Goal: Task Accomplishment & Management: Manage account settings

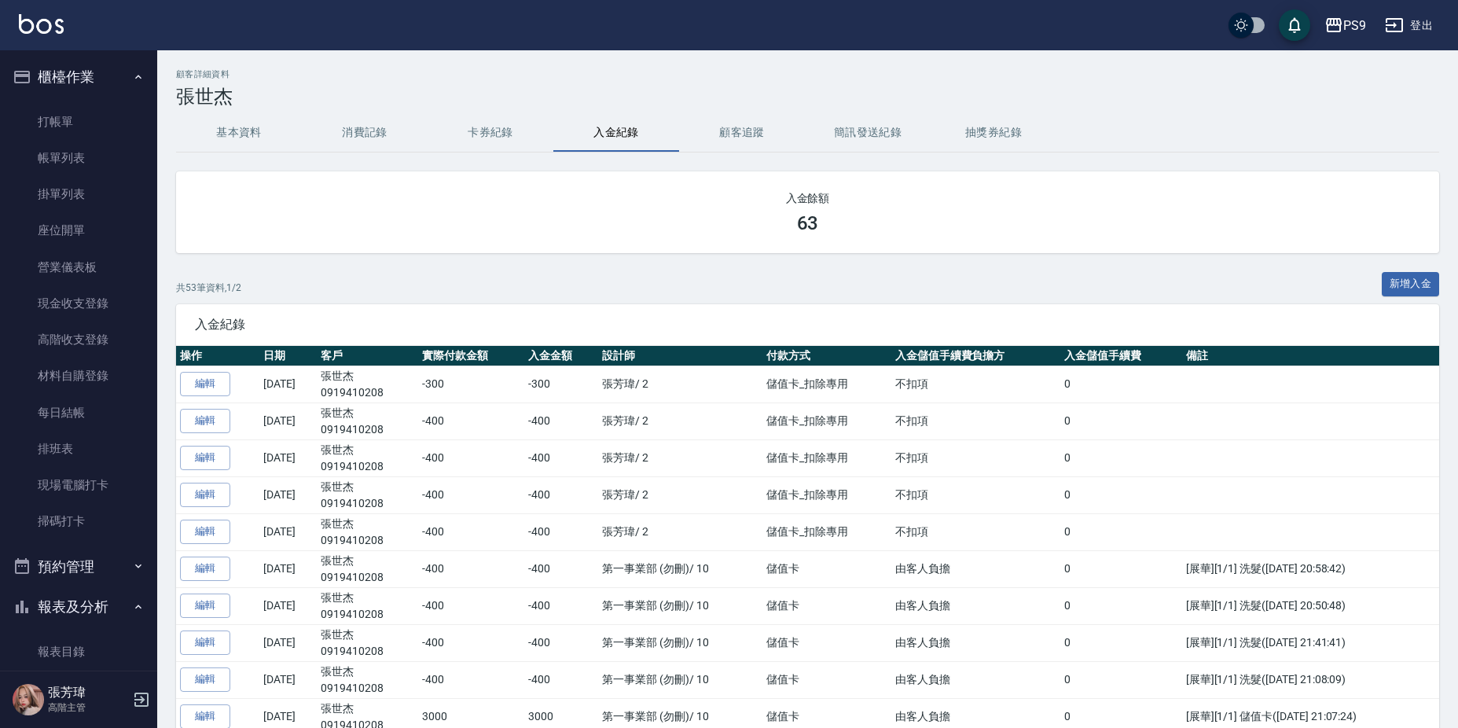
scroll to position [1875, 0]
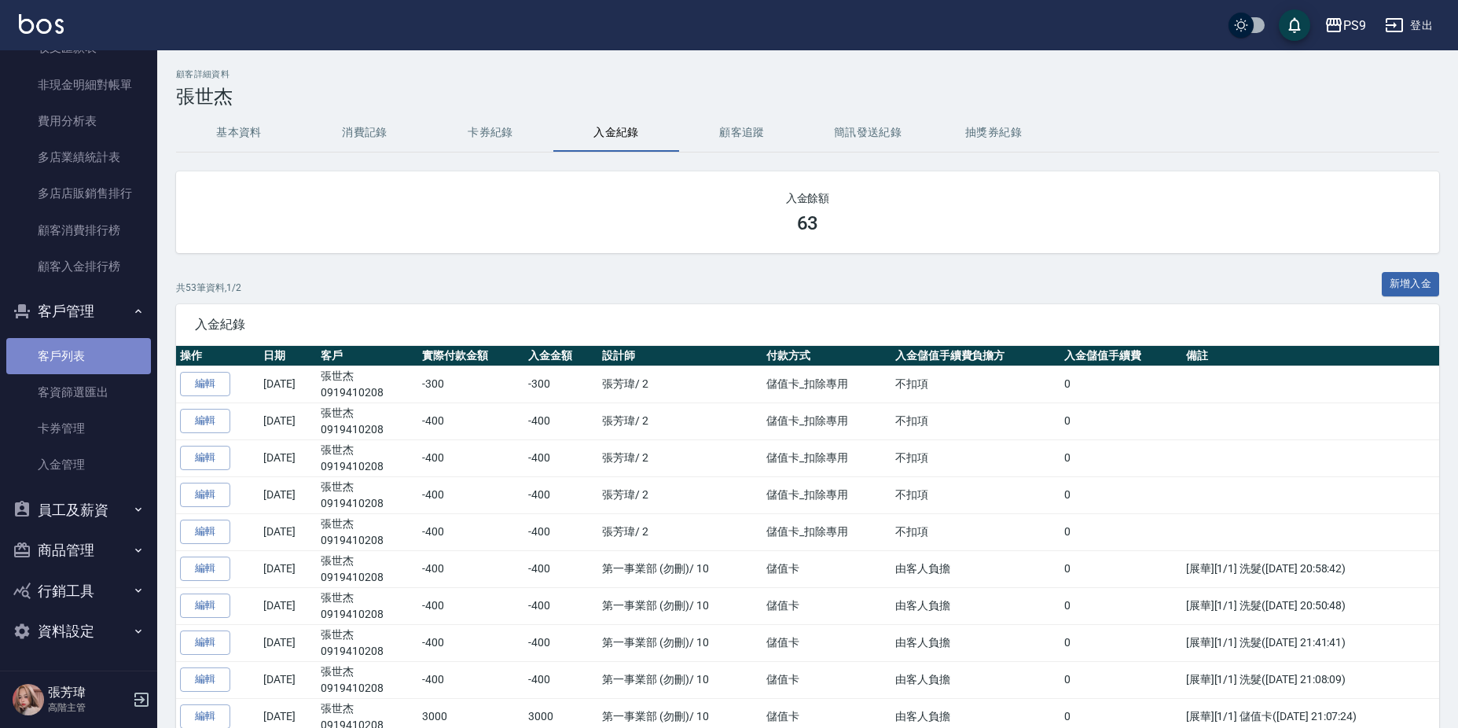
click at [98, 362] on link "客戶列表" at bounding box center [78, 356] width 145 height 36
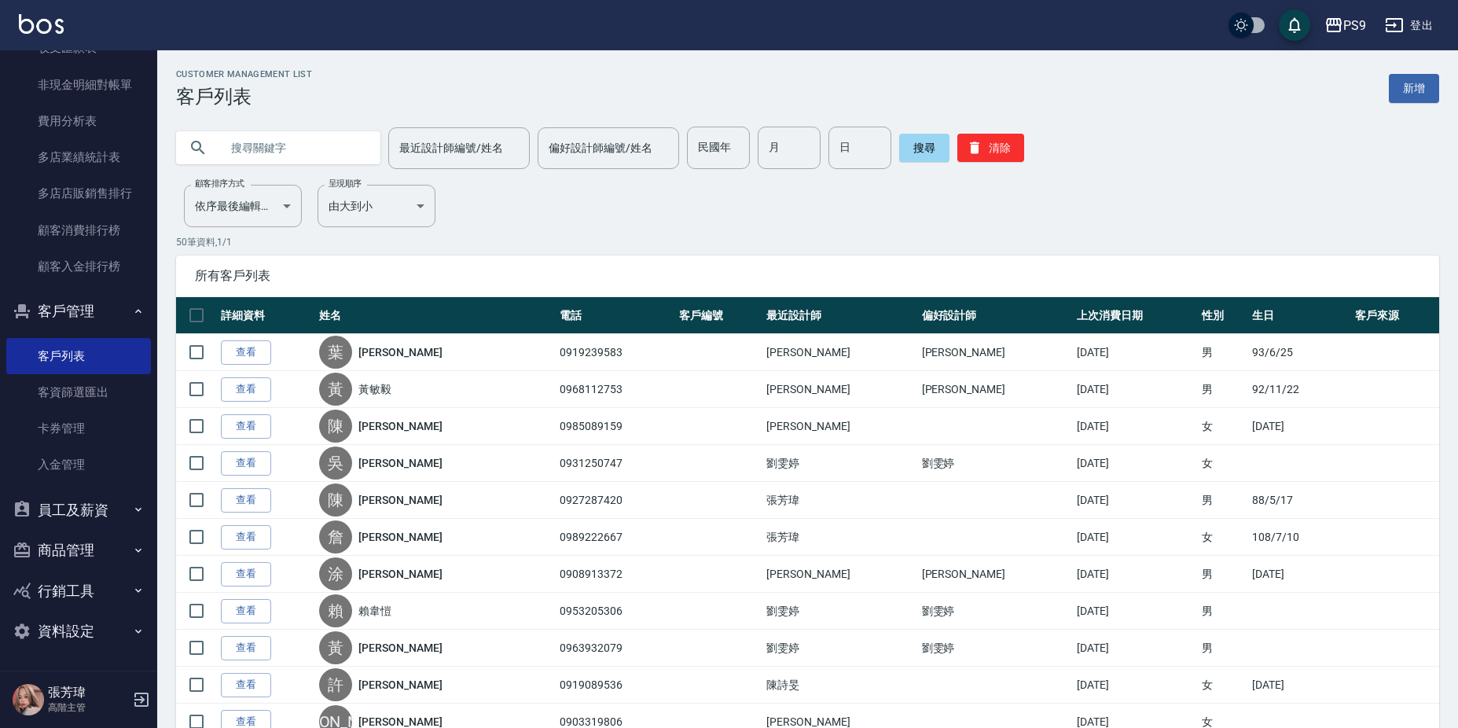
click at [312, 145] on input "text" at bounding box center [294, 148] width 148 height 42
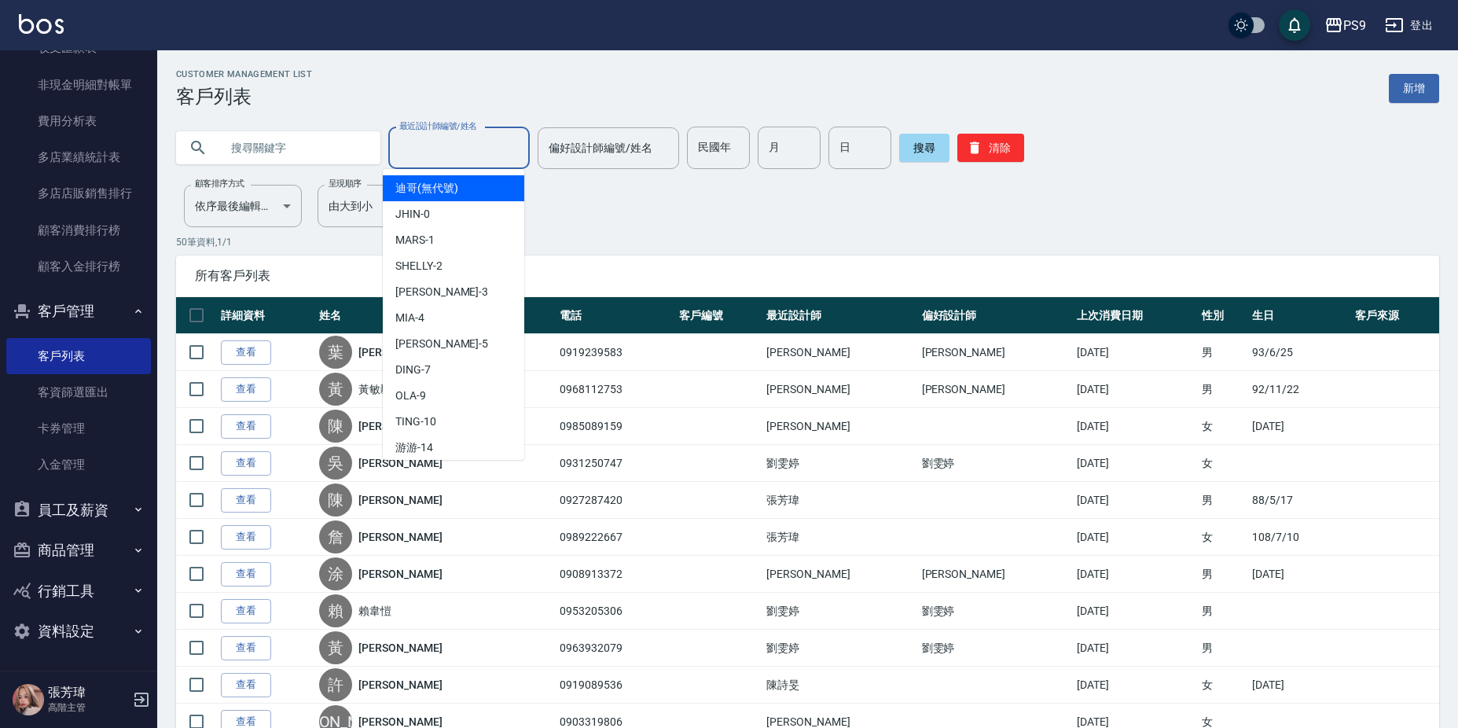
click at [482, 154] on input "最近設計師編號/姓名" at bounding box center [458, 148] width 127 height 28
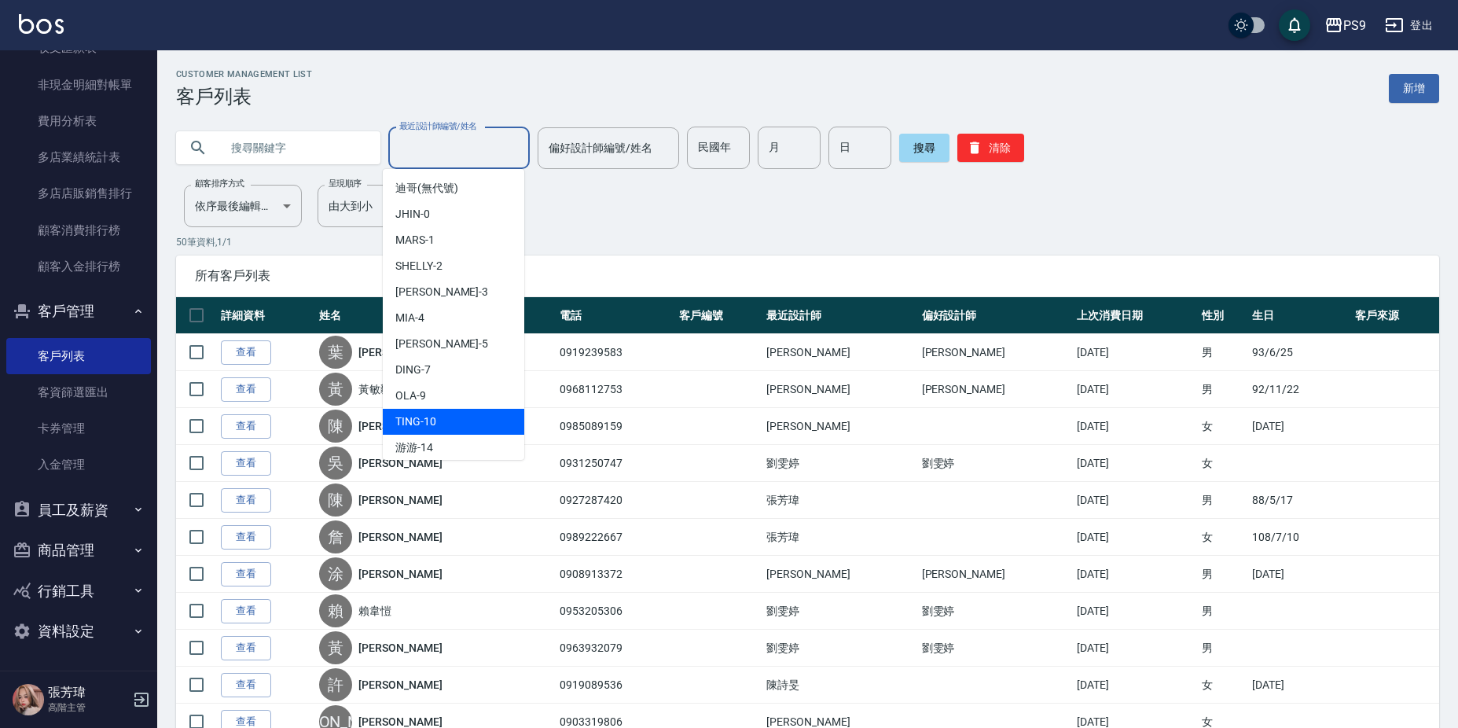
click at [438, 418] on div "TING -10" at bounding box center [453, 422] width 141 height 26
type input "TING-10"
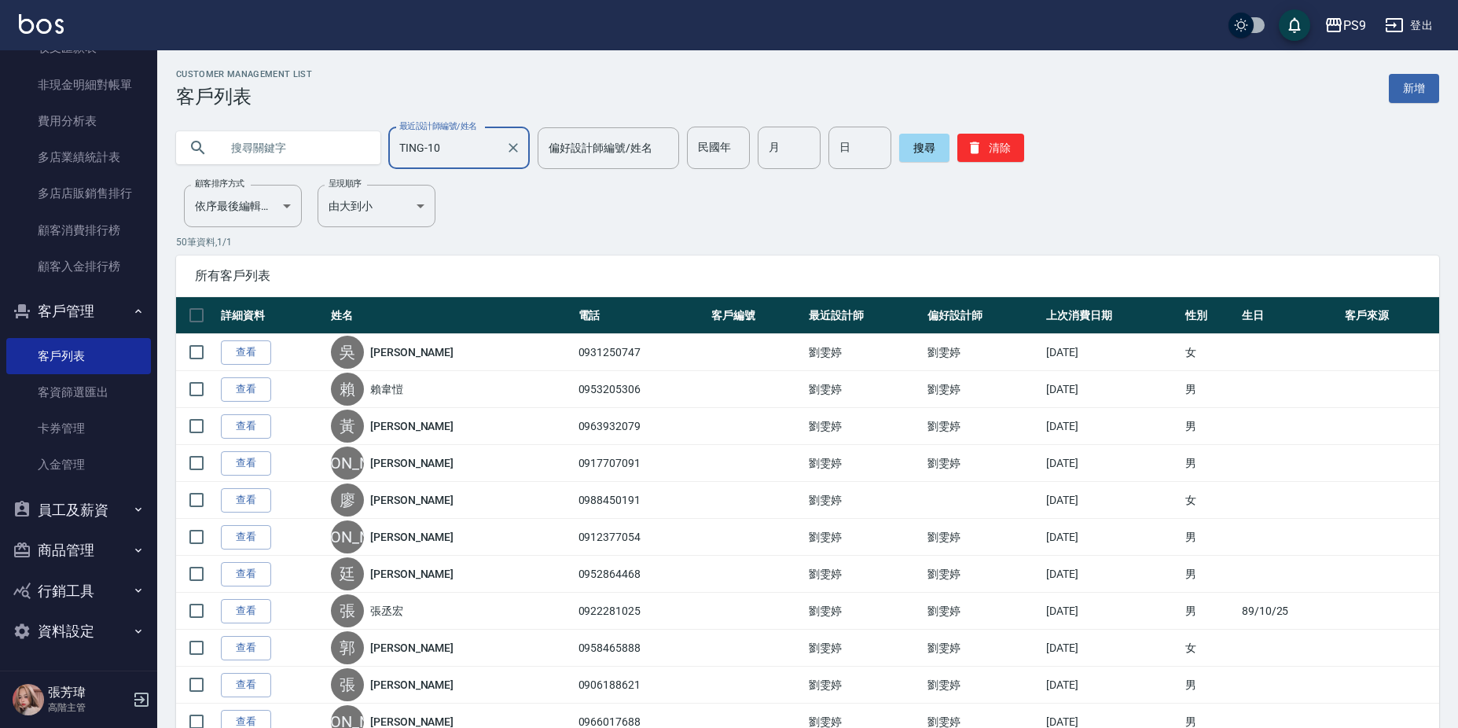
click at [255, 145] on input "text" at bounding box center [294, 148] width 148 height 42
type input "0906188621"
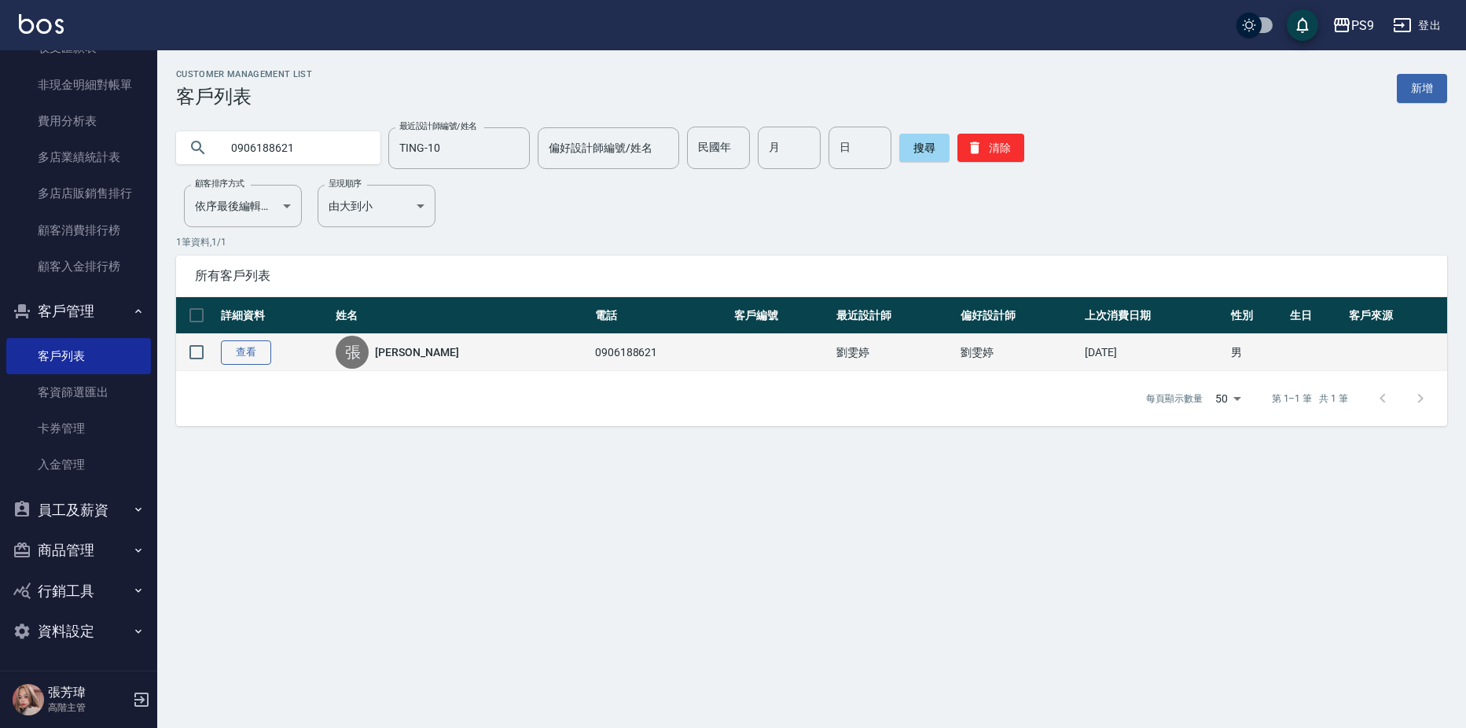
click at [248, 351] on link "查看" at bounding box center [246, 352] width 50 height 24
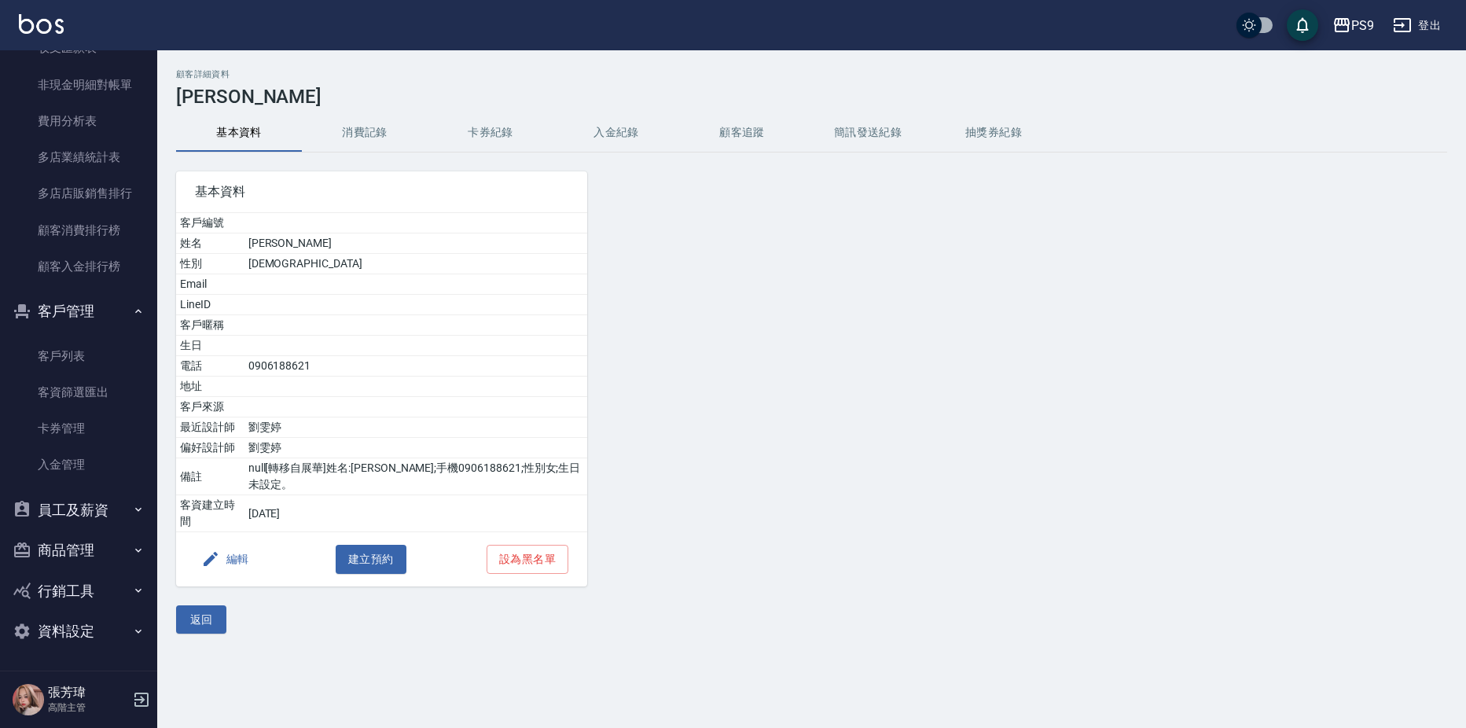
click at [369, 124] on button "消費記錄" at bounding box center [365, 133] width 126 height 38
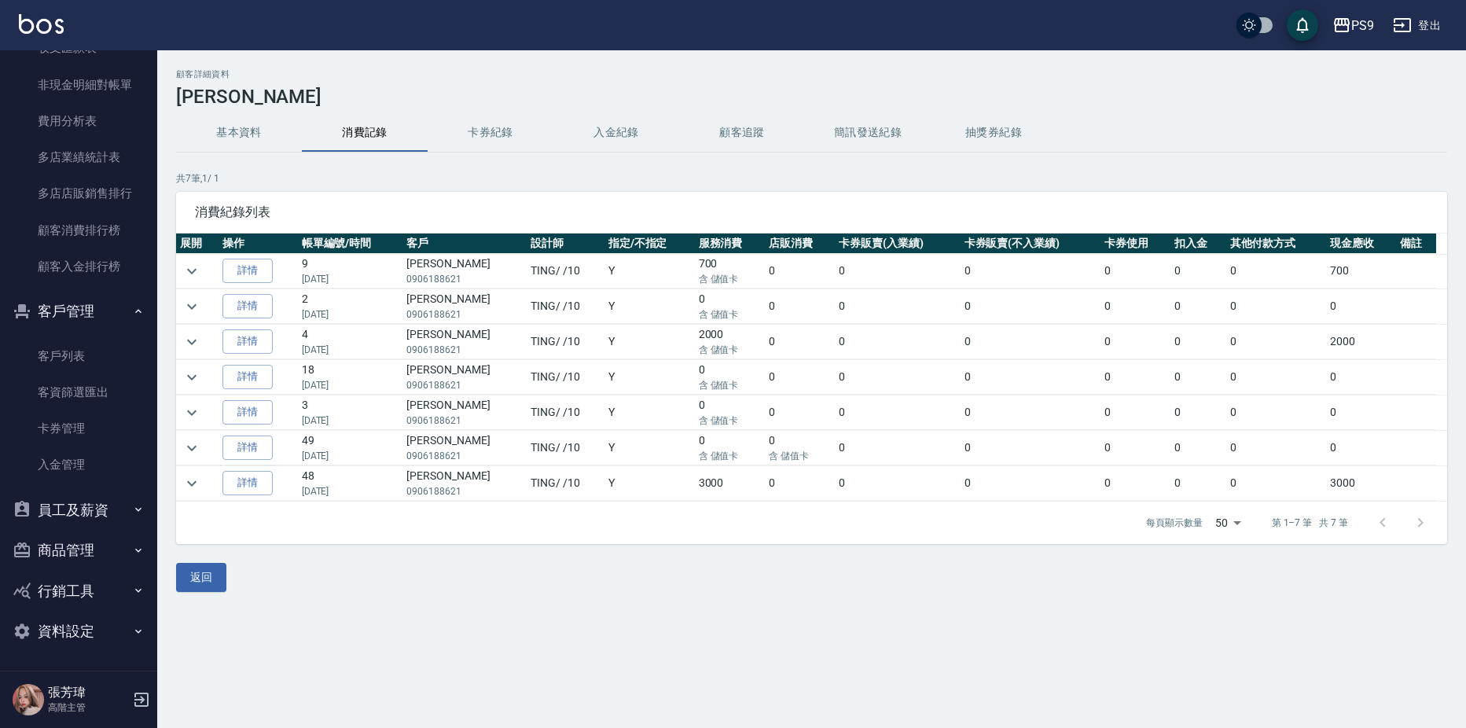
click at [494, 132] on button "卡券紀錄" at bounding box center [491, 133] width 126 height 38
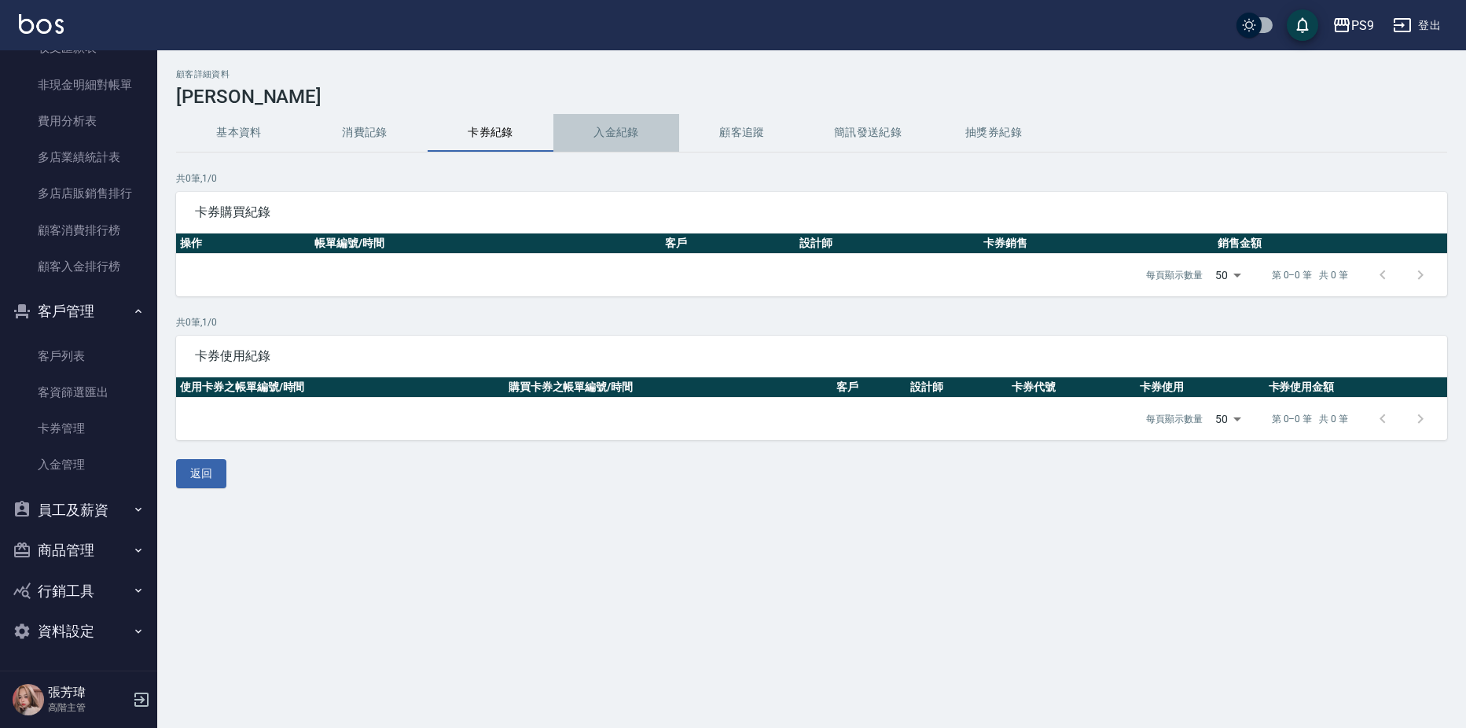
click at [621, 139] on button "入金紀錄" at bounding box center [616, 133] width 126 height 38
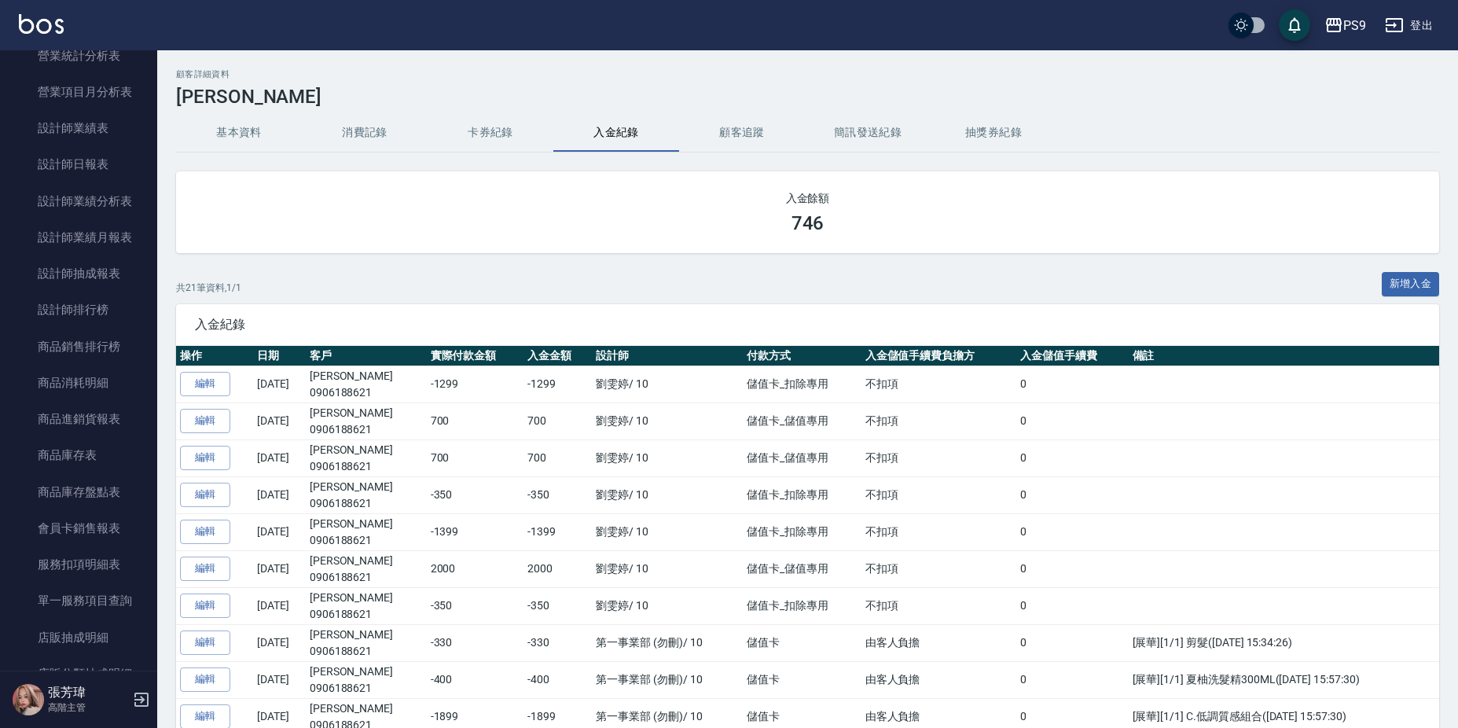
scroll to position [1011, 0]
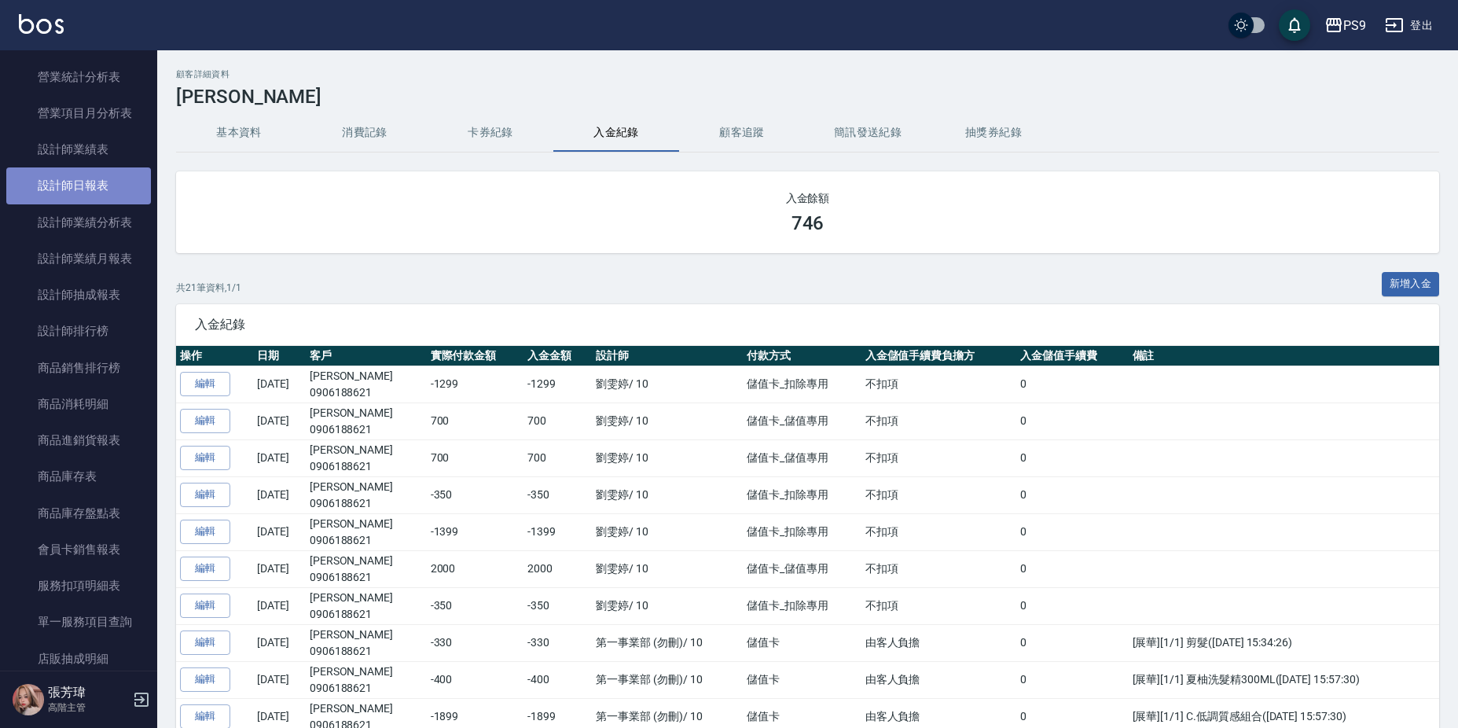
click at [100, 179] on link "設計師日報表" at bounding box center [78, 185] width 145 height 36
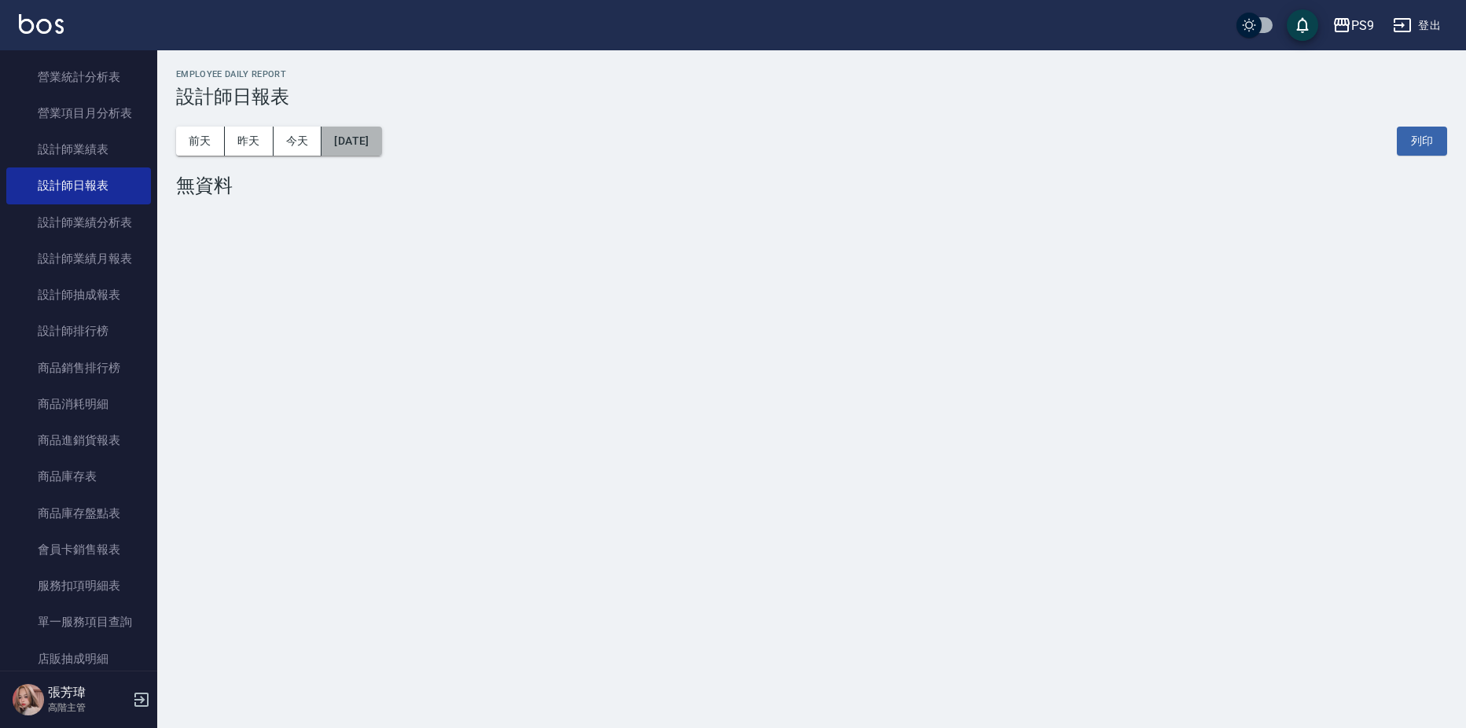
click at [363, 141] on button "[DATE]" at bounding box center [351, 141] width 60 height 29
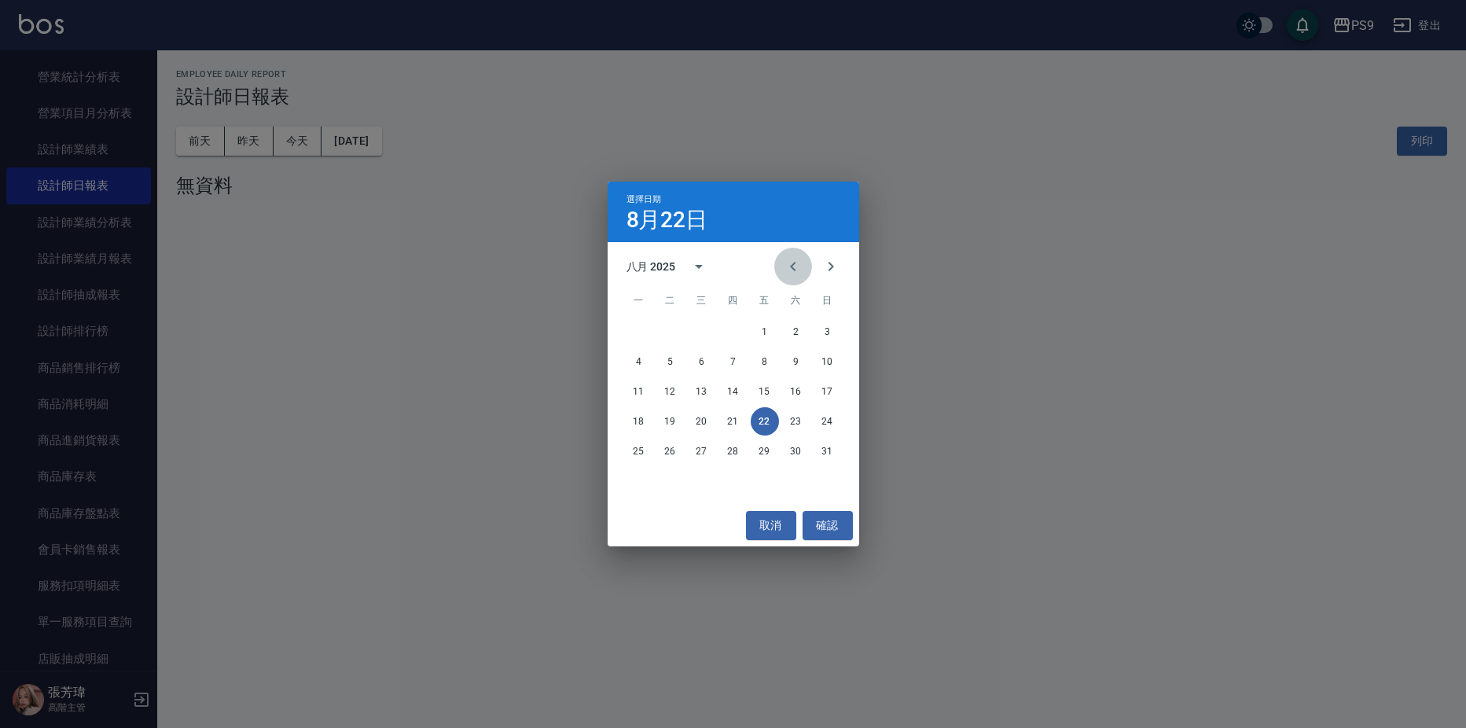
click at [791, 261] on icon "Previous month" at bounding box center [793, 266] width 19 height 19
click at [668, 391] on button "15" at bounding box center [670, 391] width 28 height 28
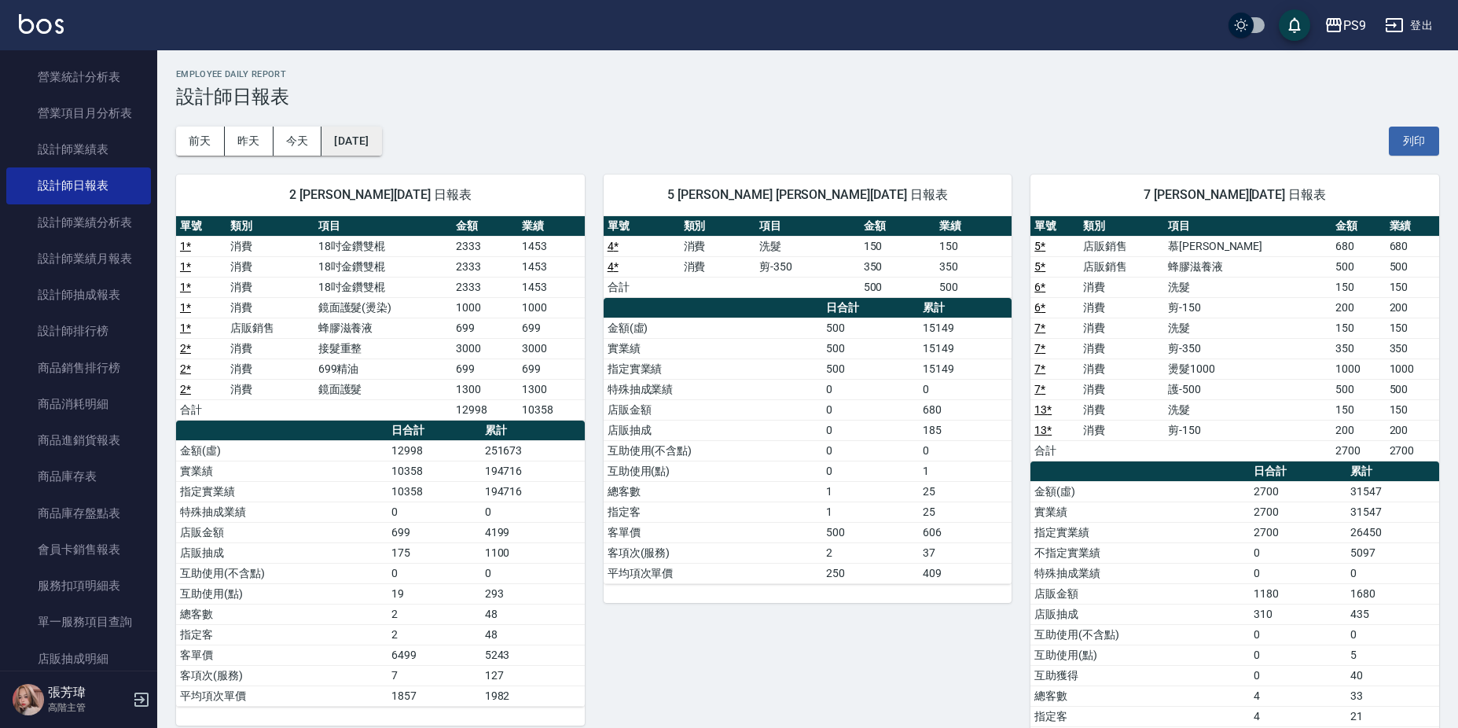
click at [381, 150] on button "[DATE]" at bounding box center [351, 141] width 60 height 29
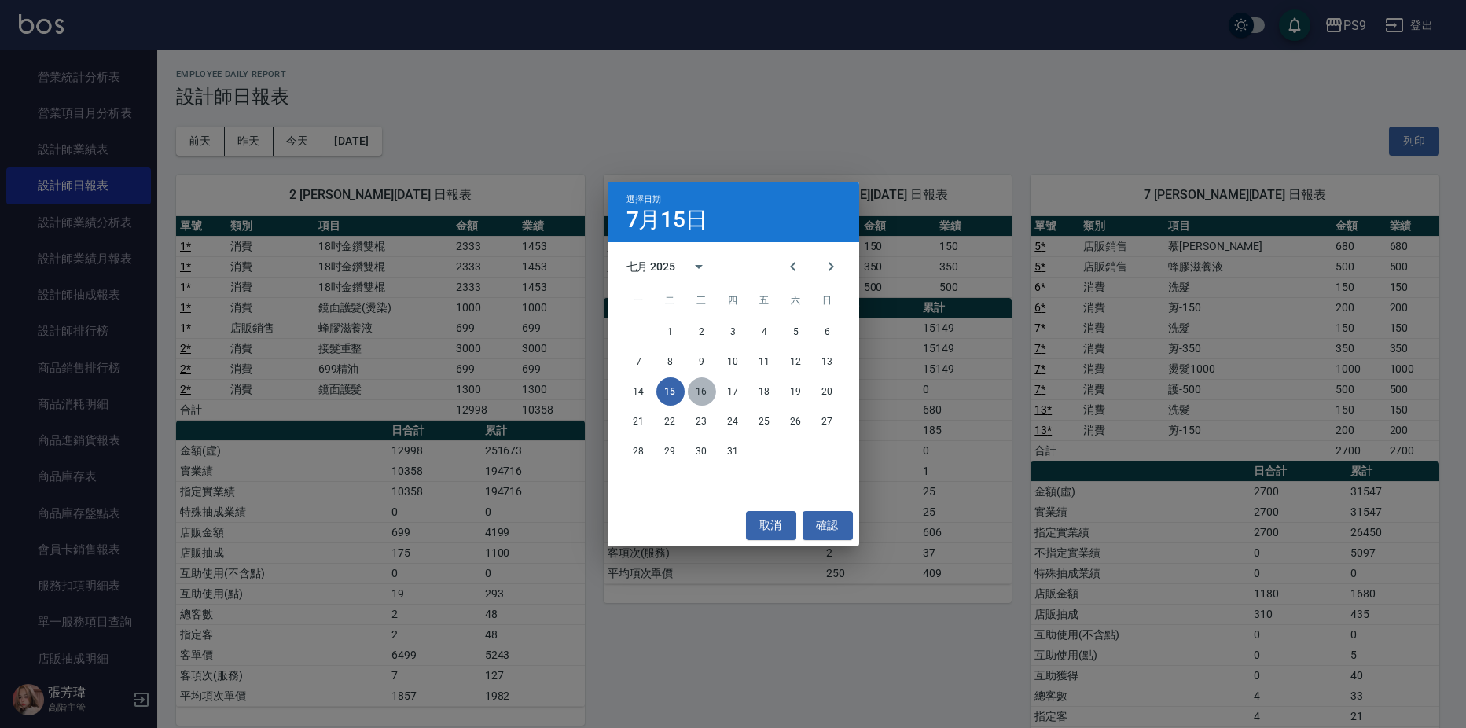
click at [700, 387] on button "16" at bounding box center [702, 391] width 28 height 28
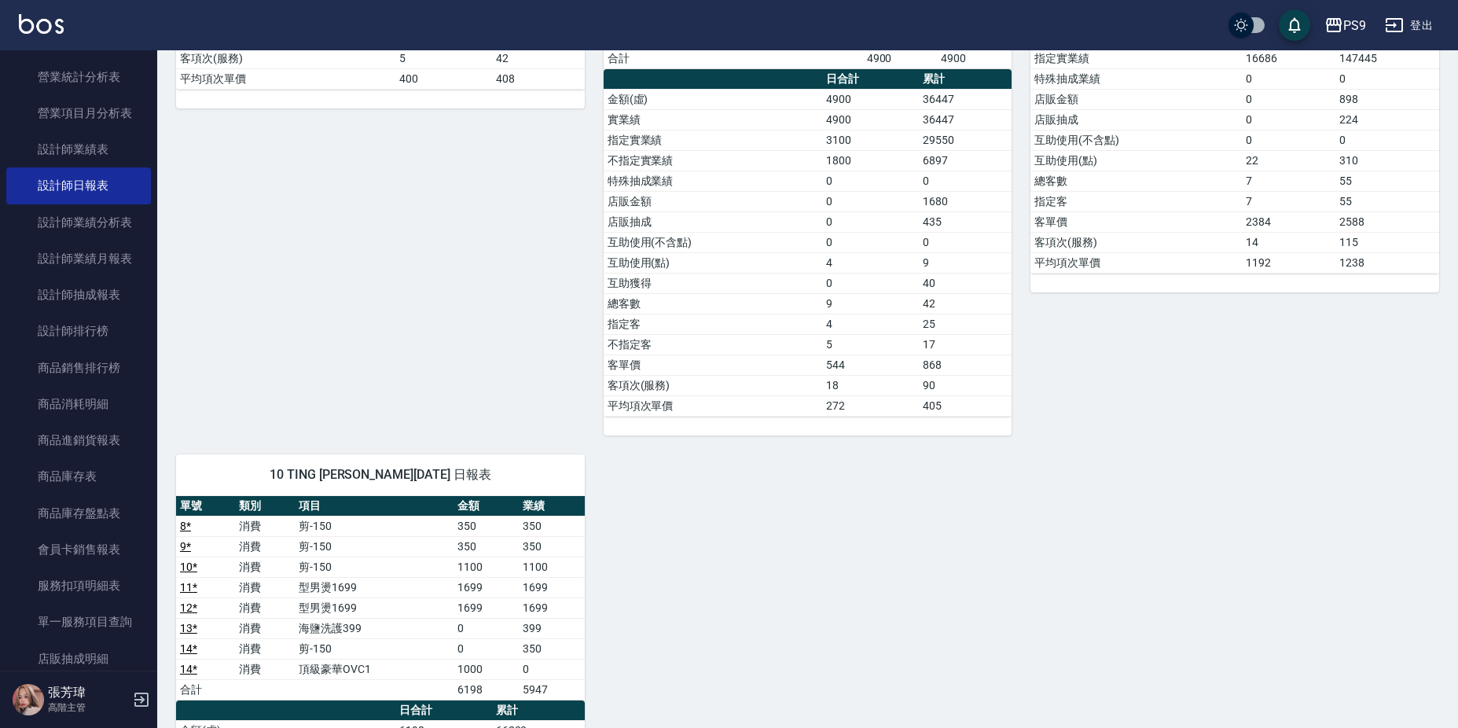
scroll to position [1790, 0]
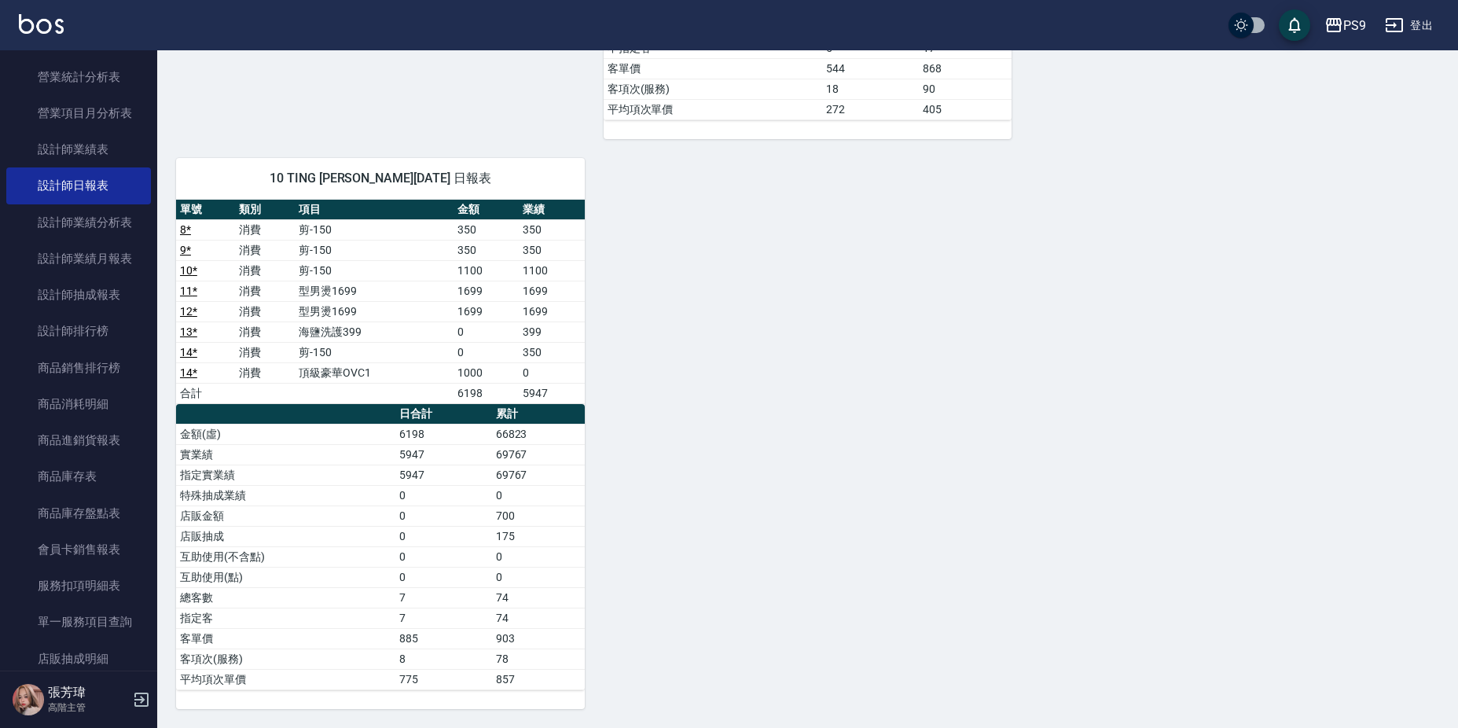
click at [193, 370] on link "14 *" at bounding box center [188, 372] width 17 height 13
click at [194, 329] on link "13 *" at bounding box center [188, 331] width 17 height 13
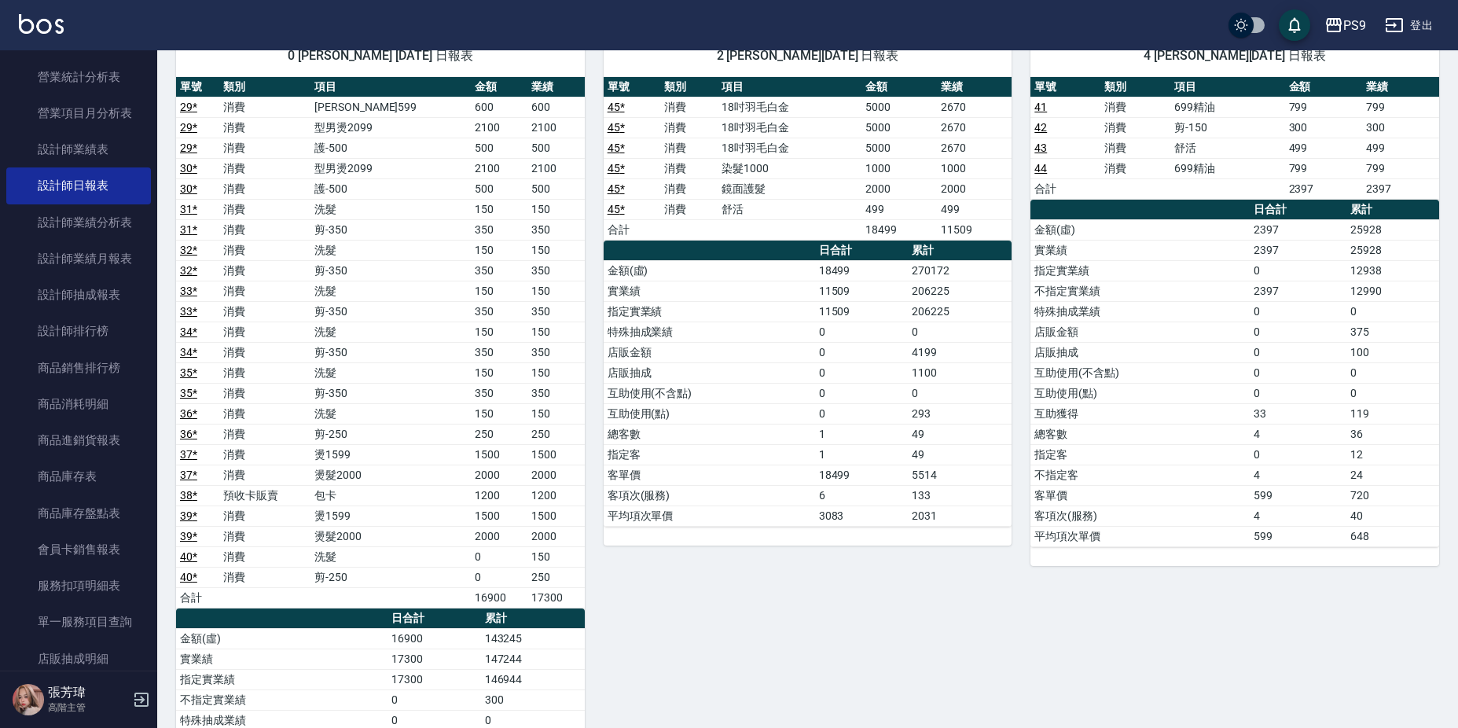
scroll to position [0, 0]
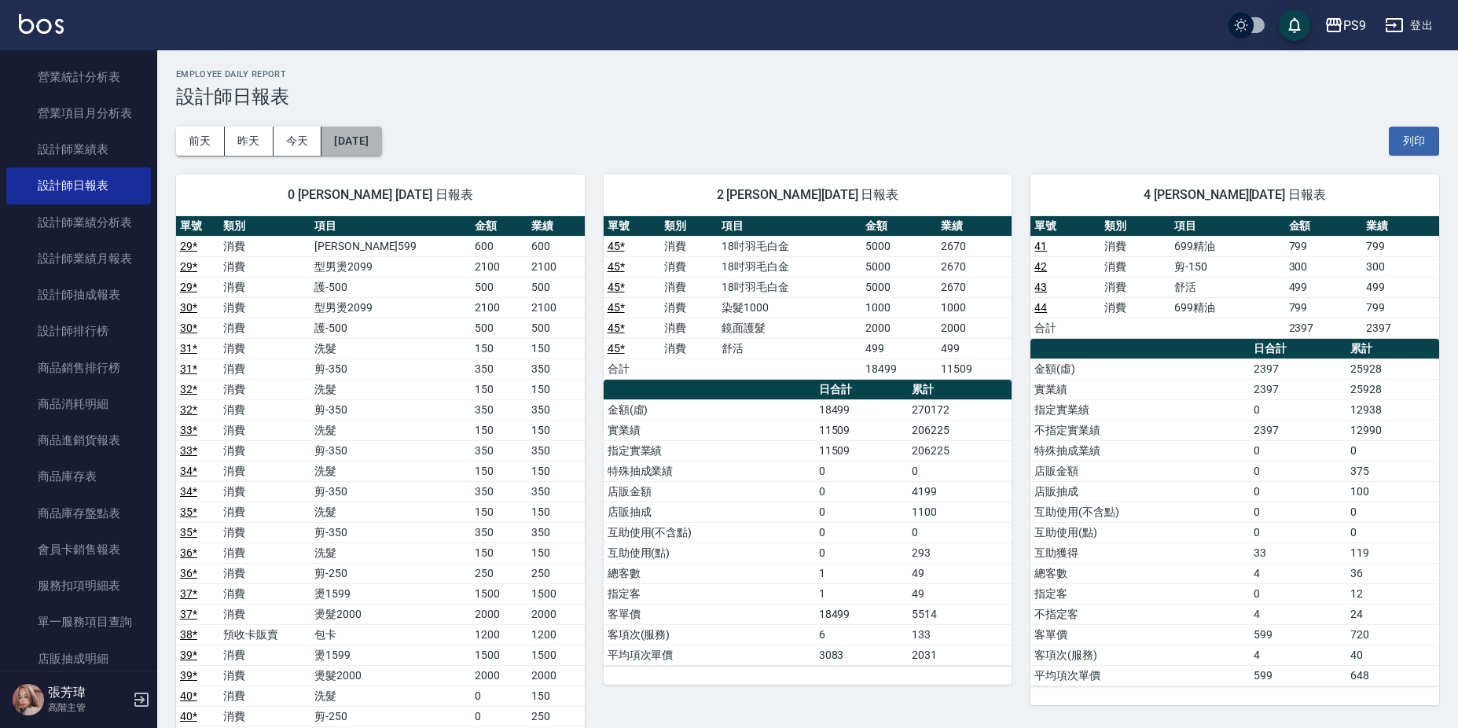
click at [368, 141] on button "[DATE]" at bounding box center [351, 141] width 60 height 29
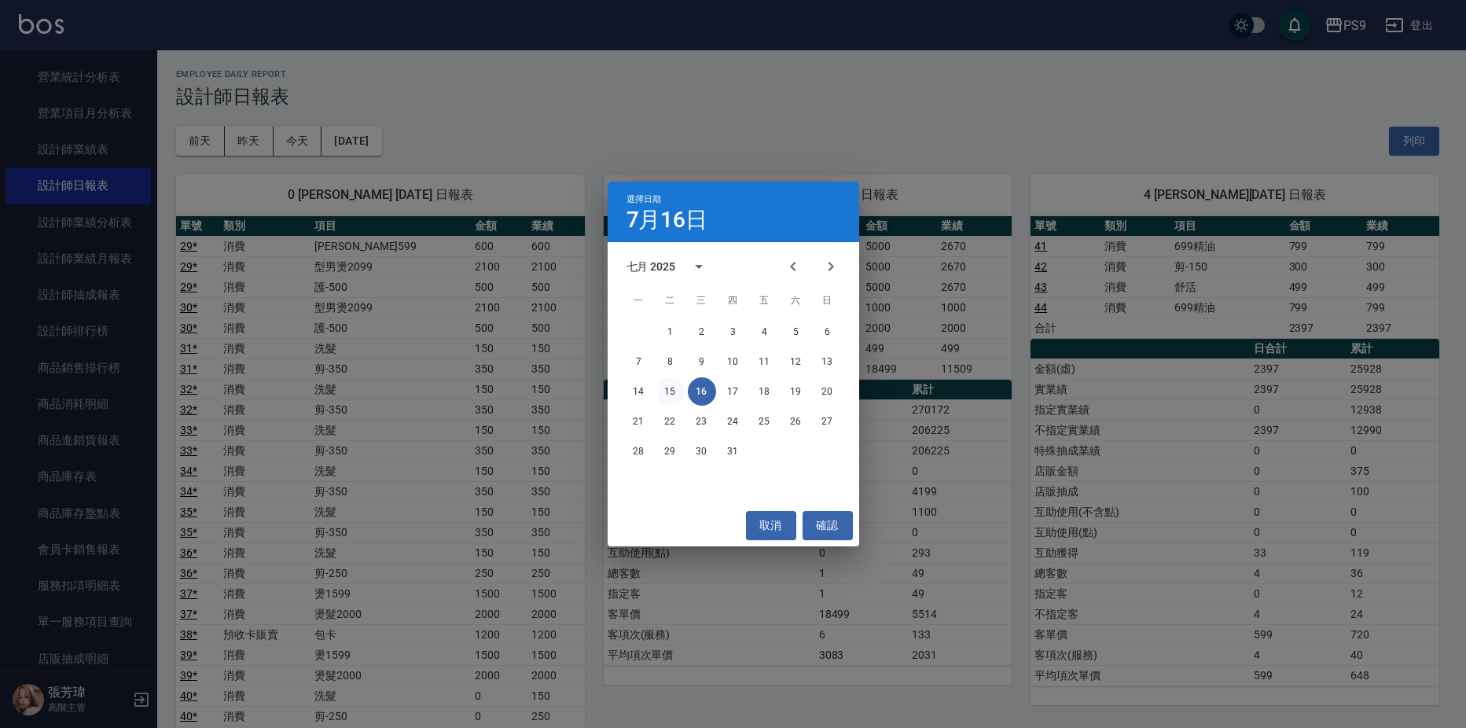
click at [660, 388] on button "15" at bounding box center [670, 391] width 28 height 28
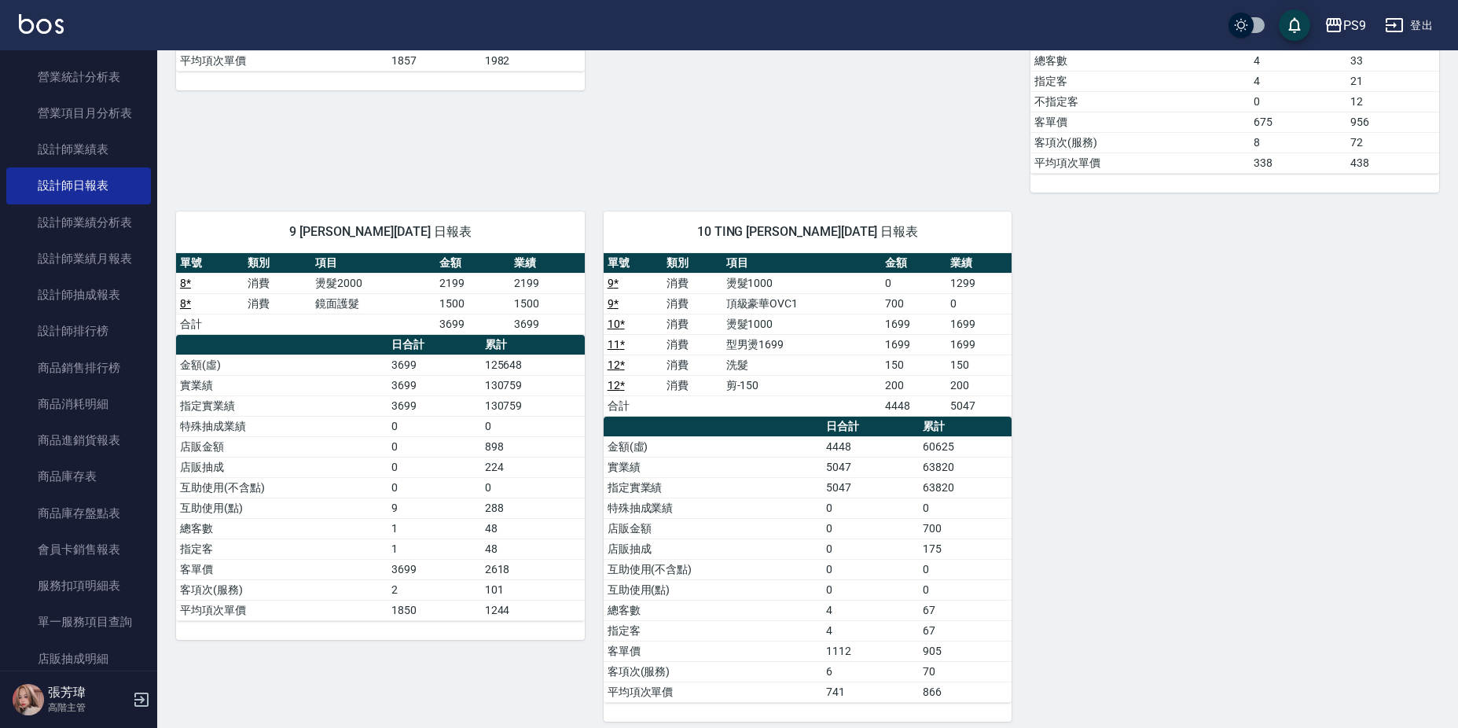
scroll to position [648, 0]
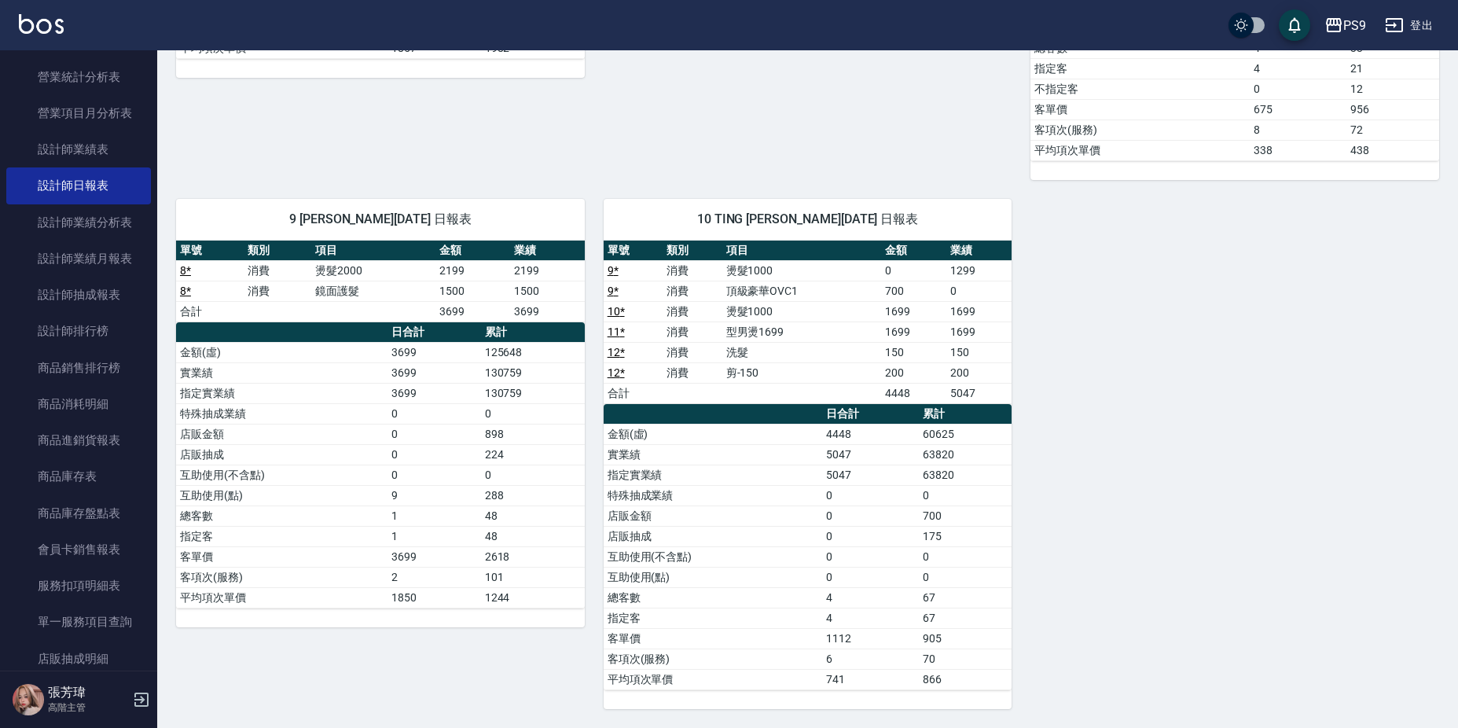
click at [612, 289] on link "9 *" at bounding box center [613, 291] width 11 height 13
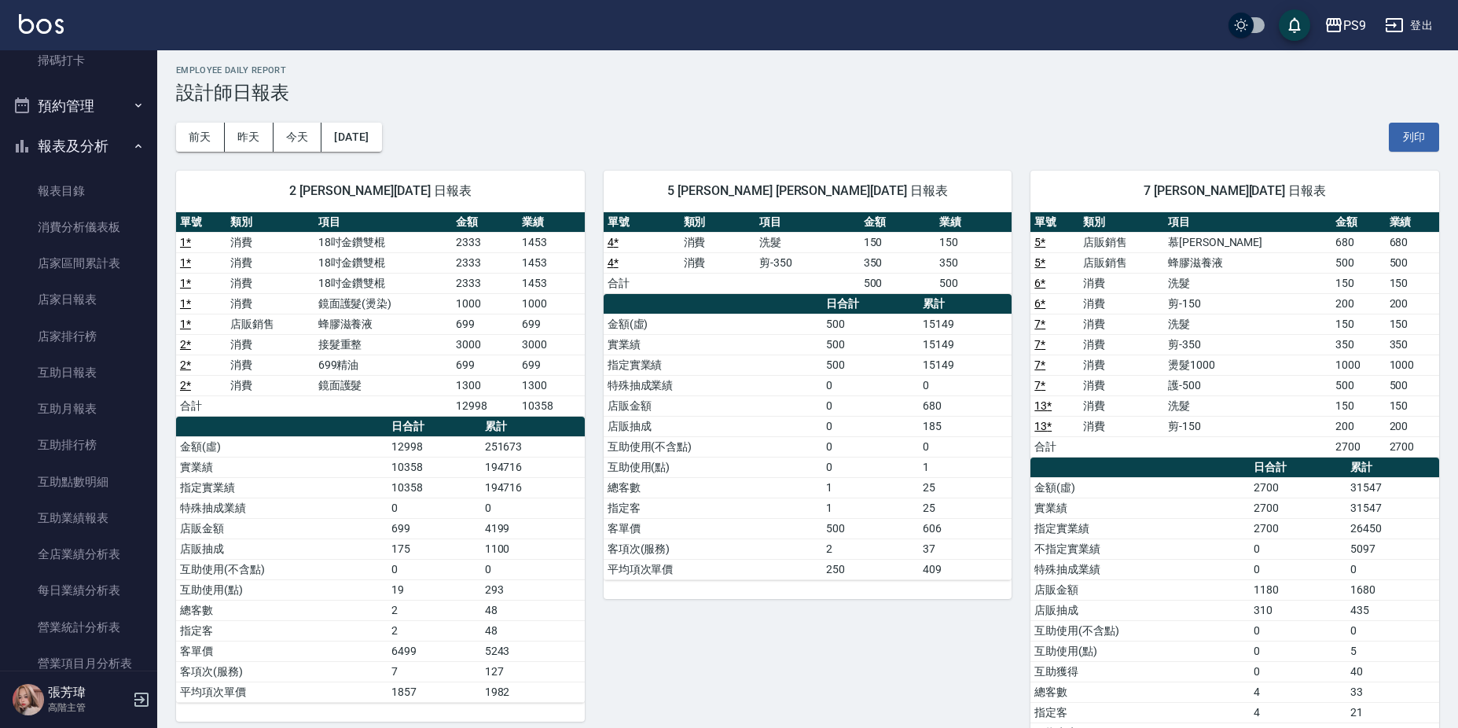
scroll to position [0, 0]
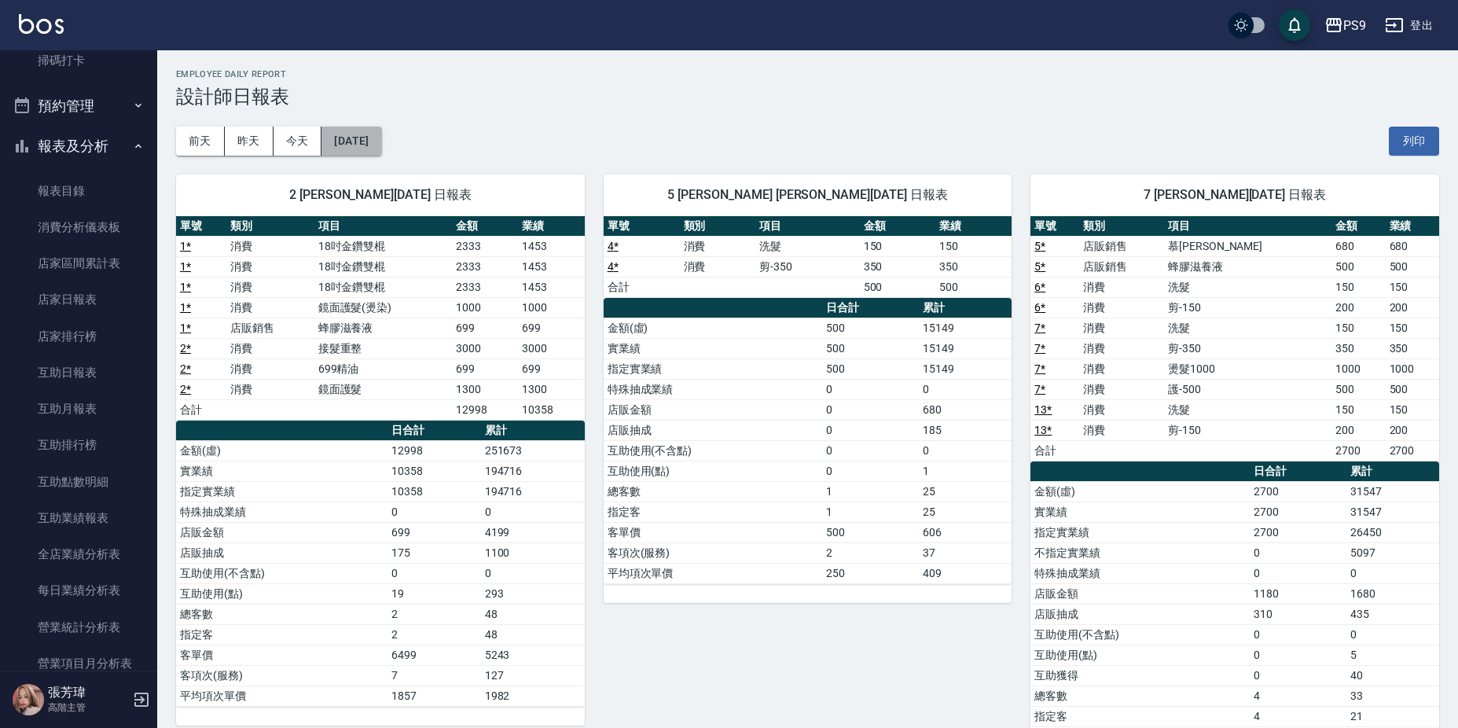
click at [360, 140] on button "[DATE]" at bounding box center [351, 141] width 60 height 29
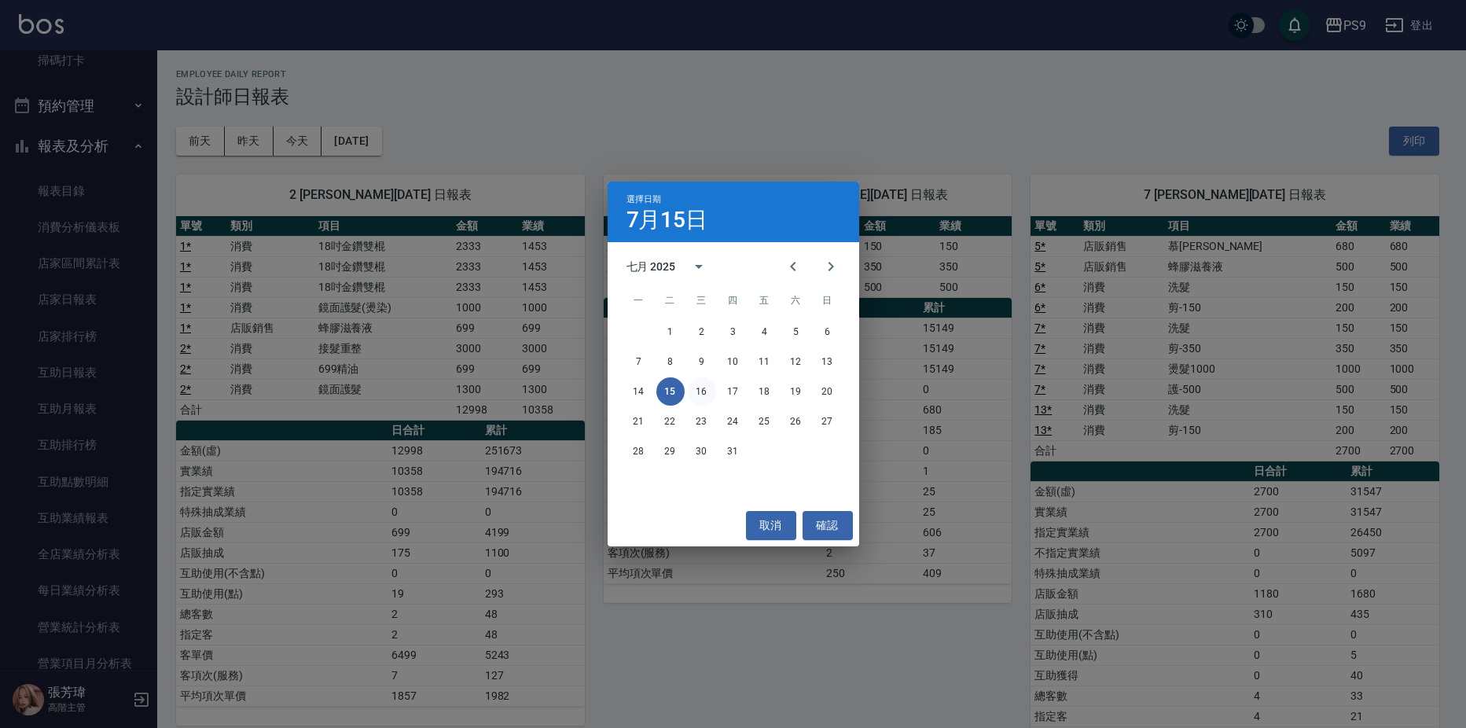
click at [694, 383] on button "16" at bounding box center [702, 391] width 28 height 28
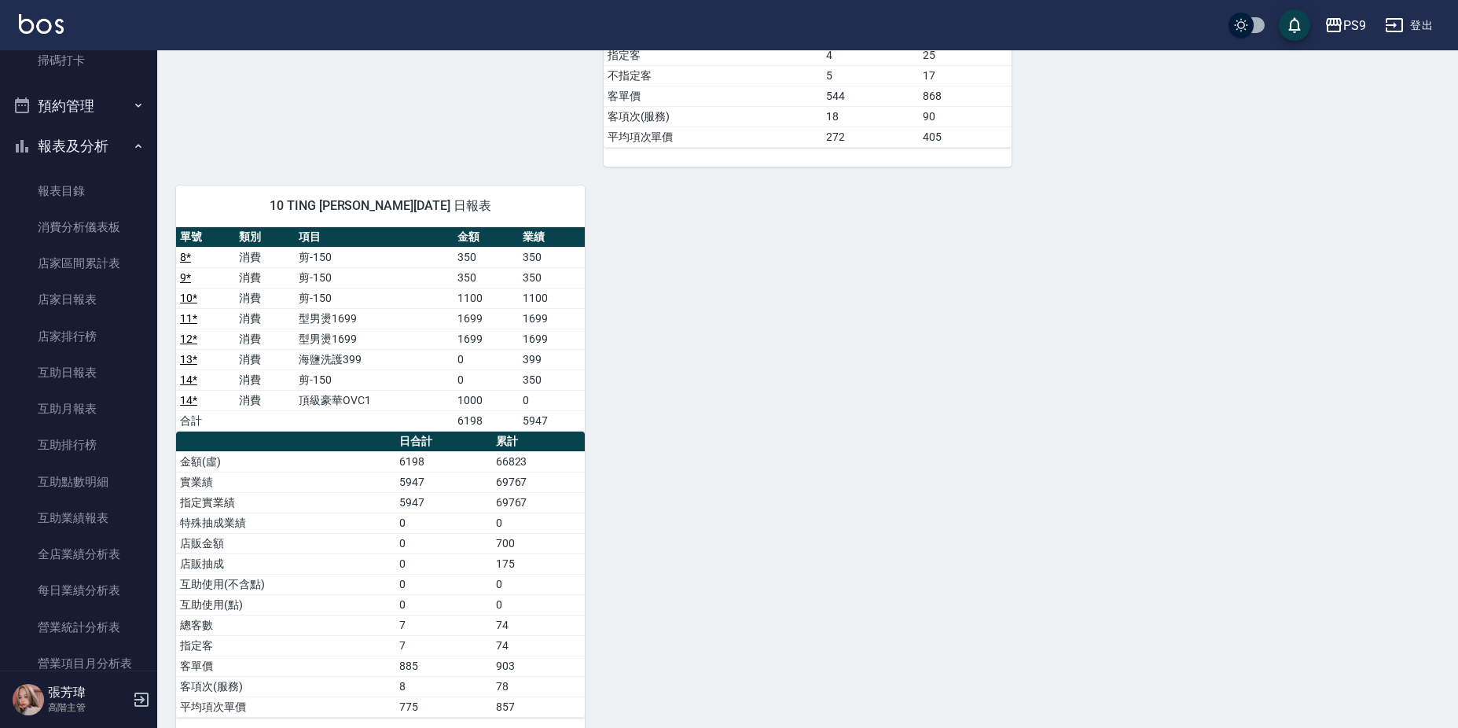
scroll to position [1790, 0]
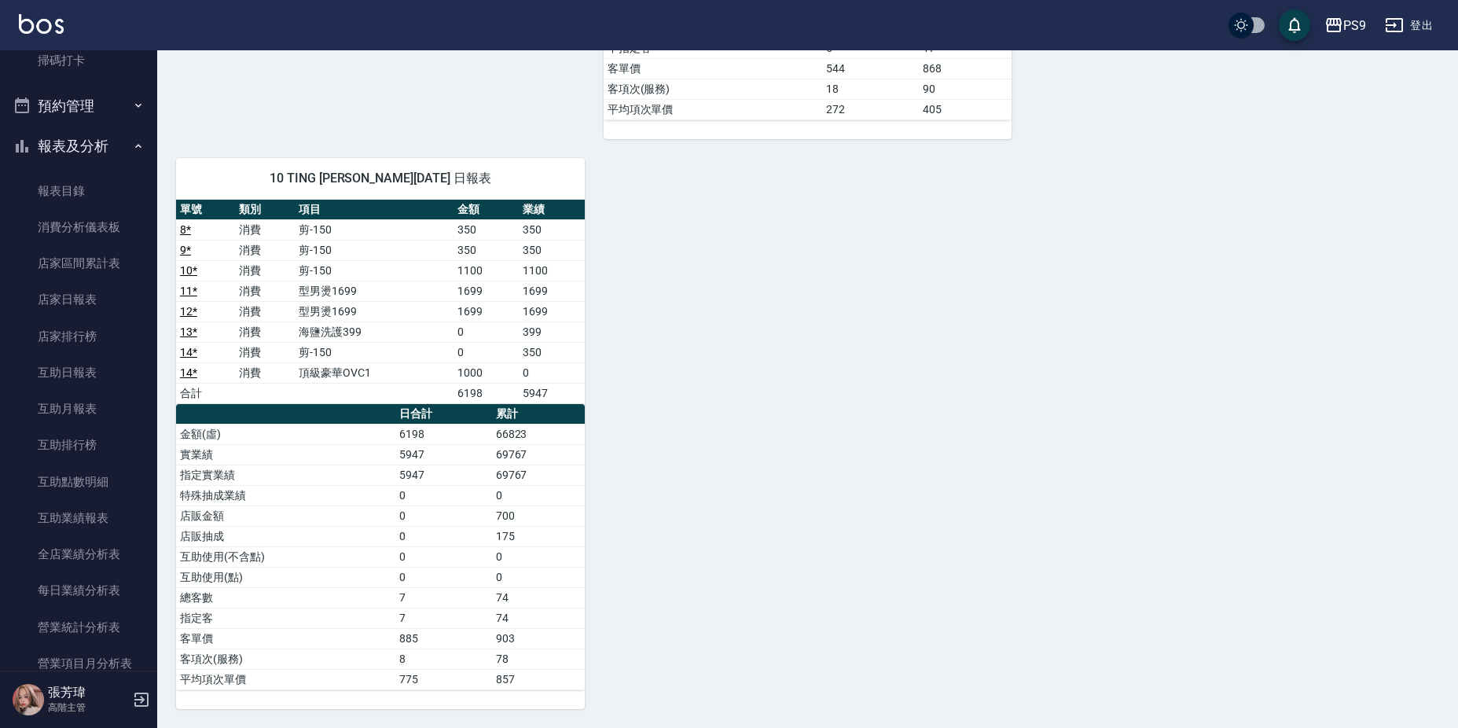
click at [186, 348] on link "14 *" at bounding box center [188, 352] width 17 height 13
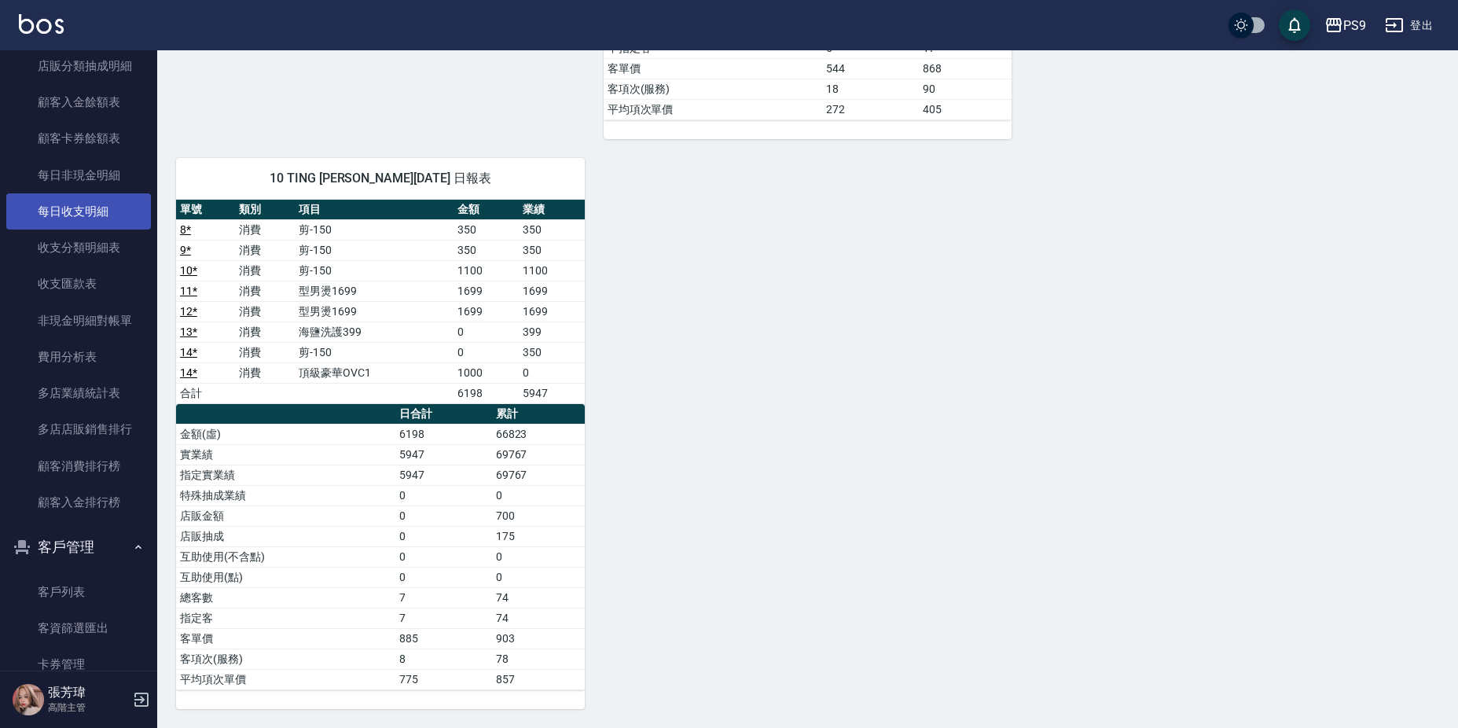
scroll to position [1875, 0]
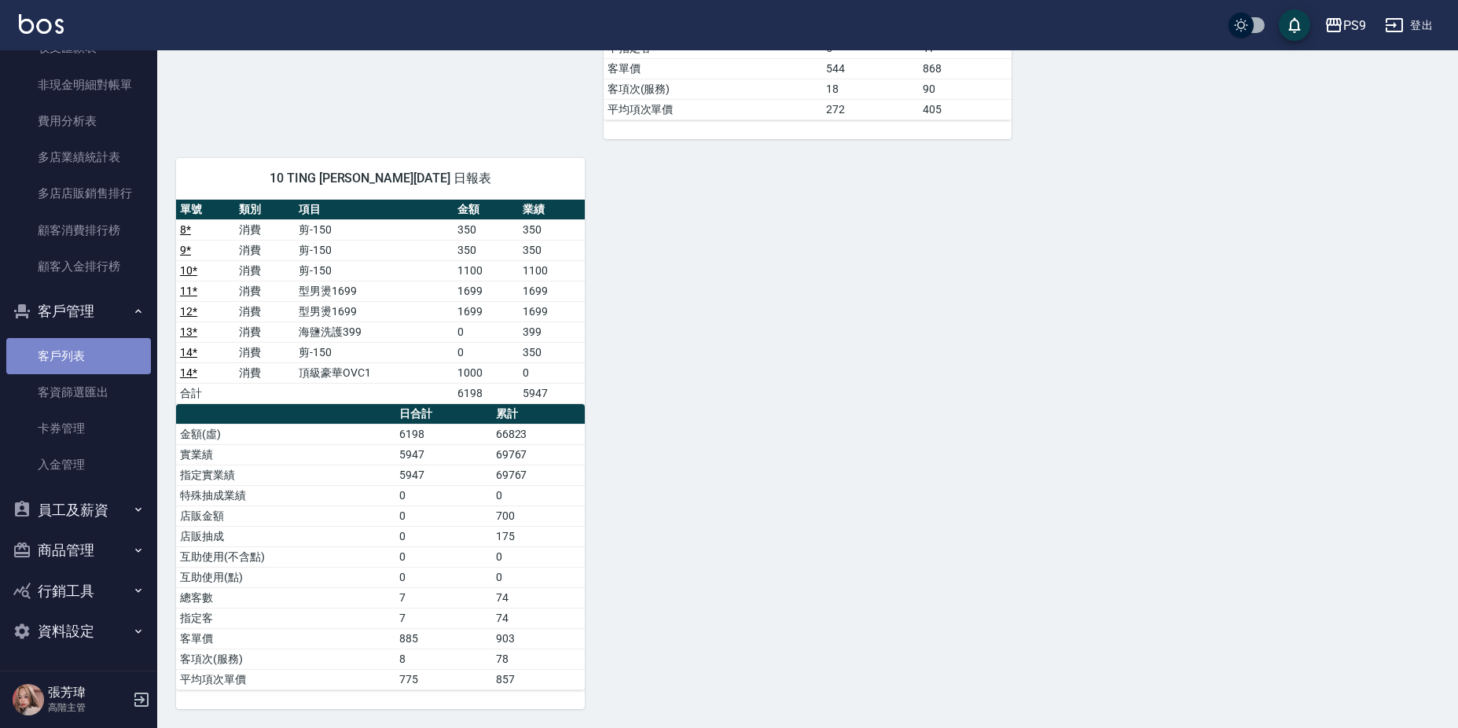
click at [90, 345] on link "客戶列表" at bounding box center [78, 356] width 145 height 36
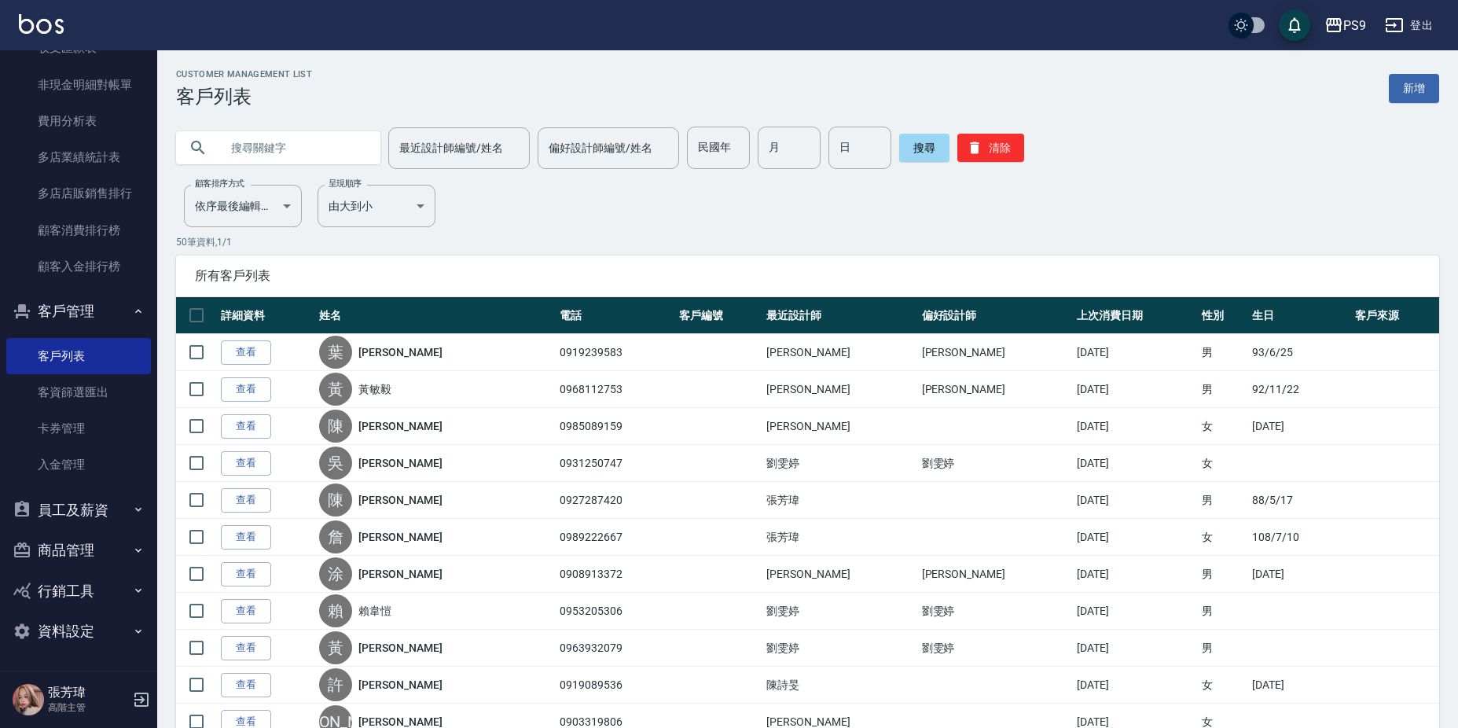
click at [303, 142] on input "text" at bounding box center [294, 148] width 148 height 42
type input "0906188621"
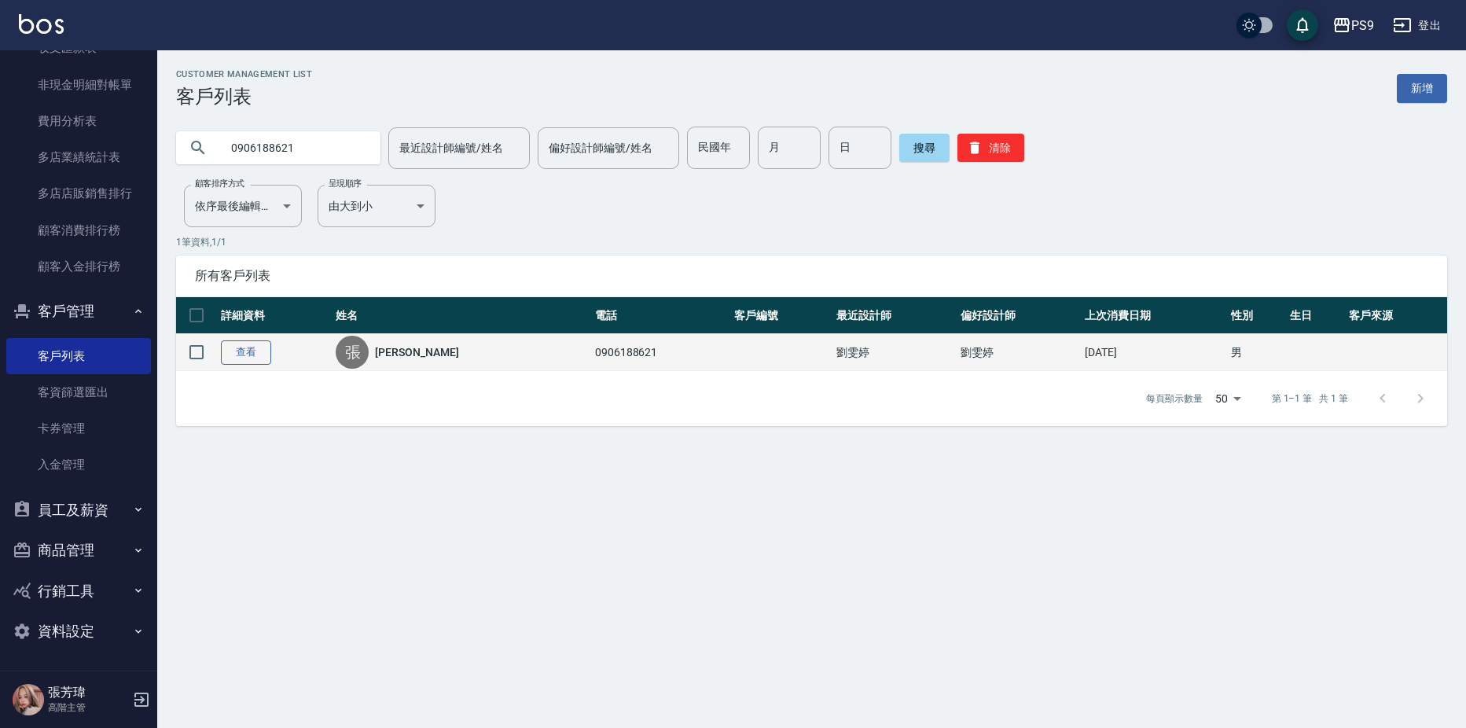
click at [259, 354] on link "查看" at bounding box center [246, 352] width 50 height 24
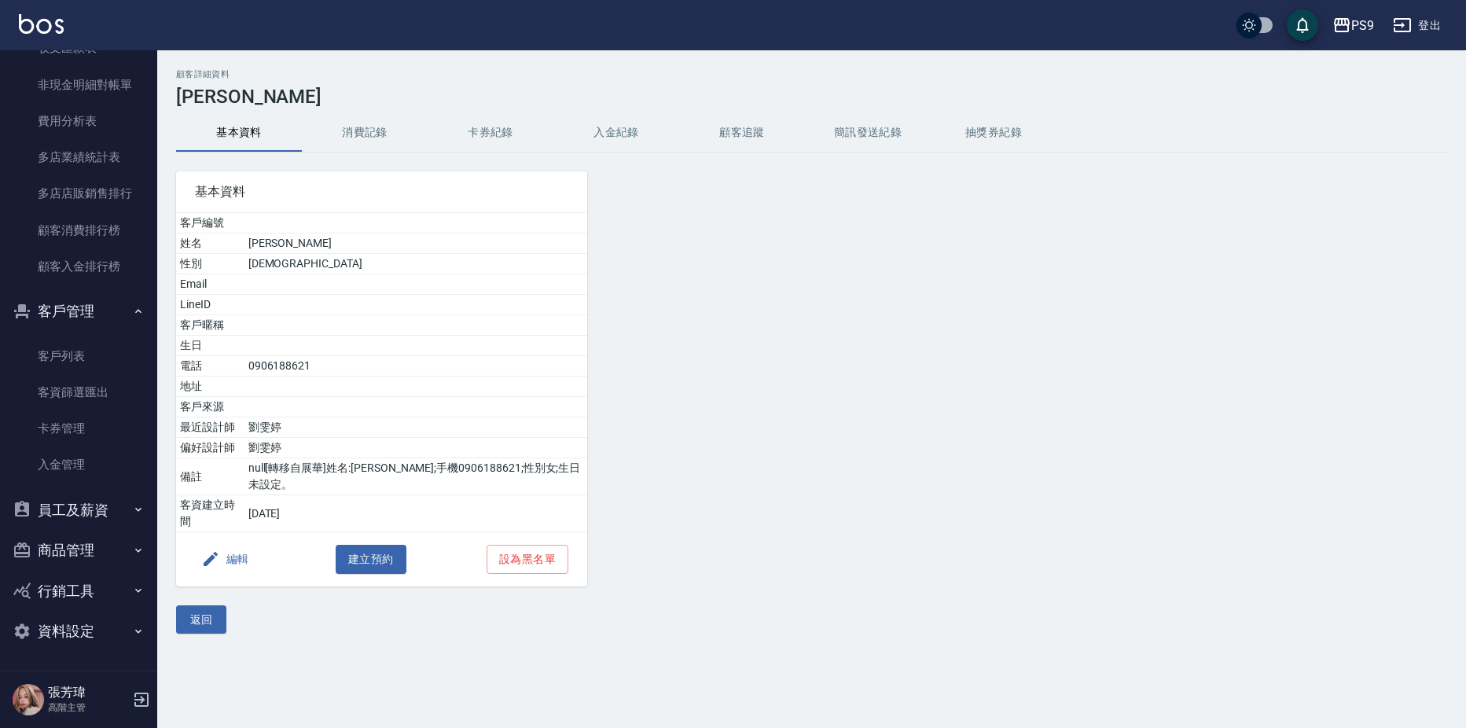
click at [370, 131] on button "消費記錄" at bounding box center [365, 133] width 126 height 38
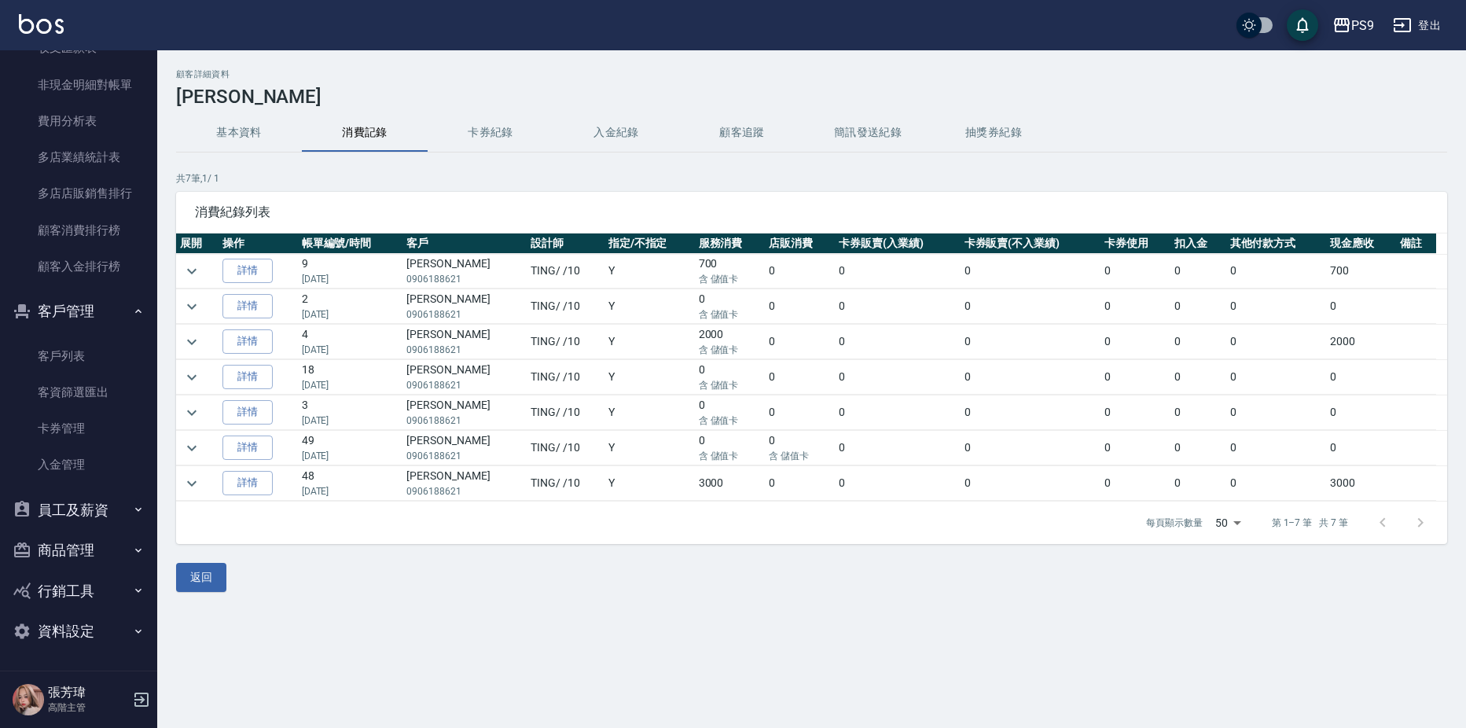
click at [610, 128] on button "入金紀錄" at bounding box center [616, 133] width 126 height 38
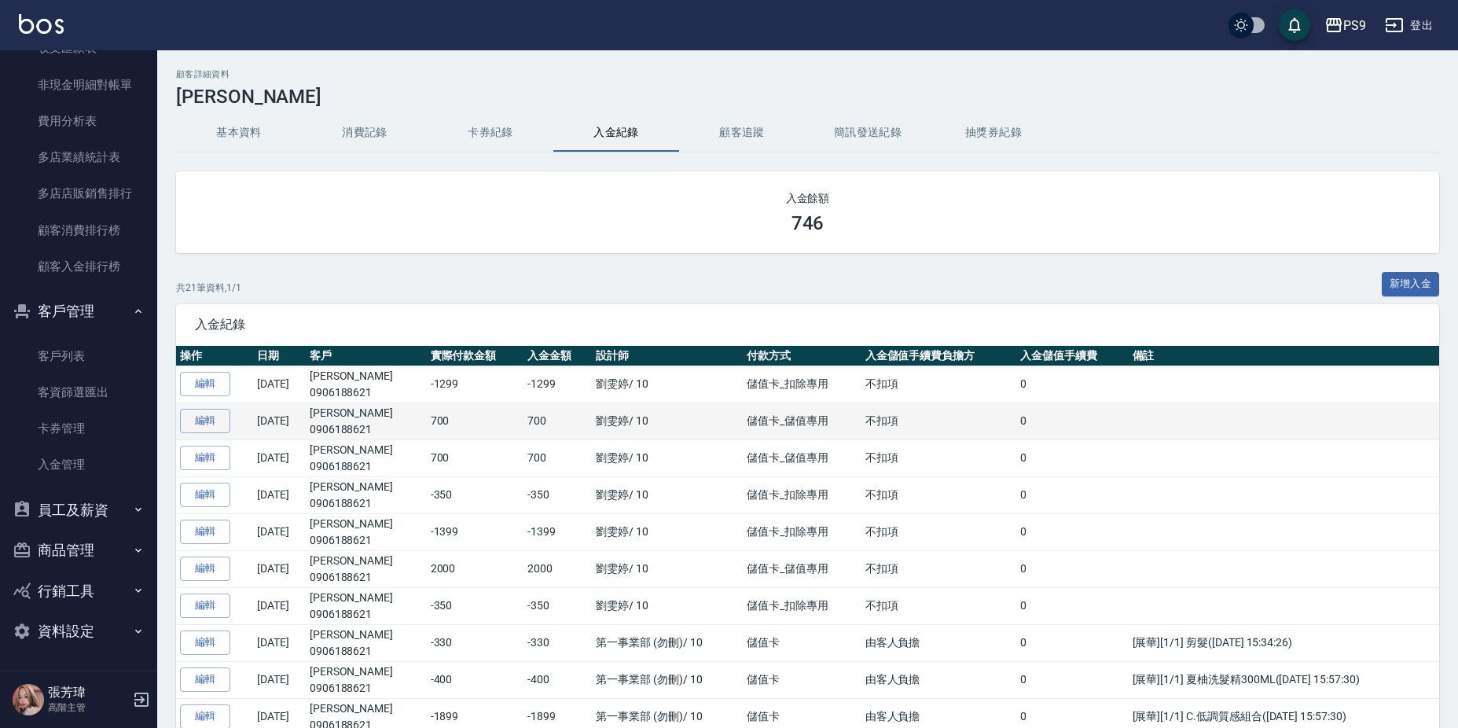
click at [244, 417] on td "編輯" at bounding box center [214, 420] width 77 height 37
click at [199, 420] on link "編輯" at bounding box center [205, 421] width 50 height 24
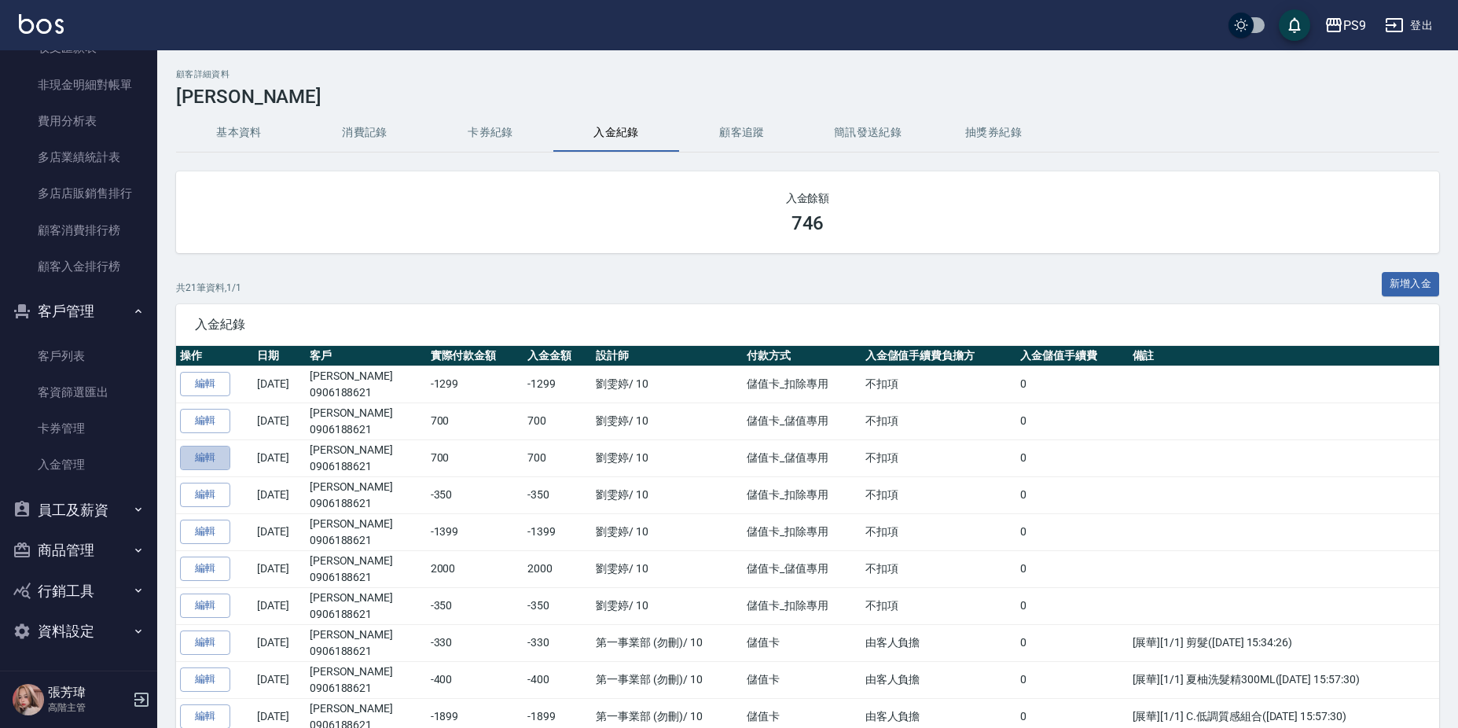
click at [190, 458] on link "編輯" at bounding box center [205, 458] width 50 height 24
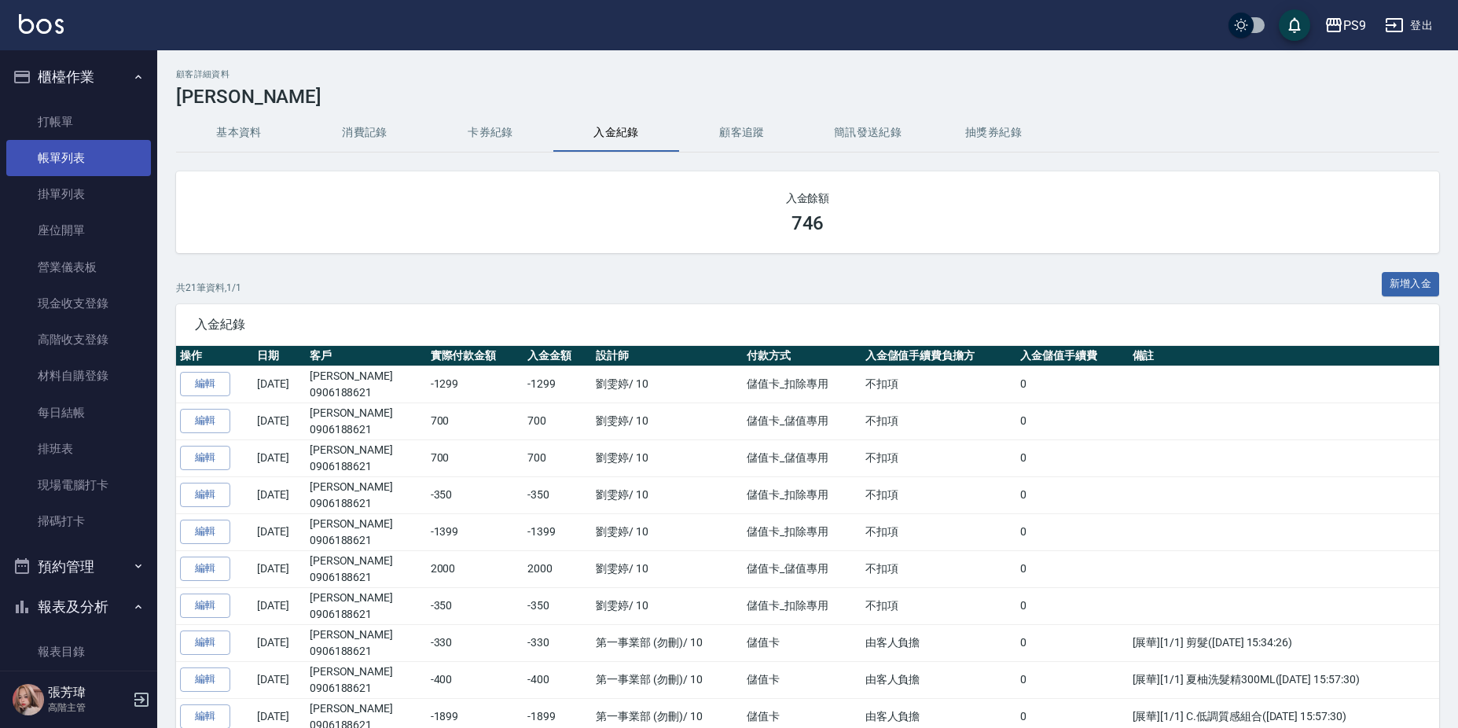
click at [91, 156] on link "帳單列表" at bounding box center [78, 158] width 145 height 36
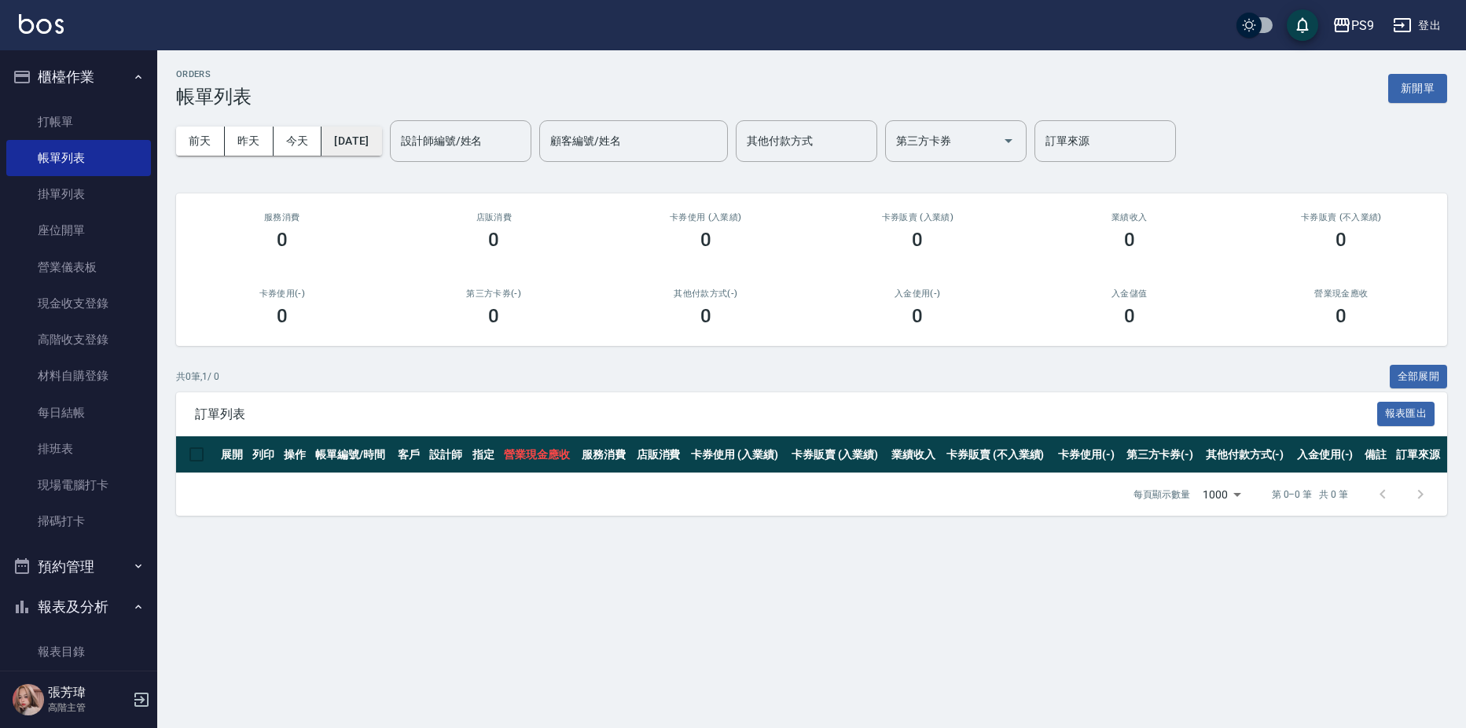
click at [356, 141] on button "[DATE]" at bounding box center [351, 141] width 60 height 29
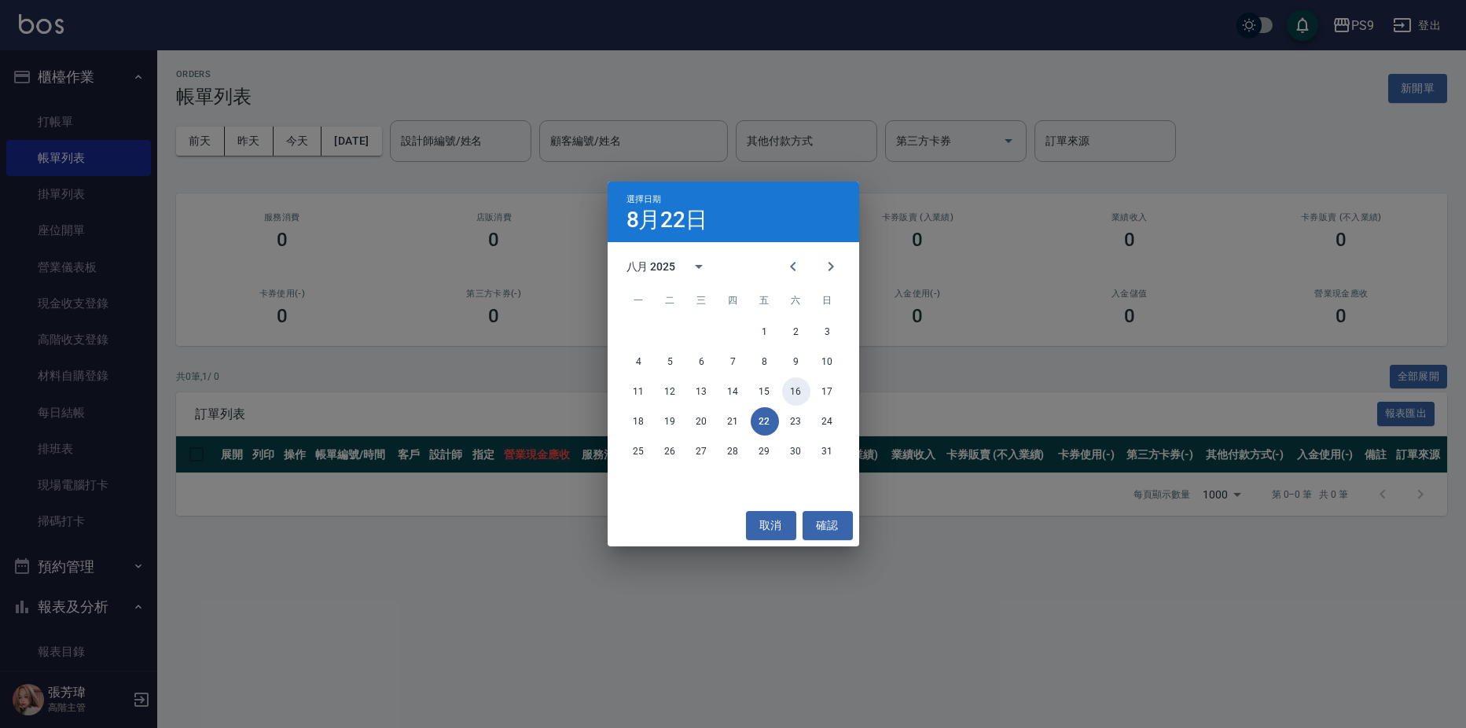
click at [791, 390] on button "16" at bounding box center [796, 391] width 28 height 28
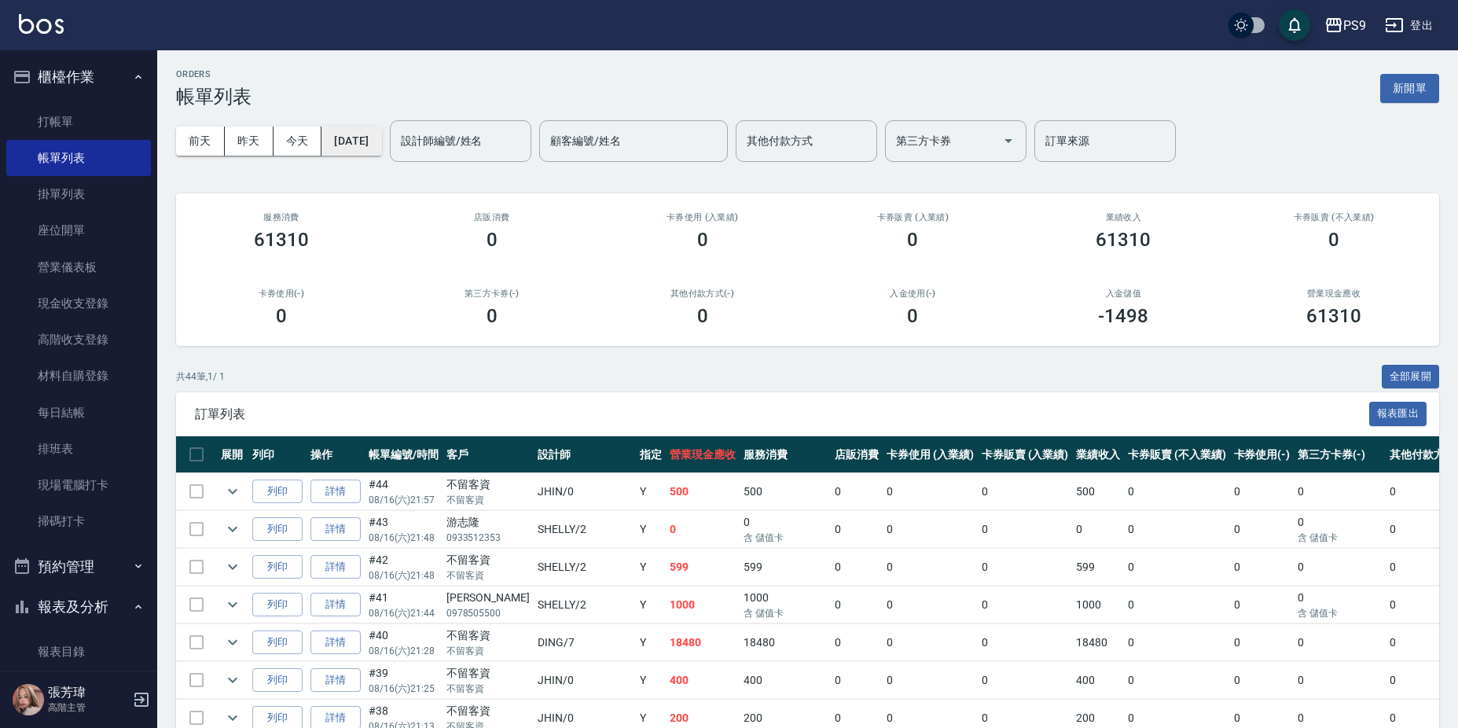
click at [380, 142] on button "[DATE]" at bounding box center [351, 141] width 60 height 29
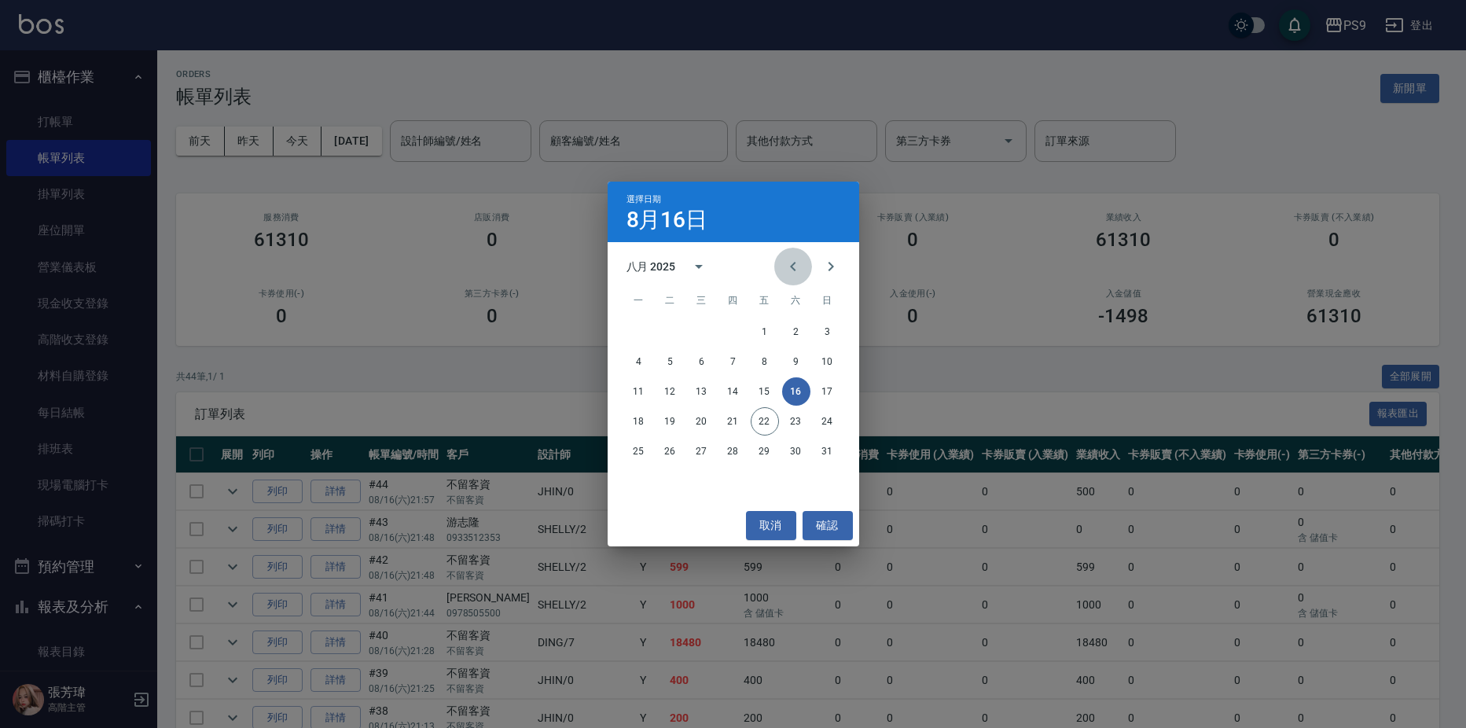
click at [789, 272] on icon "Previous month" at bounding box center [793, 266] width 19 height 19
drag, startPoint x: 698, startPoint y: 393, endPoint x: 713, endPoint y: 398, distance: 15.7
click at [699, 392] on button "16" at bounding box center [702, 391] width 28 height 28
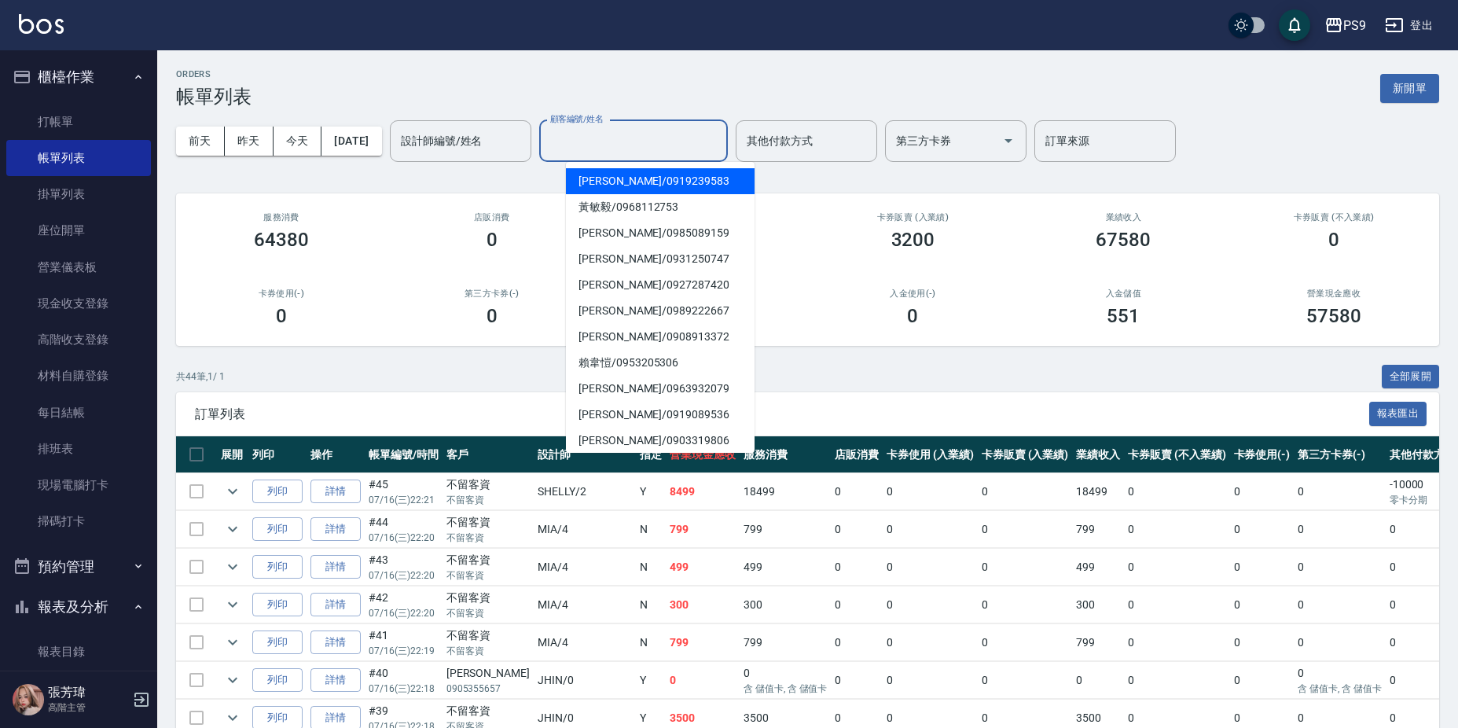
click at [623, 140] on input "顧客編號/姓名" at bounding box center [633, 141] width 174 height 28
click at [381, 149] on button "[DATE]" at bounding box center [351, 141] width 60 height 29
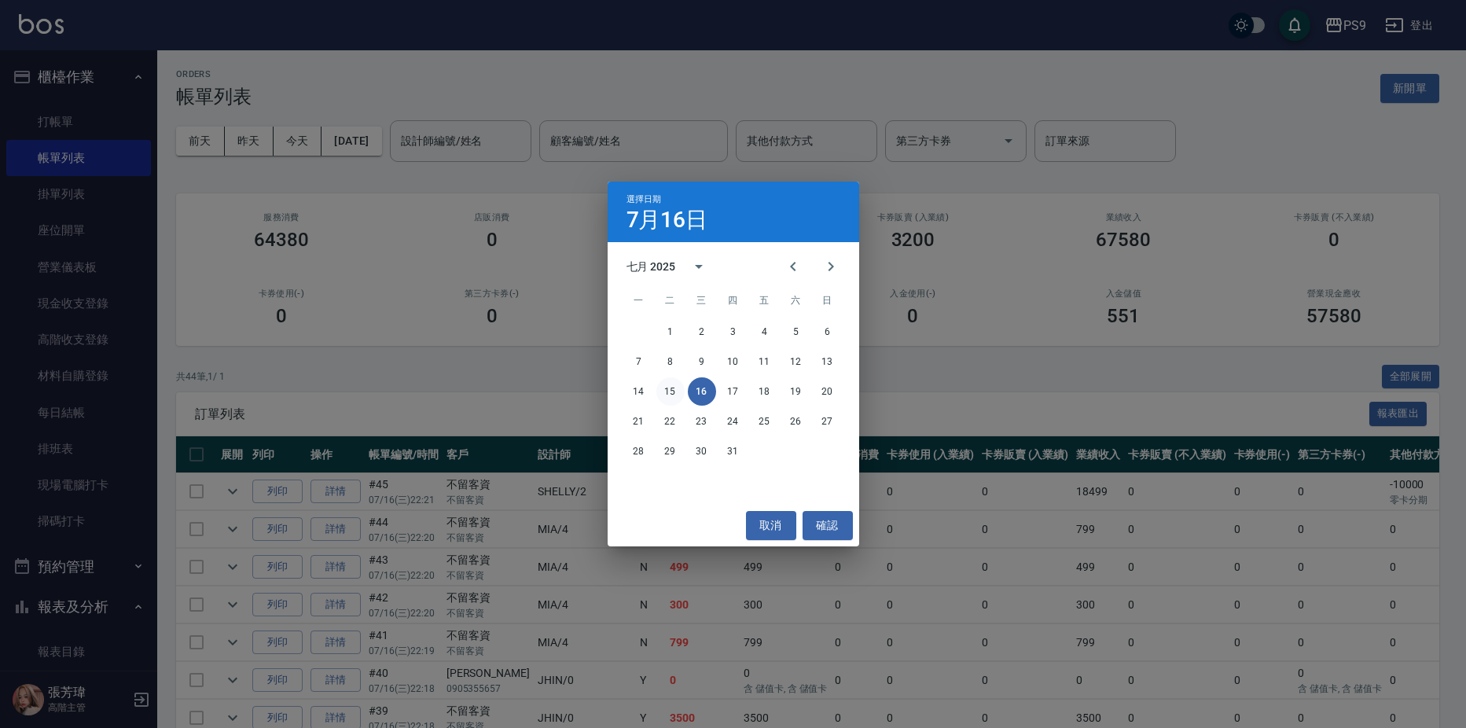
click at [674, 393] on button "15" at bounding box center [670, 391] width 28 height 28
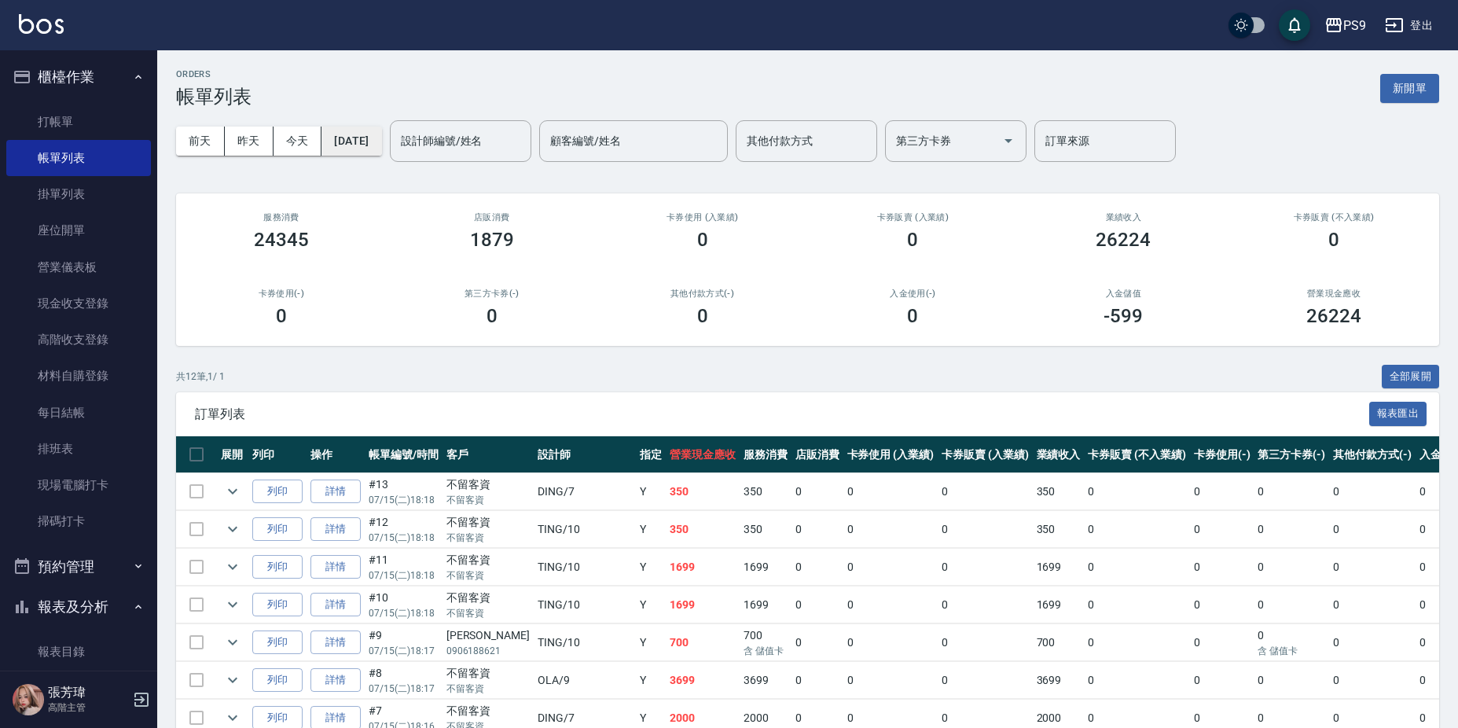
click at [381, 142] on button "[DATE]" at bounding box center [351, 141] width 60 height 29
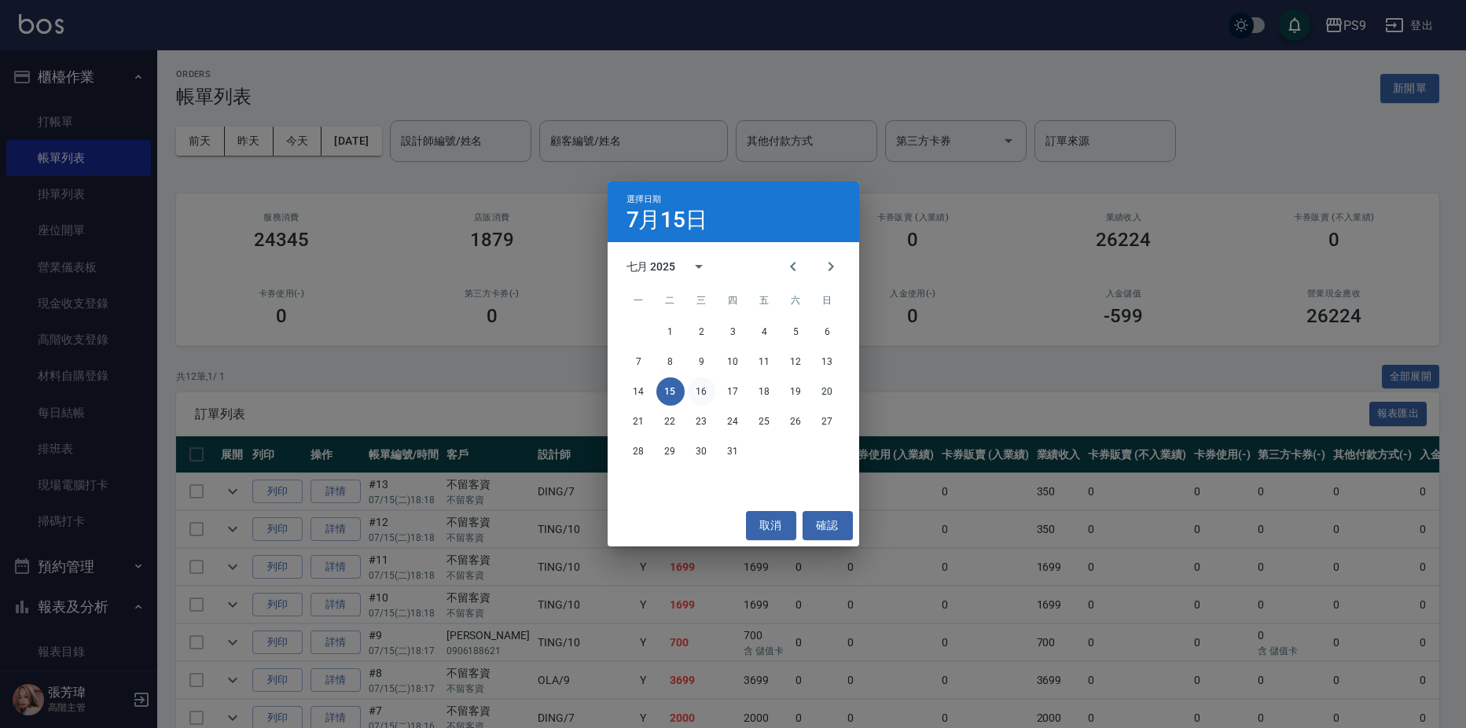
click at [703, 385] on button "16" at bounding box center [702, 391] width 28 height 28
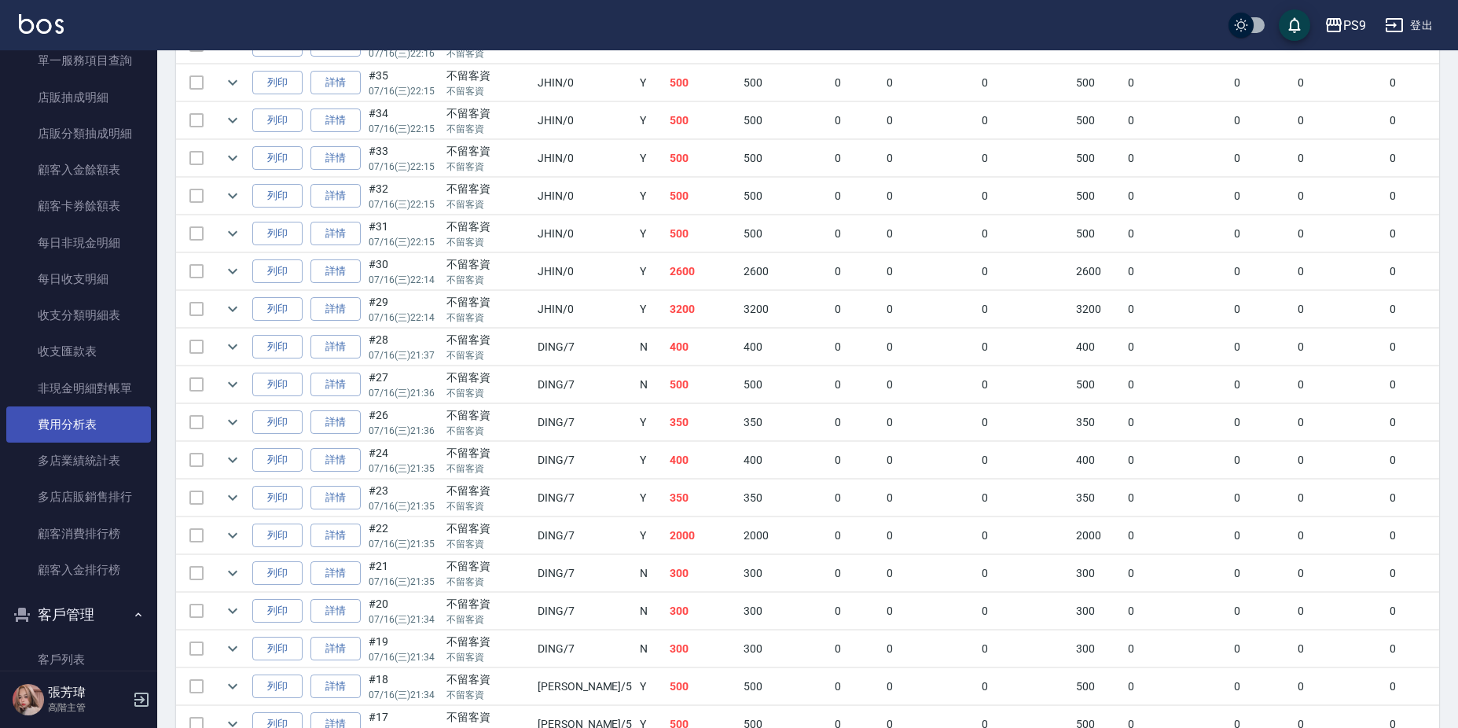
scroll to position [1875, 0]
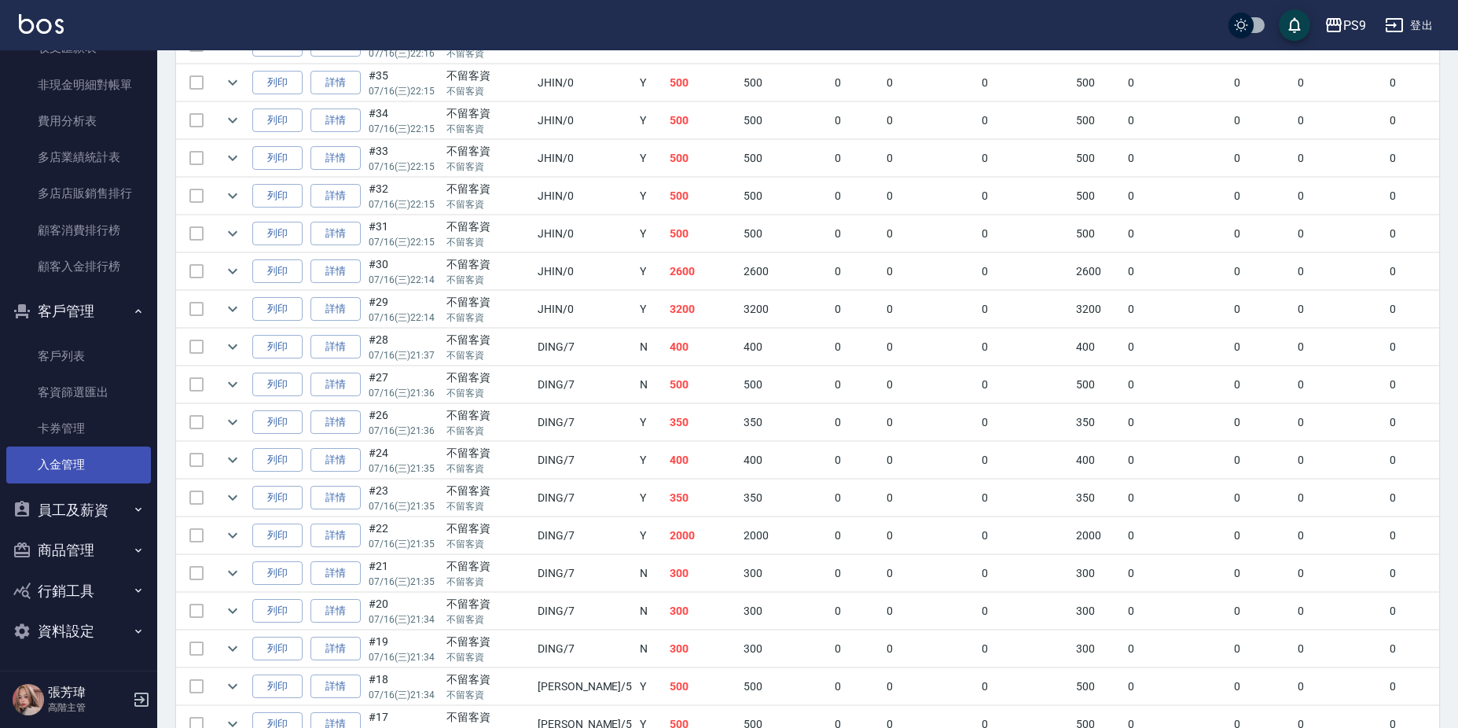
click at [82, 460] on link "入金管理" at bounding box center [78, 464] width 145 height 36
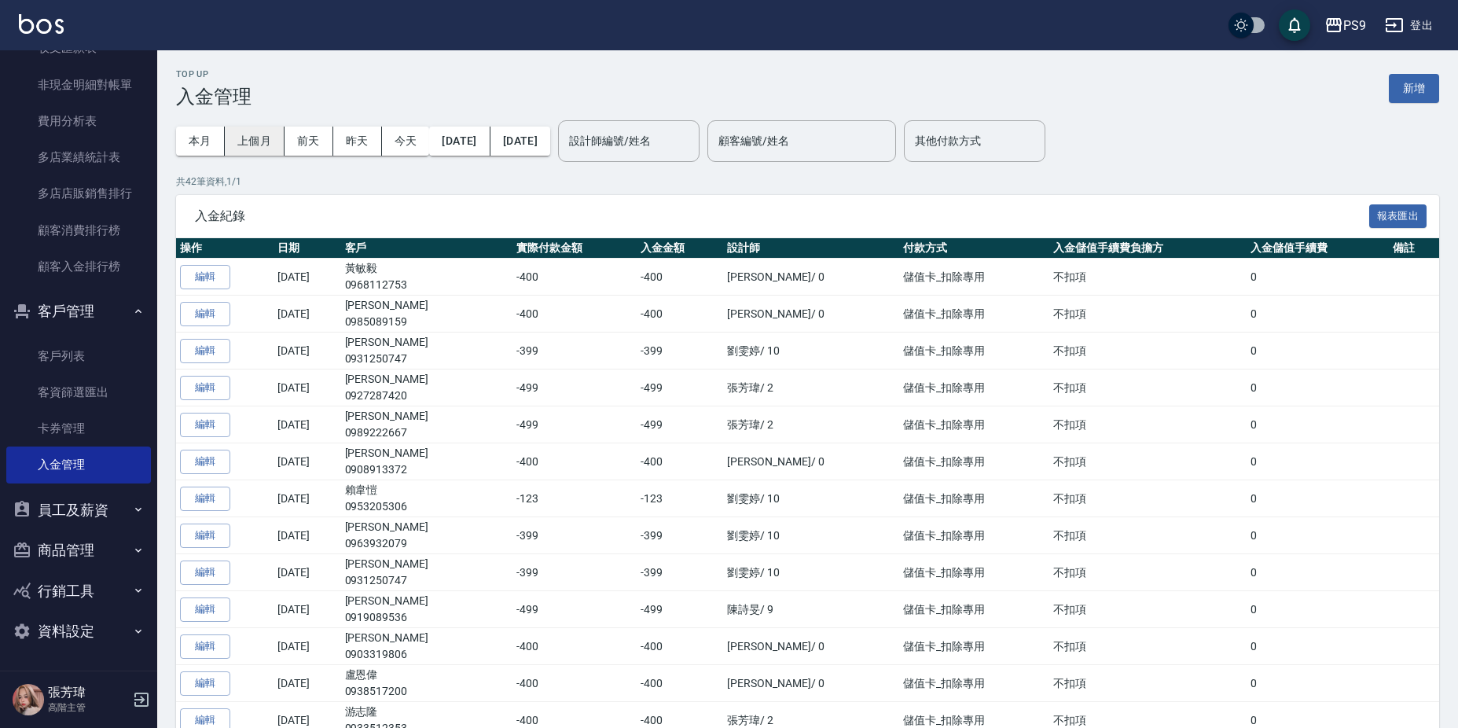
click at [251, 154] on div "本月 上個月 前天 昨天 今天 2025/08/01 2025/08/22" at bounding box center [363, 141] width 374 height 67
click at [253, 149] on button "上個月" at bounding box center [255, 141] width 60 height 29
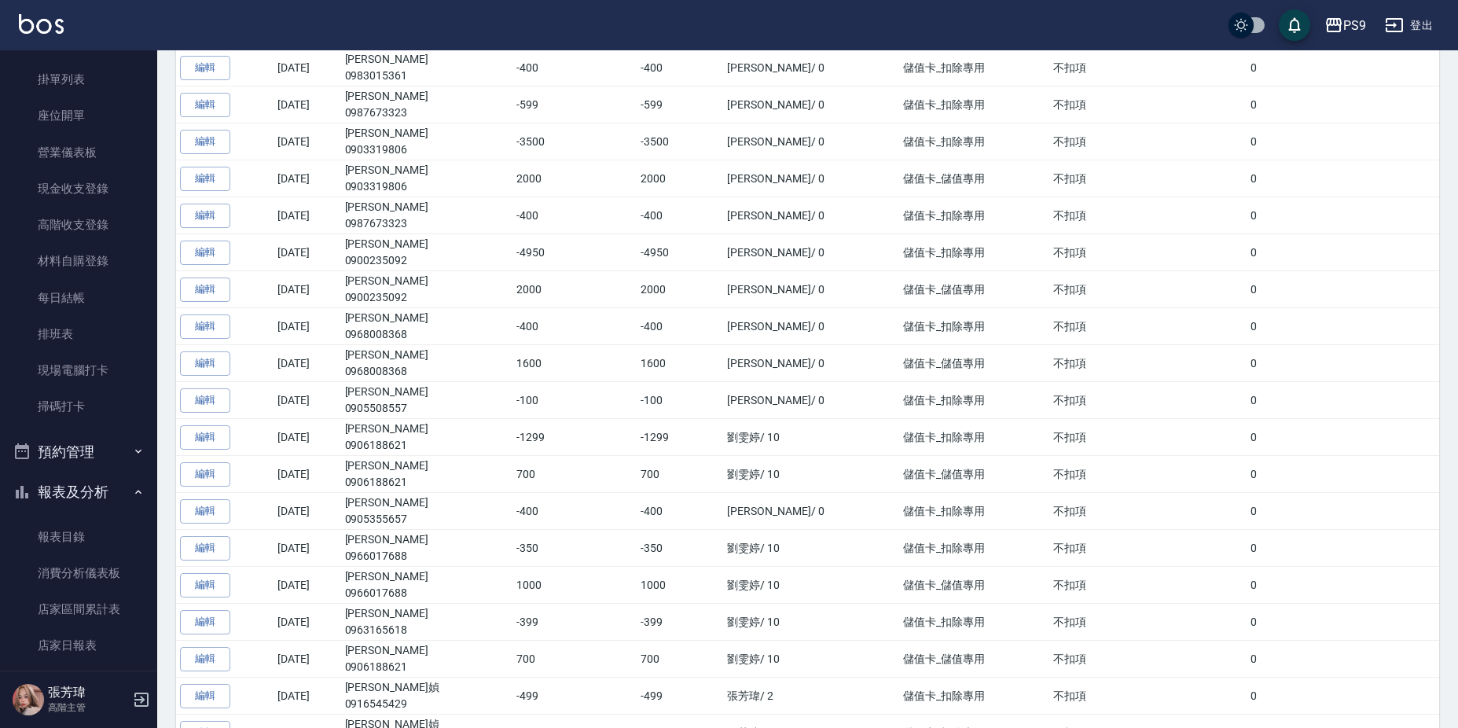
scroll to position [303, 0]
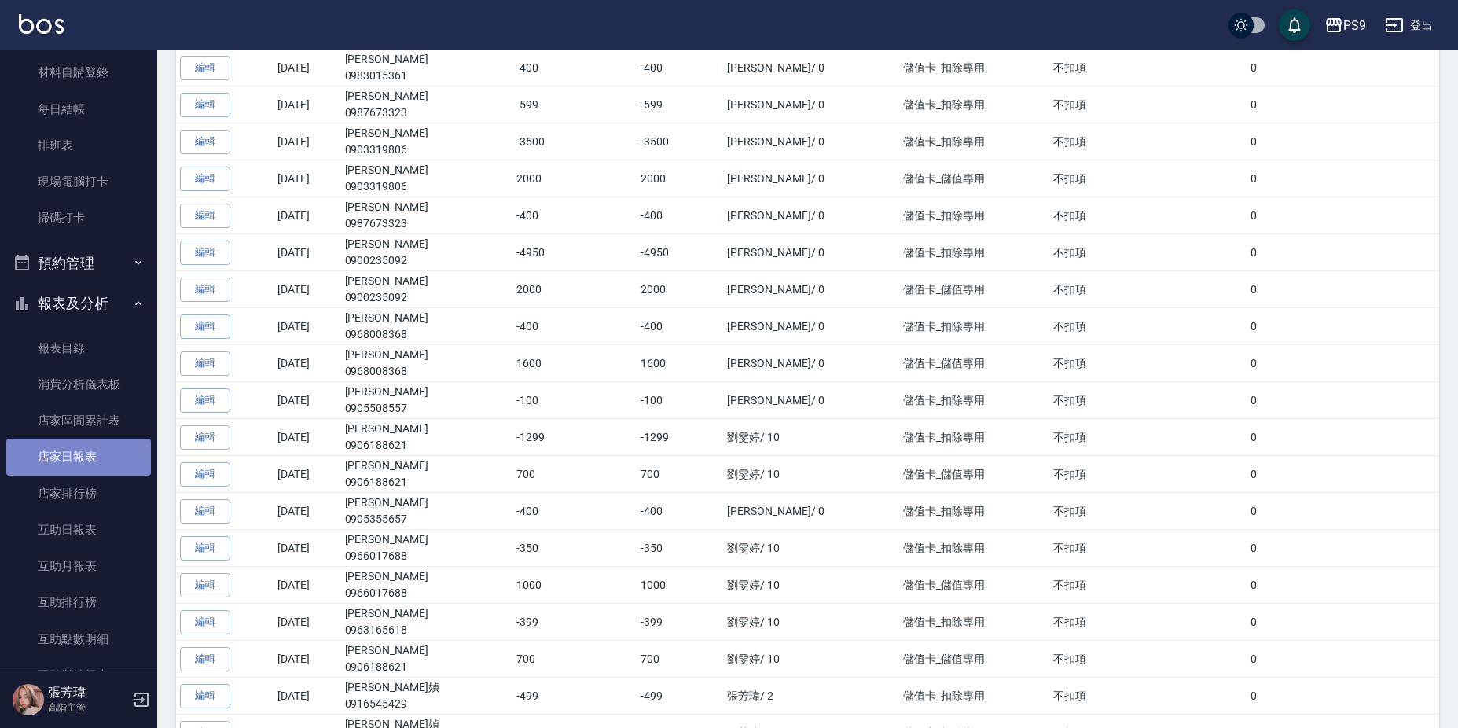
click at [93, 467] on link "店家日報表" at bounding box center [78, 457] width 145 height 36
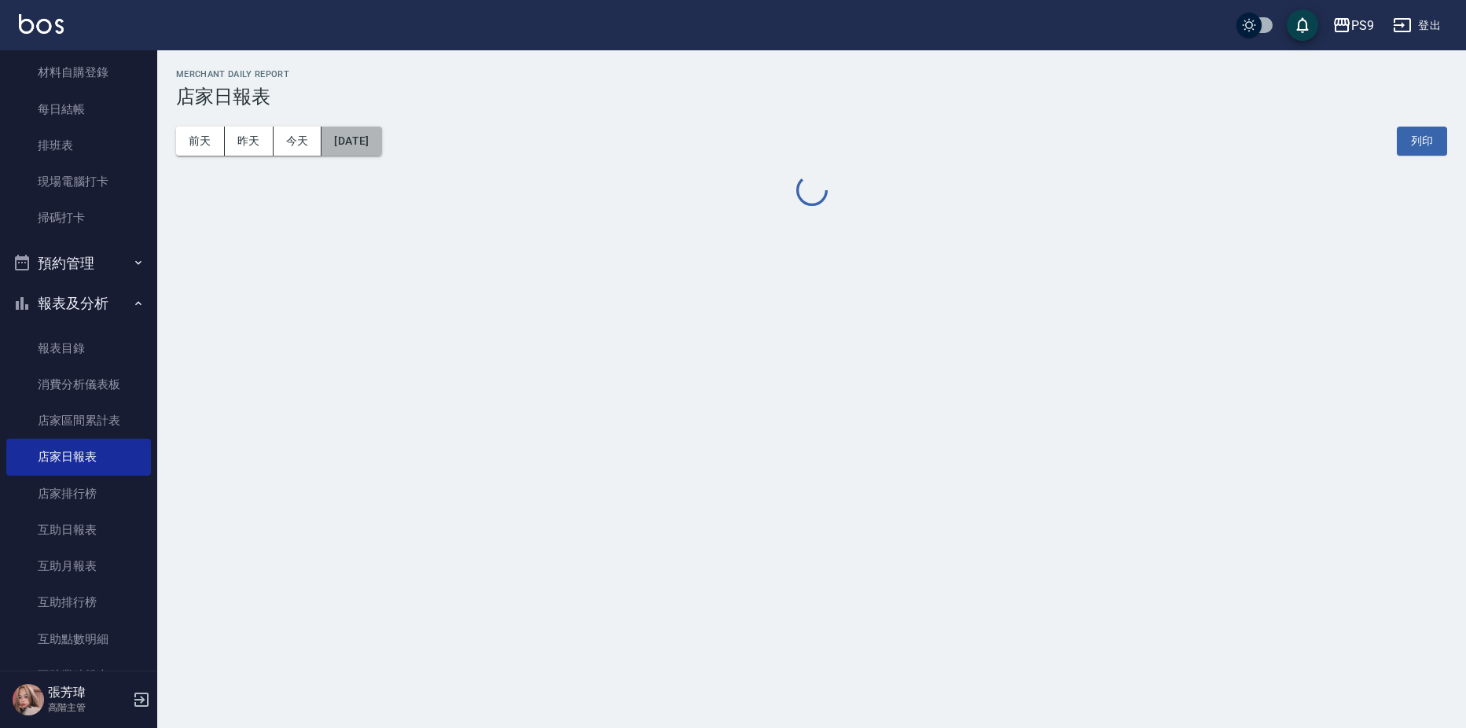
click at [373, 150] on button "[DATE]" at bounding box center [351, 141] width 60 height 29
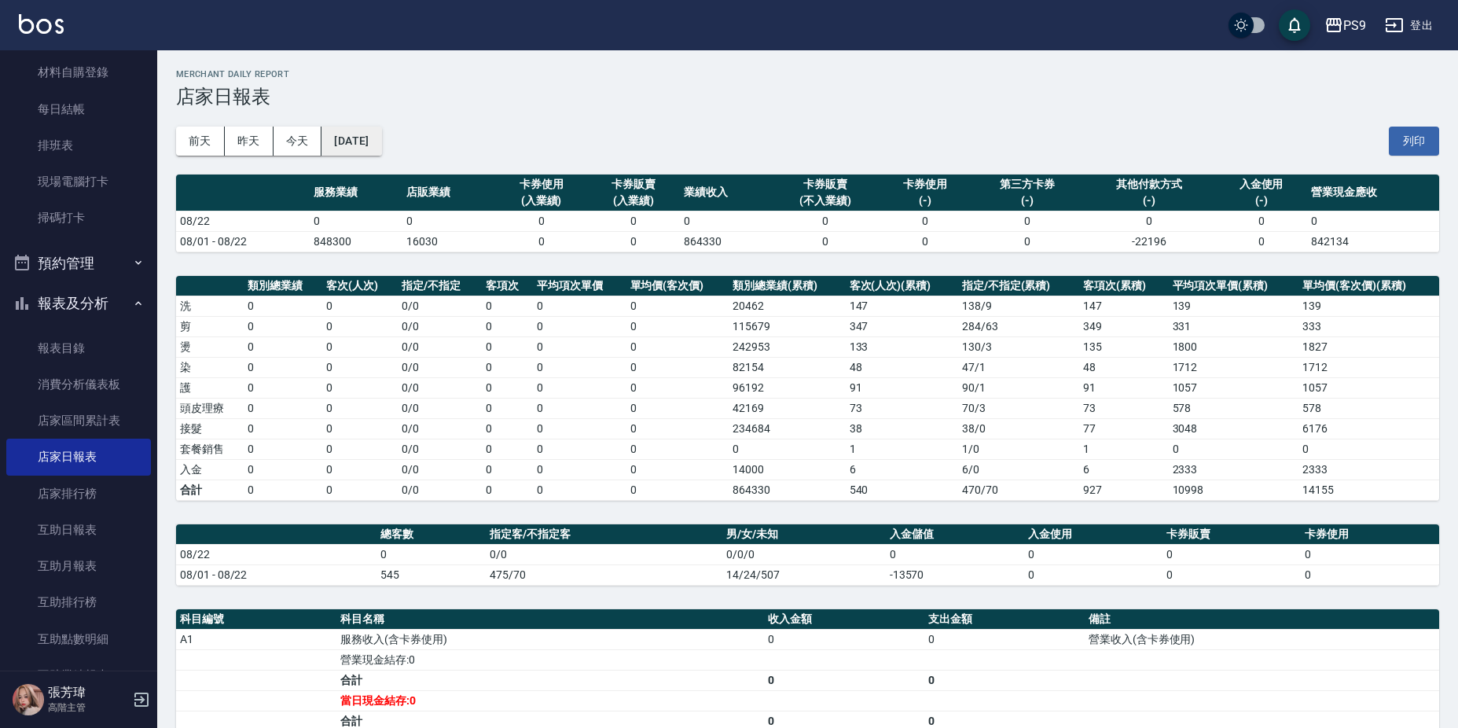
drag, startPoint x: 385, startPoint y: 156, endPoint x: 389, endPoint y: 137, distance: 20.0
click at [387, 144] on div "前天 昨天 今天 2025/08/22 列印" at bounding box center [807, 141] width 1263 height 67
click at [381, 147] on button "[DATE]" at bounding box center [351, 141] width 60 height 29
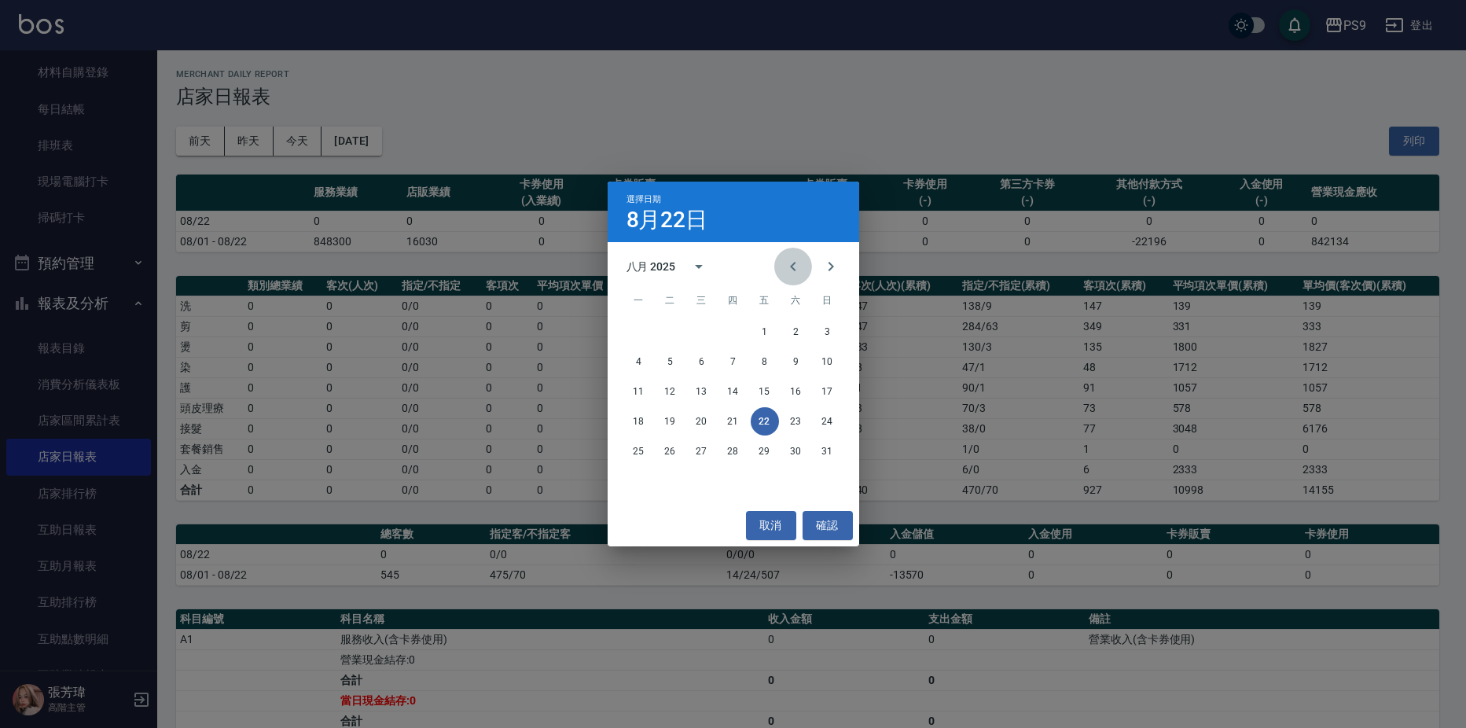
click at [793, 259] on icon "Previous month" at bounding box center [793, 266] width 19 height 19
click at [707, 395] on button "16" at bounding box center [702, 391] width 28 height 28
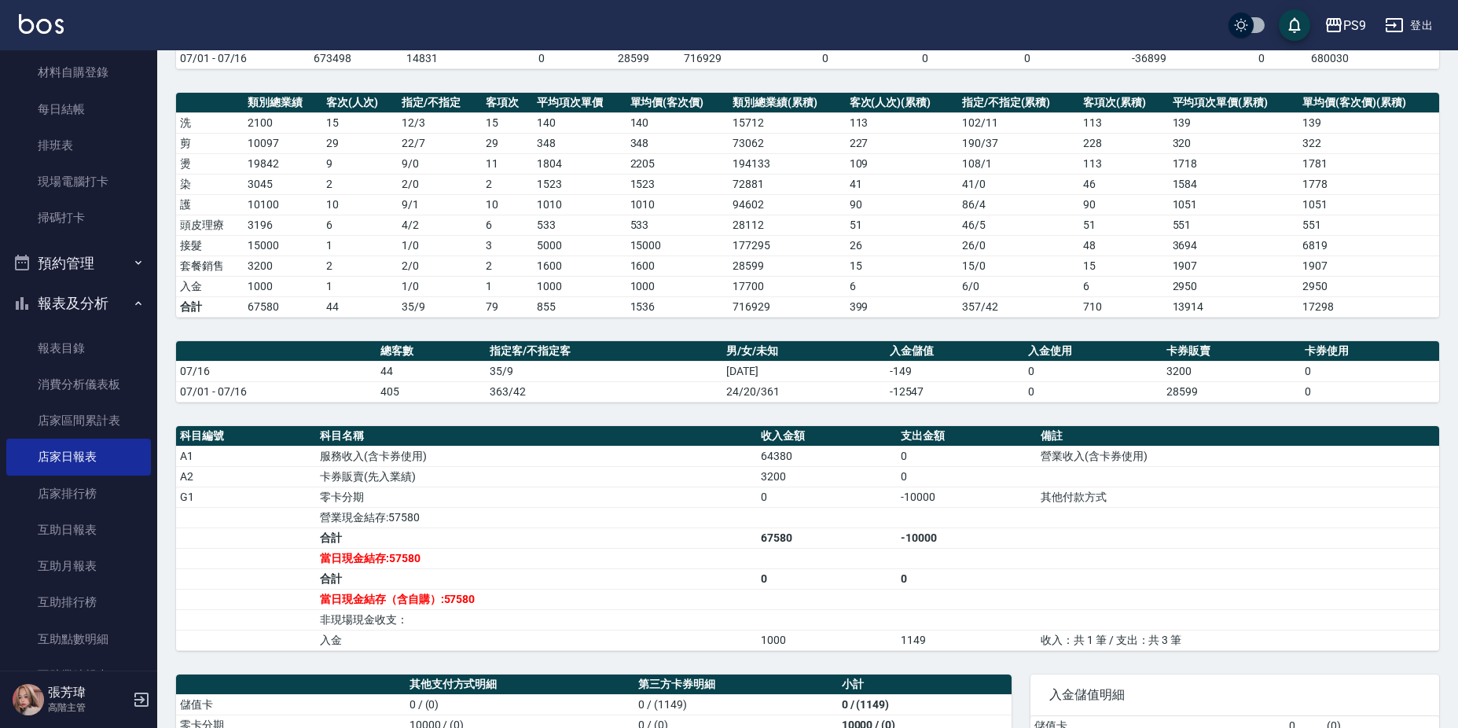
scroll to position [332, 0]
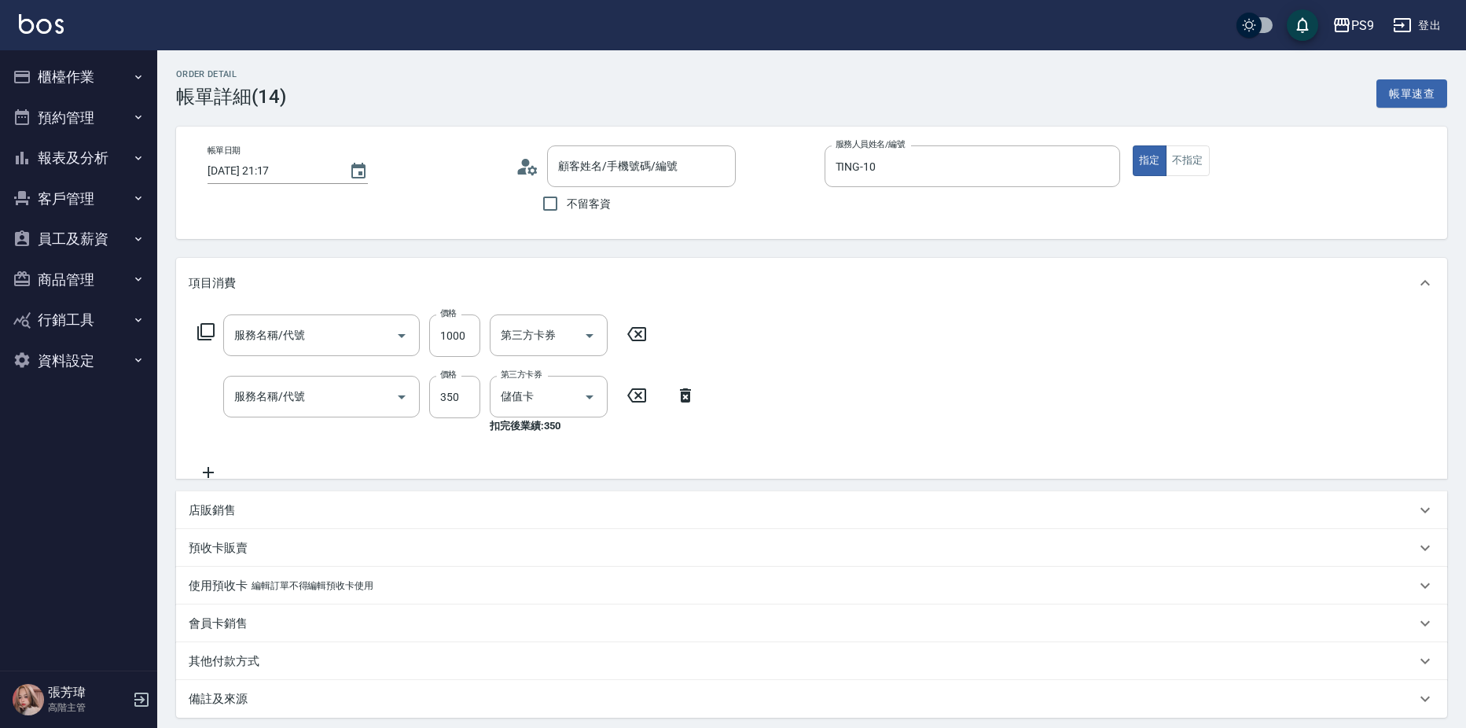
type input "2025/07/16 21:17"
type input "TING-10"
type input "頂級豪華OVC1(801)"
type input "剪-150(301)"
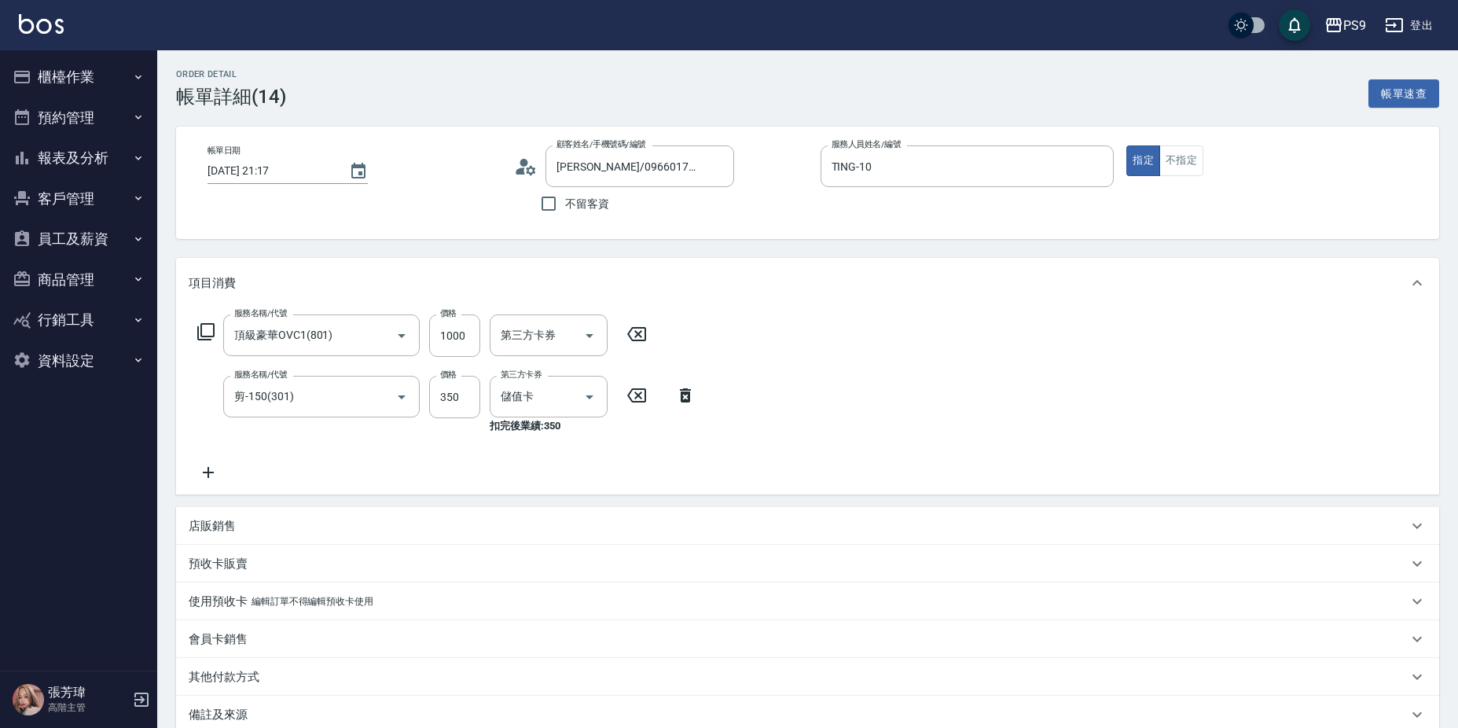
type input "李彥鋒/0966017688/null"
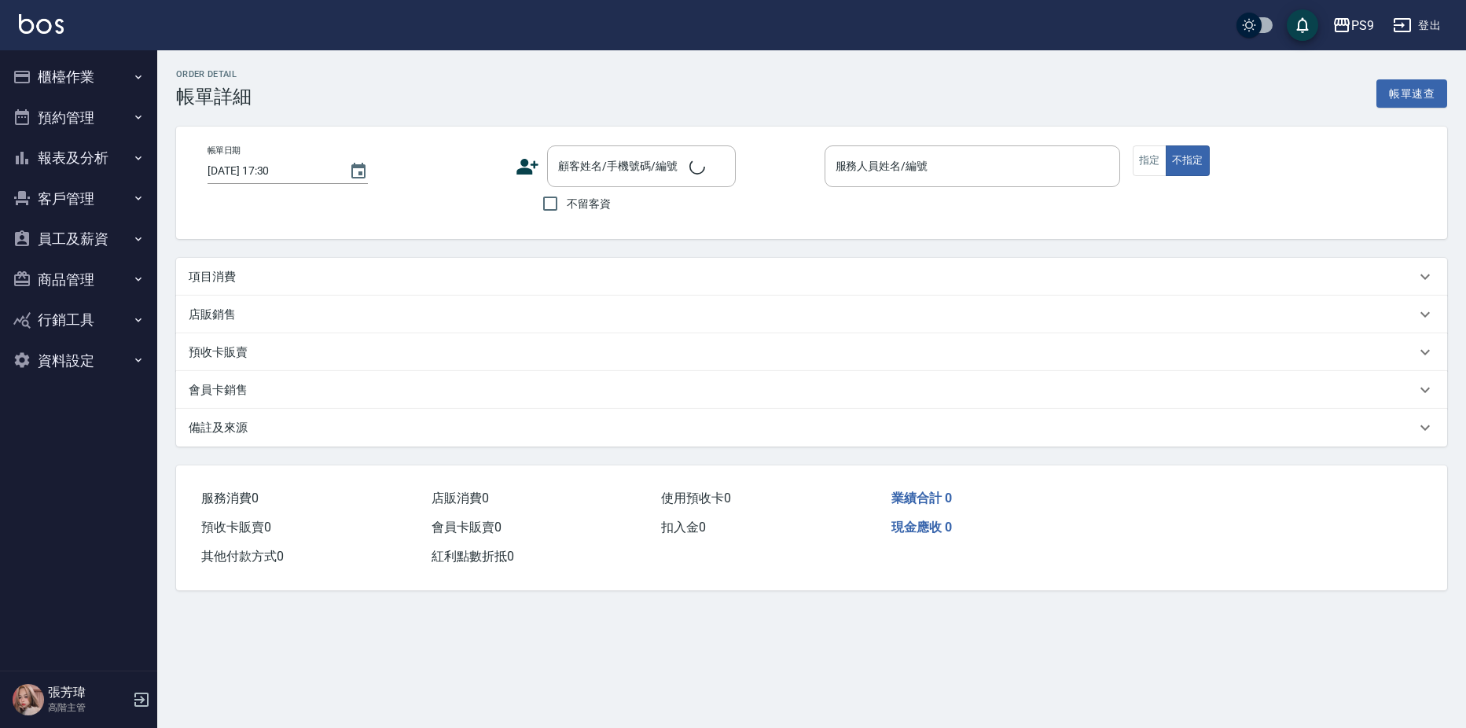
type input "2025/07/16 21:16"
type input "TING-10"
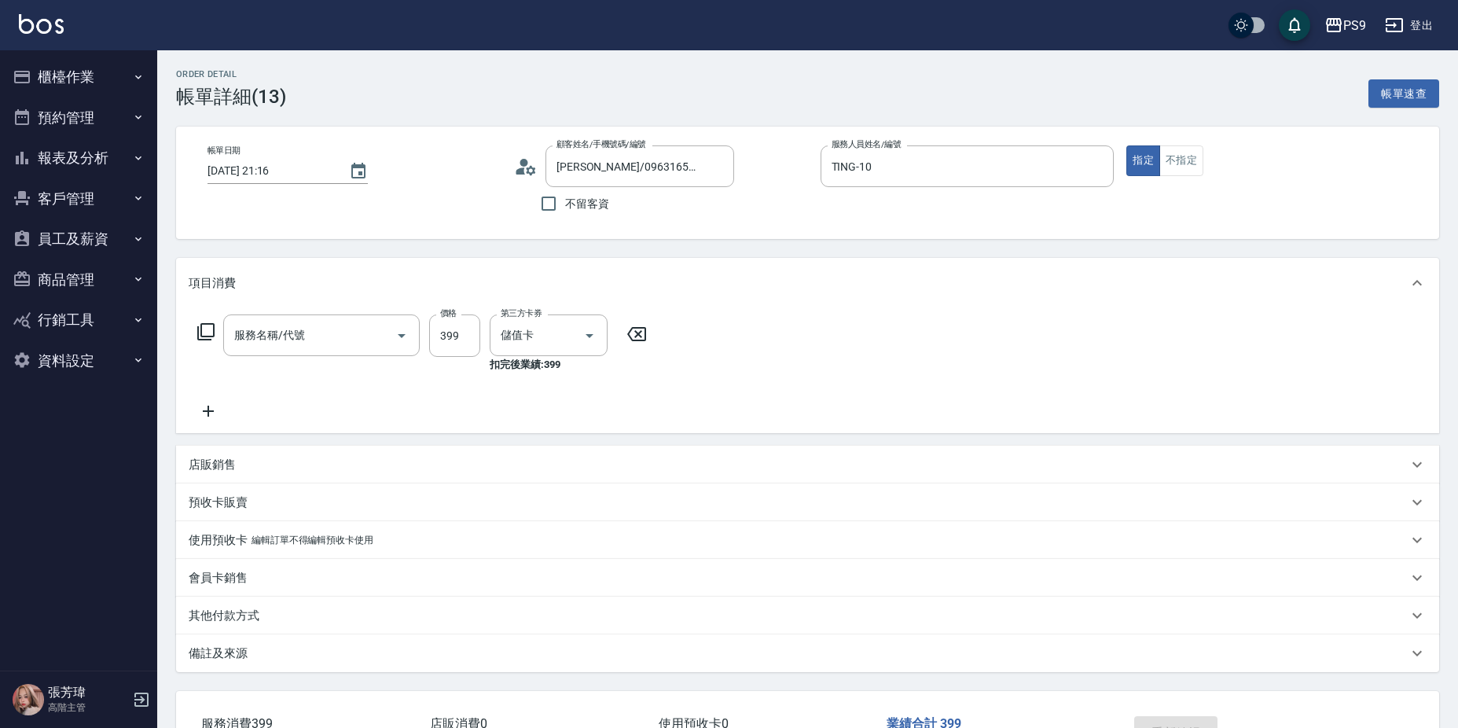
type input "林莙翰/0963165618/null"
type input "海鹽洗護399(0399)"
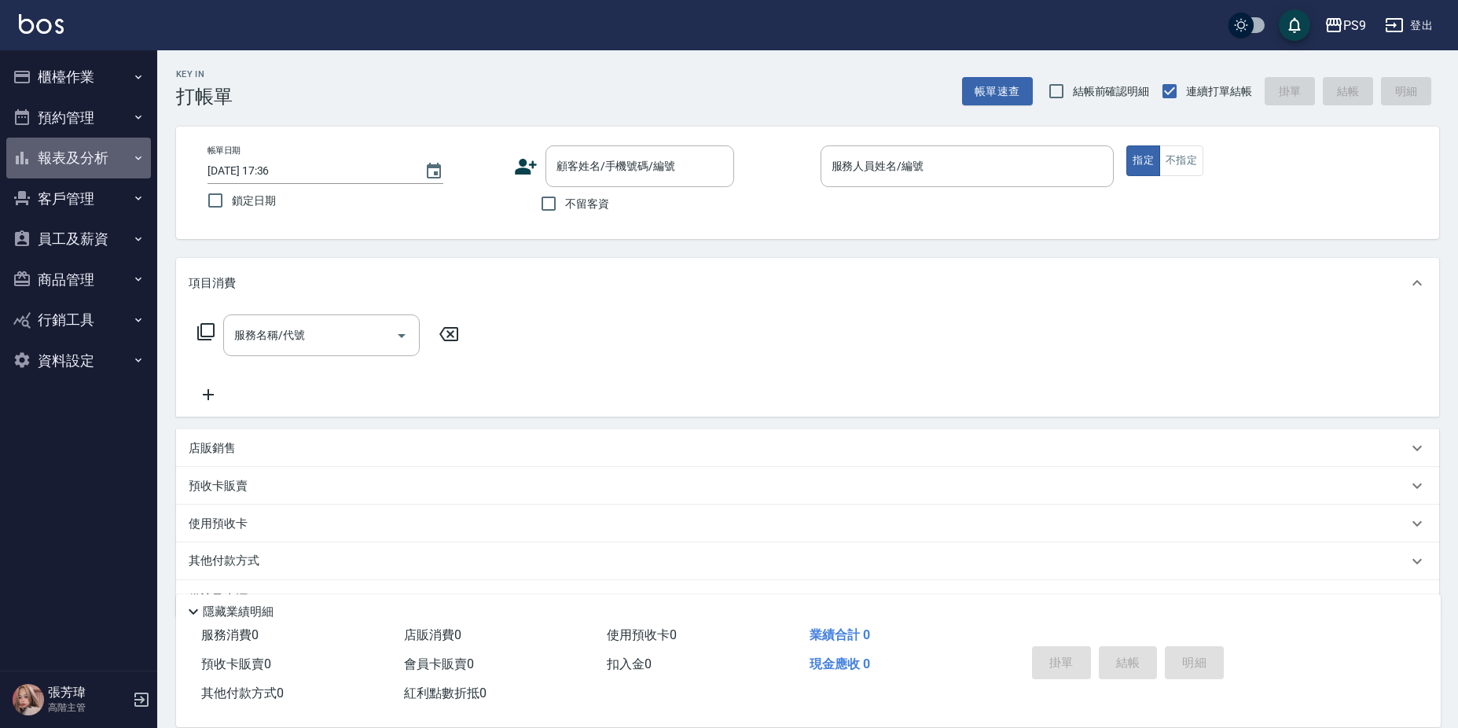
click at [102, 147] on button "報表及分析" at bounding box center [78, 158] width 145 height 41
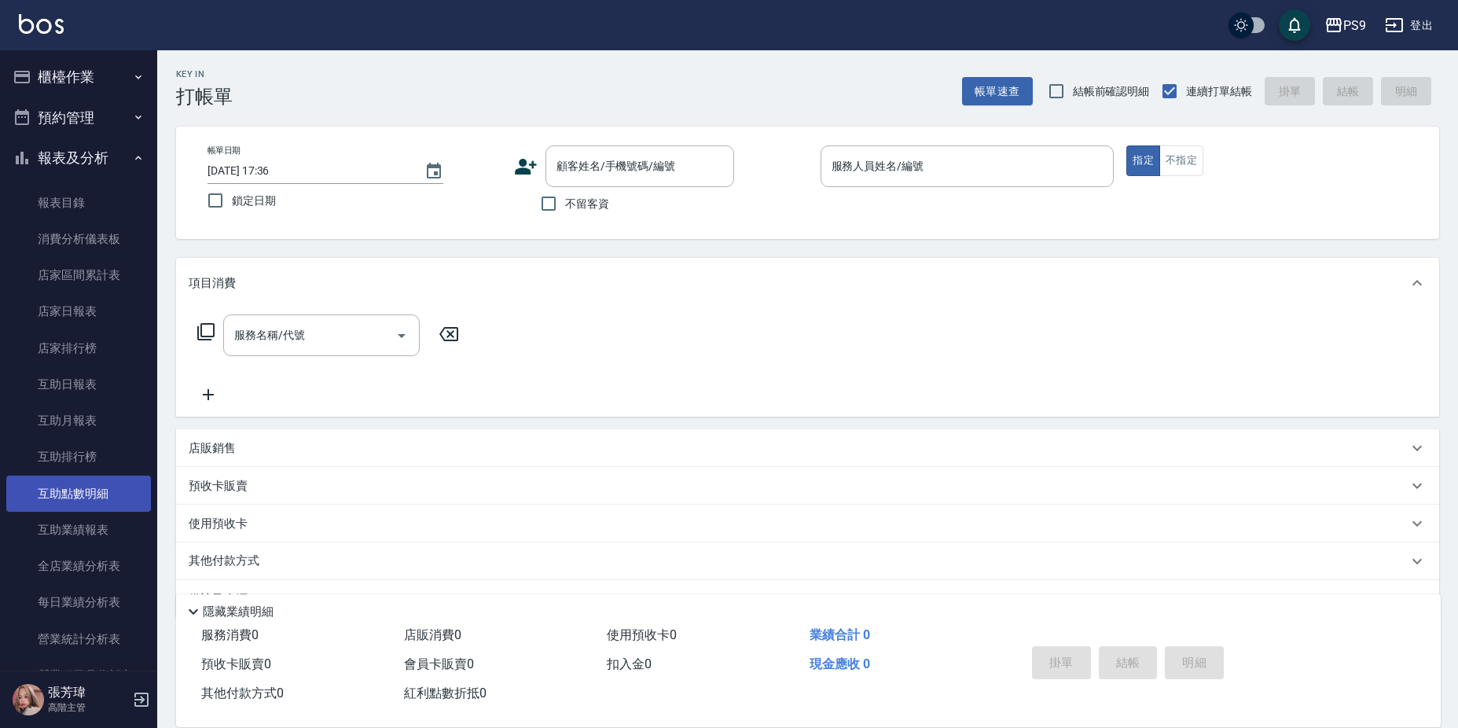
scroll to position [236, 0]
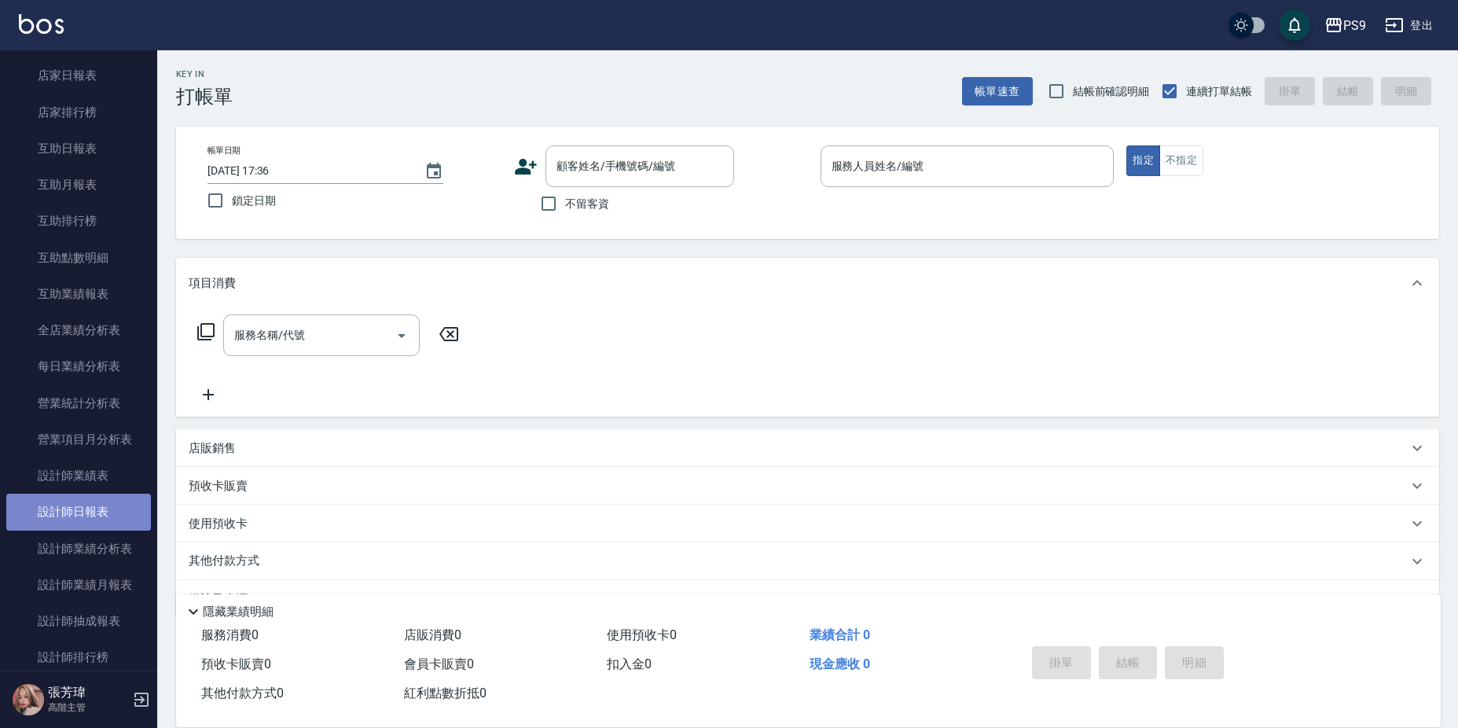
click at [111, 506] on link "設計師日報表" at bounding box center [78, 512] width 145 height 36
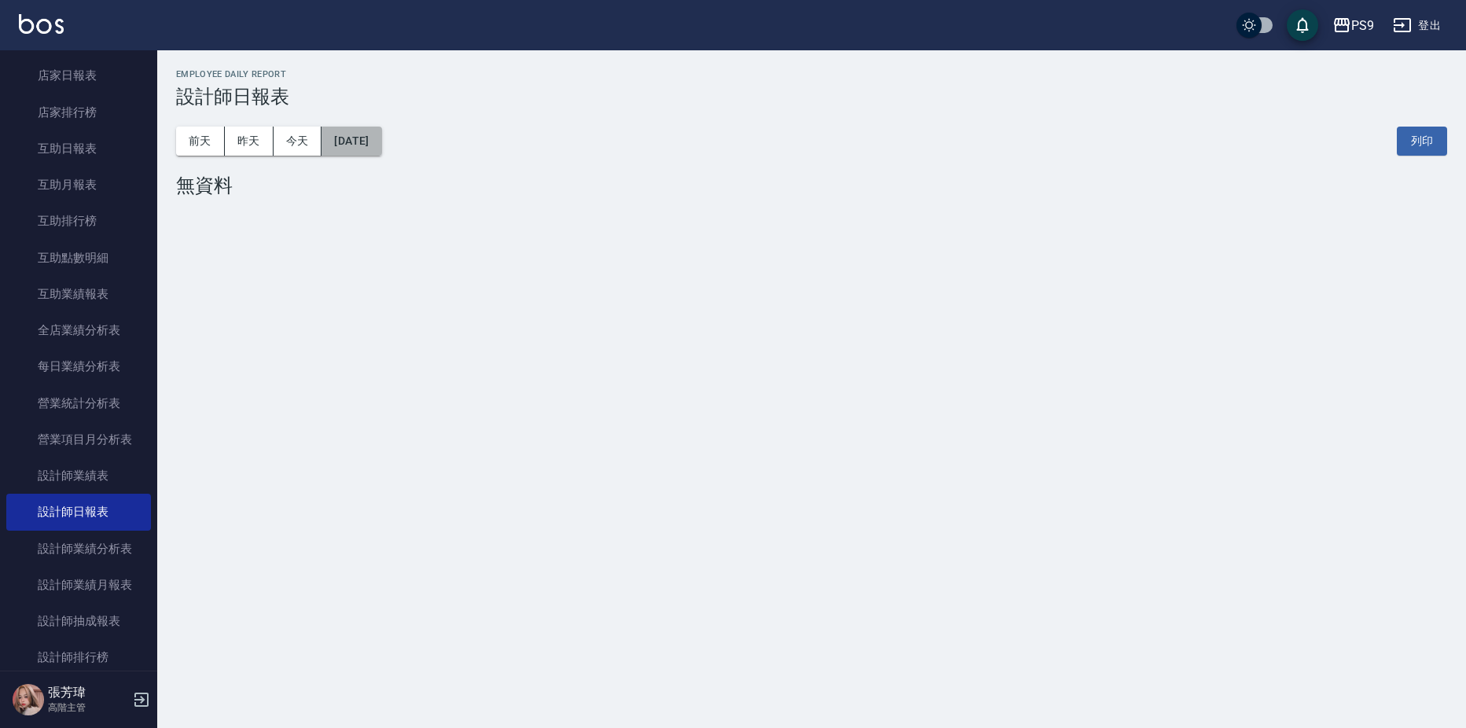
click at [358, 139] on button "[DATE]" at bounding box center [351, 141] width 60 height 29
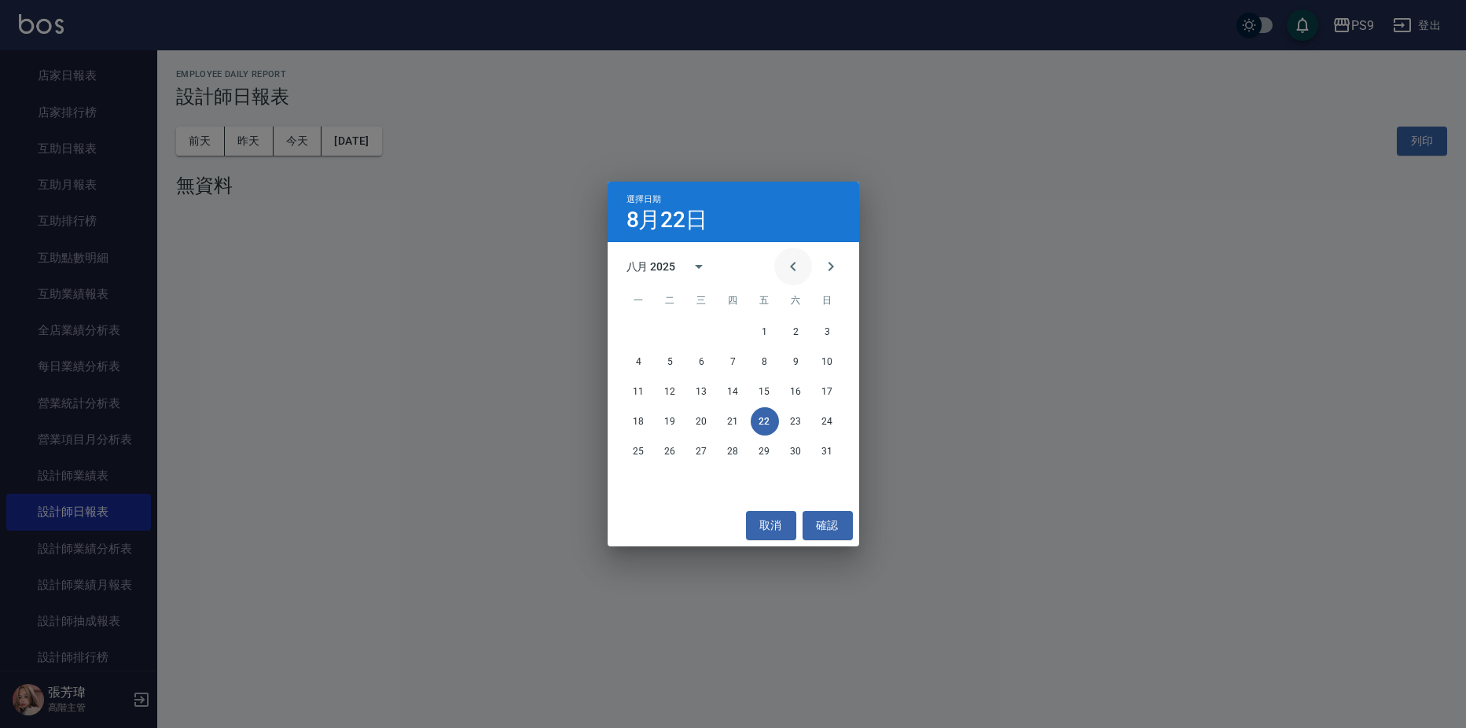
click at [795, 268] on icon "Previous month" at bounding box center [793, 266] width 19 height 19
click at [696, 388] on button "16" at bounding box center [702, 391] width 28 height 28
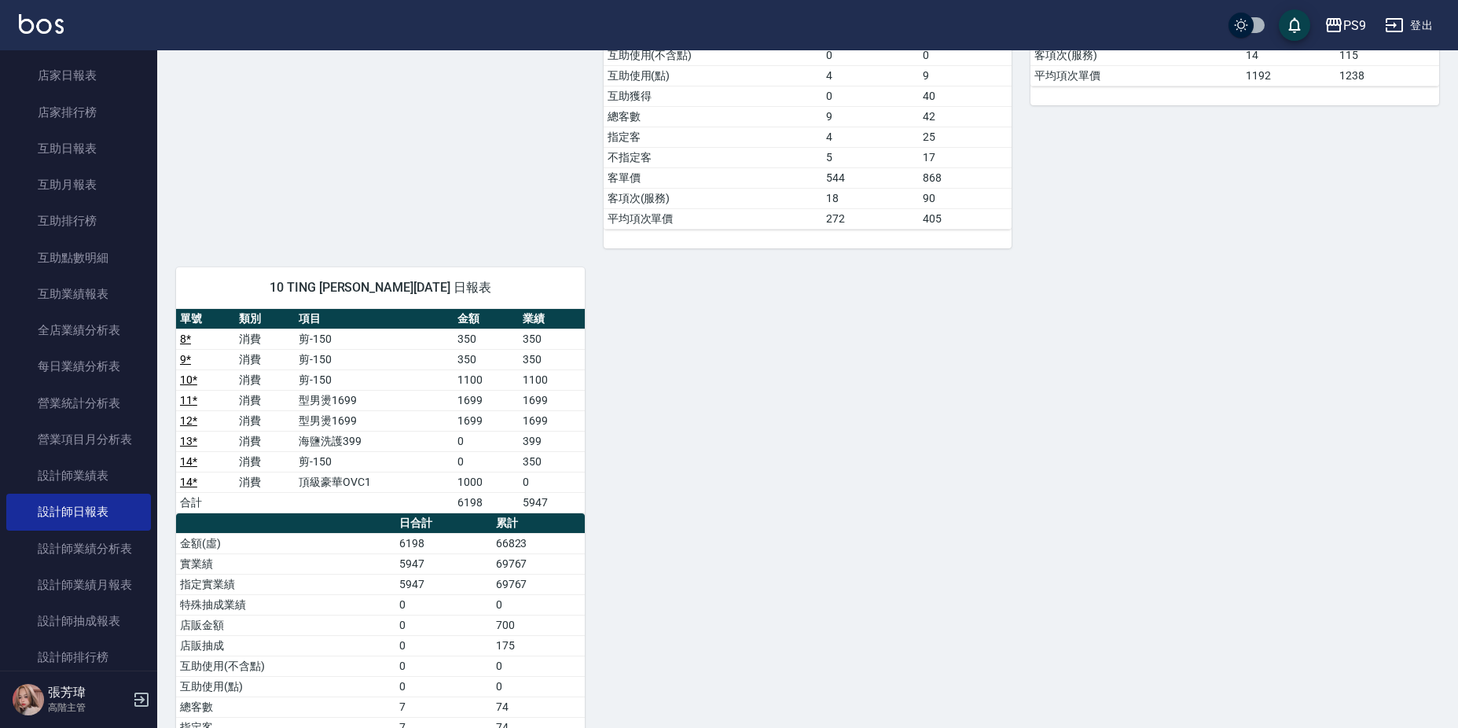
scroll to position [1790, 0]
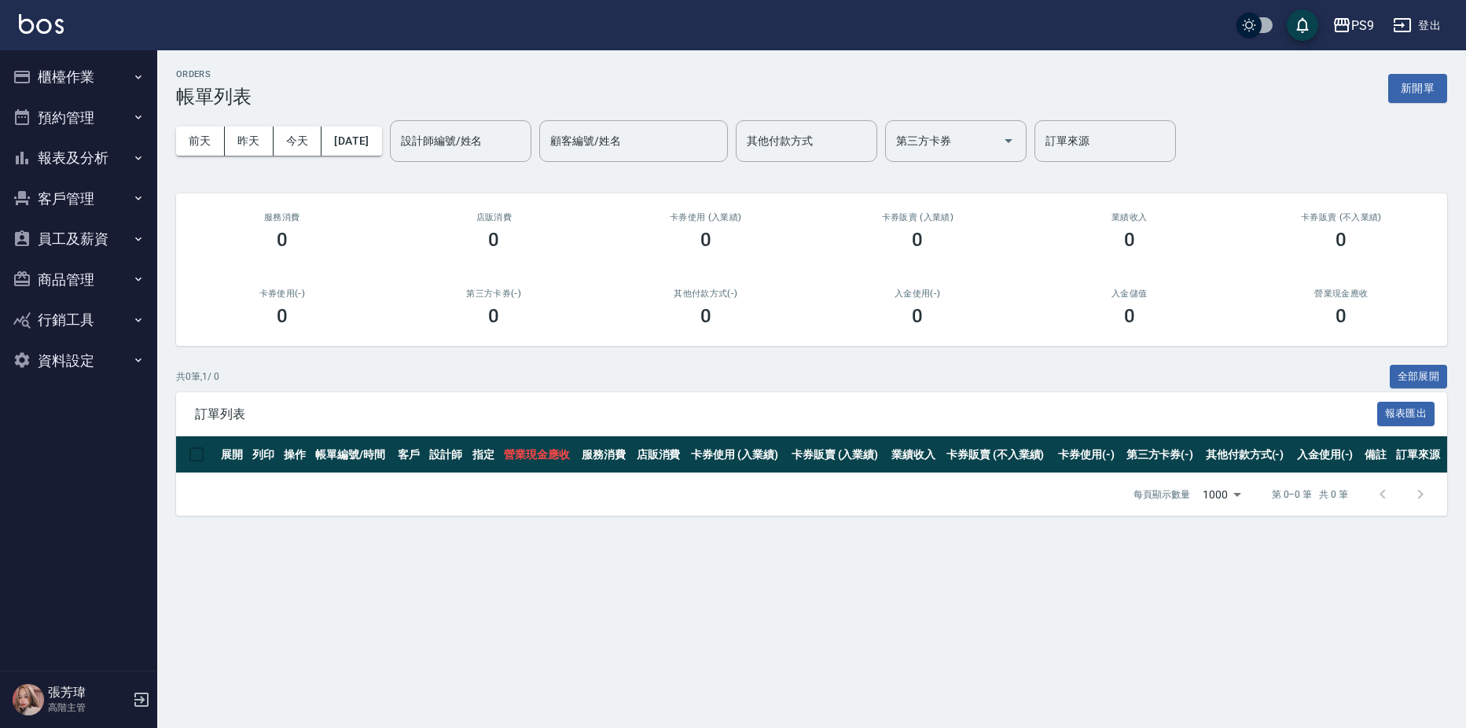
click at [90, 64] on button "櫃檯作業" at bounding box center [78, 77] width 145 height 41
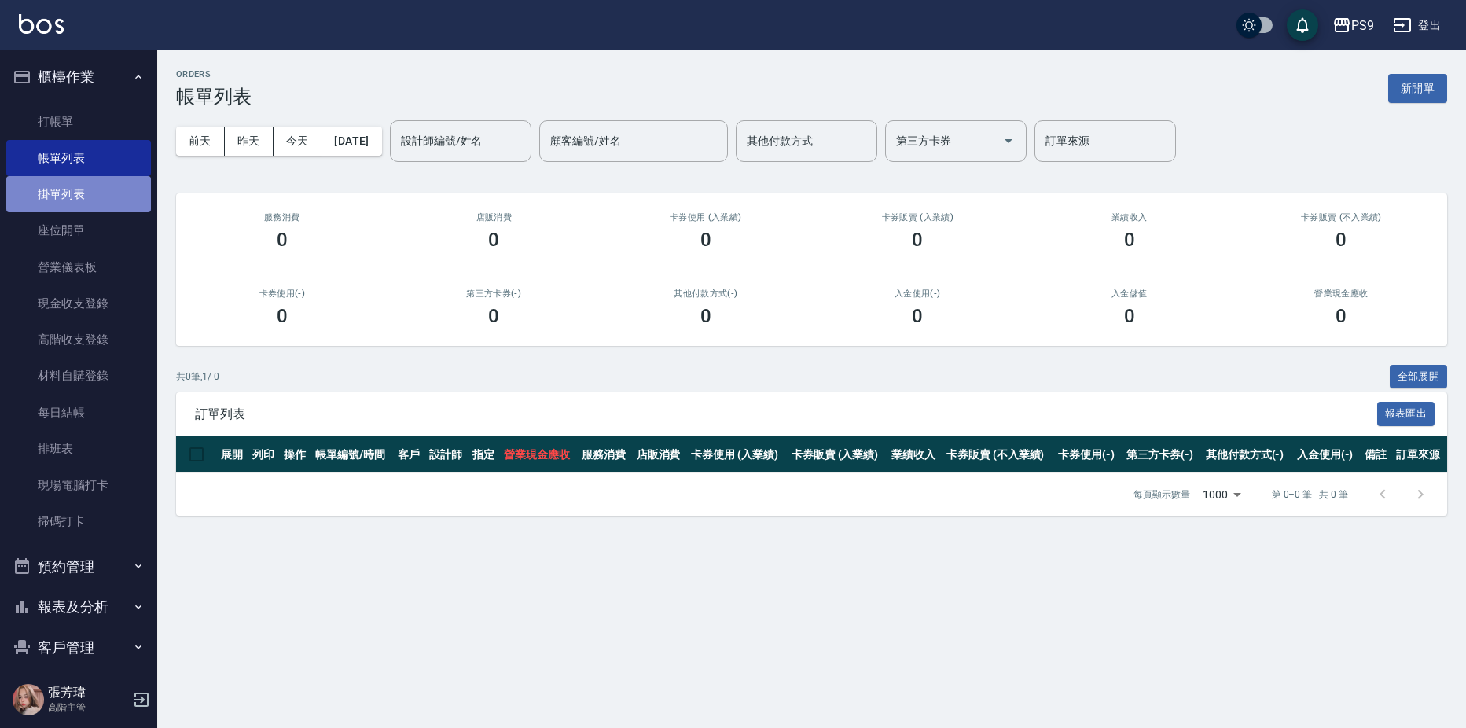
click at [79, 190] on link "掛單列表" at bounding box center [78, 194] width 145 height 36
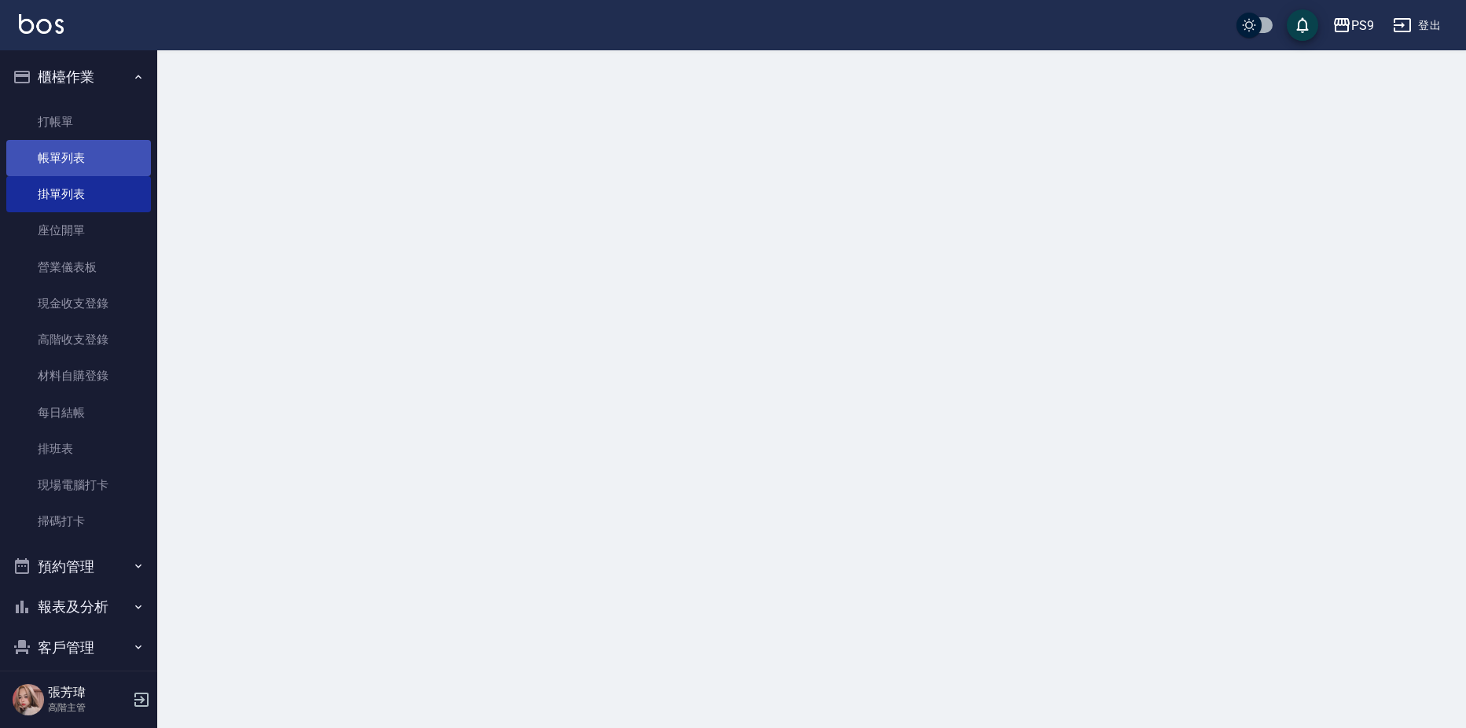
click at [79, 155] on link "帳單列表" at bounding box center [78, 158] width 145 height 36
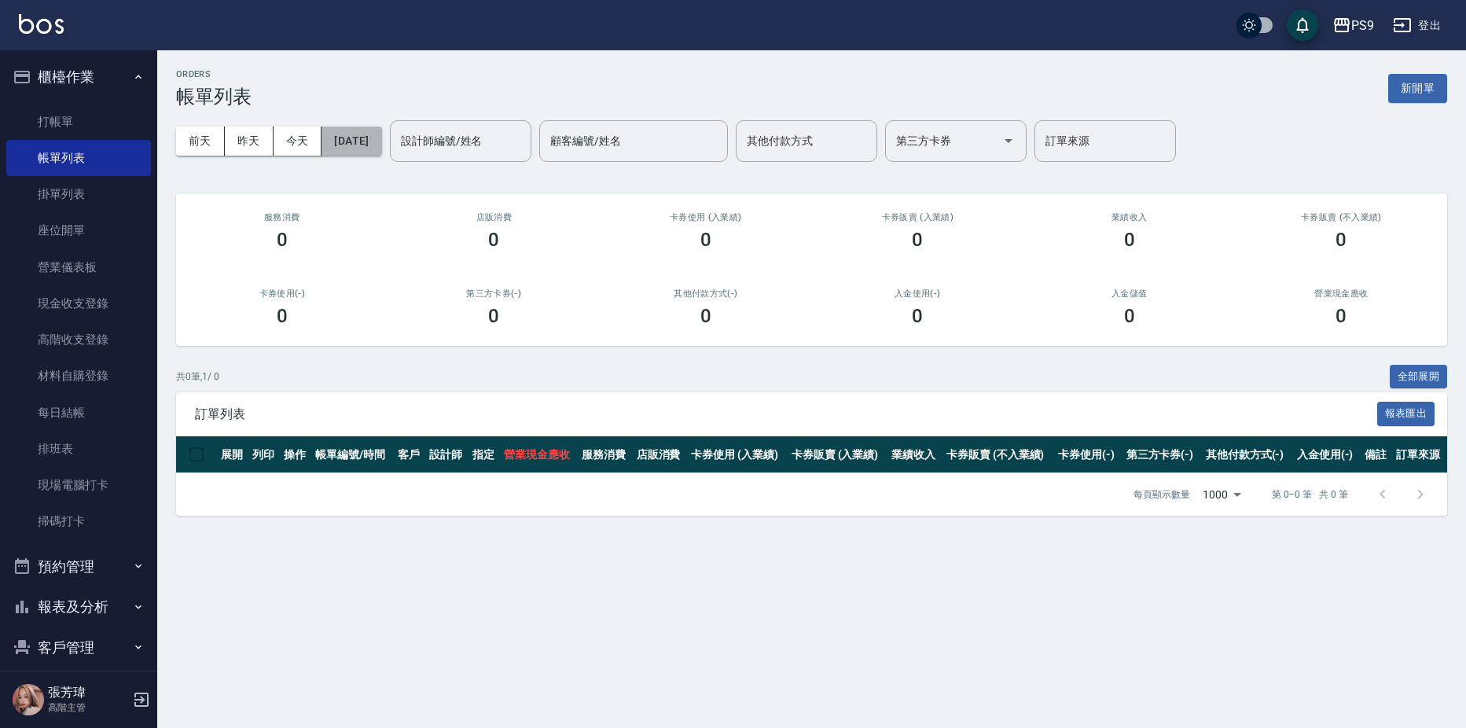
click at [344, 149] on button "[DATE]" at bounding box center [351, 141] width 60 height 29
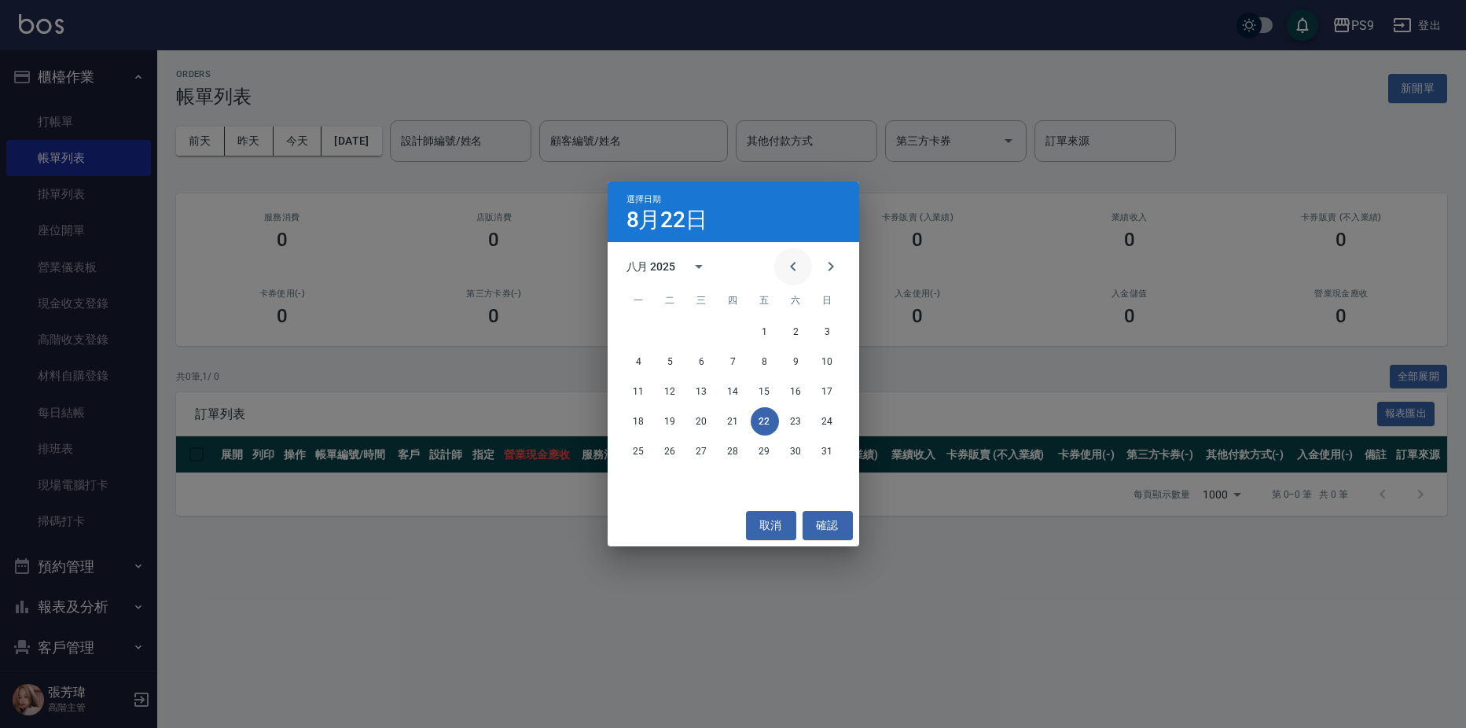
click at [791, 259] on icon "Previous month" at bounding box center [793, 266] width 19 height 19
click at [703, 385] on button "16" at bounding box center [702, 391] width 28 height 28
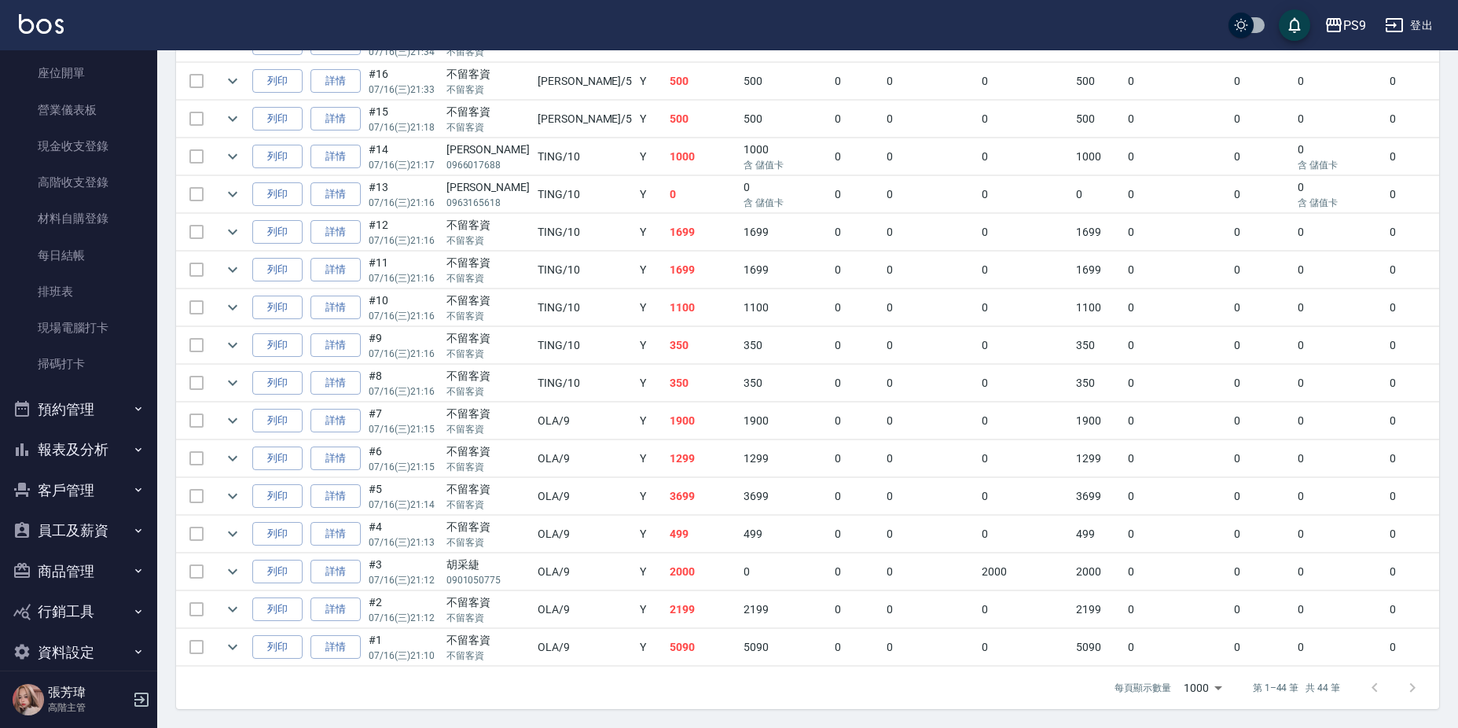
scroll to position [178, 0]
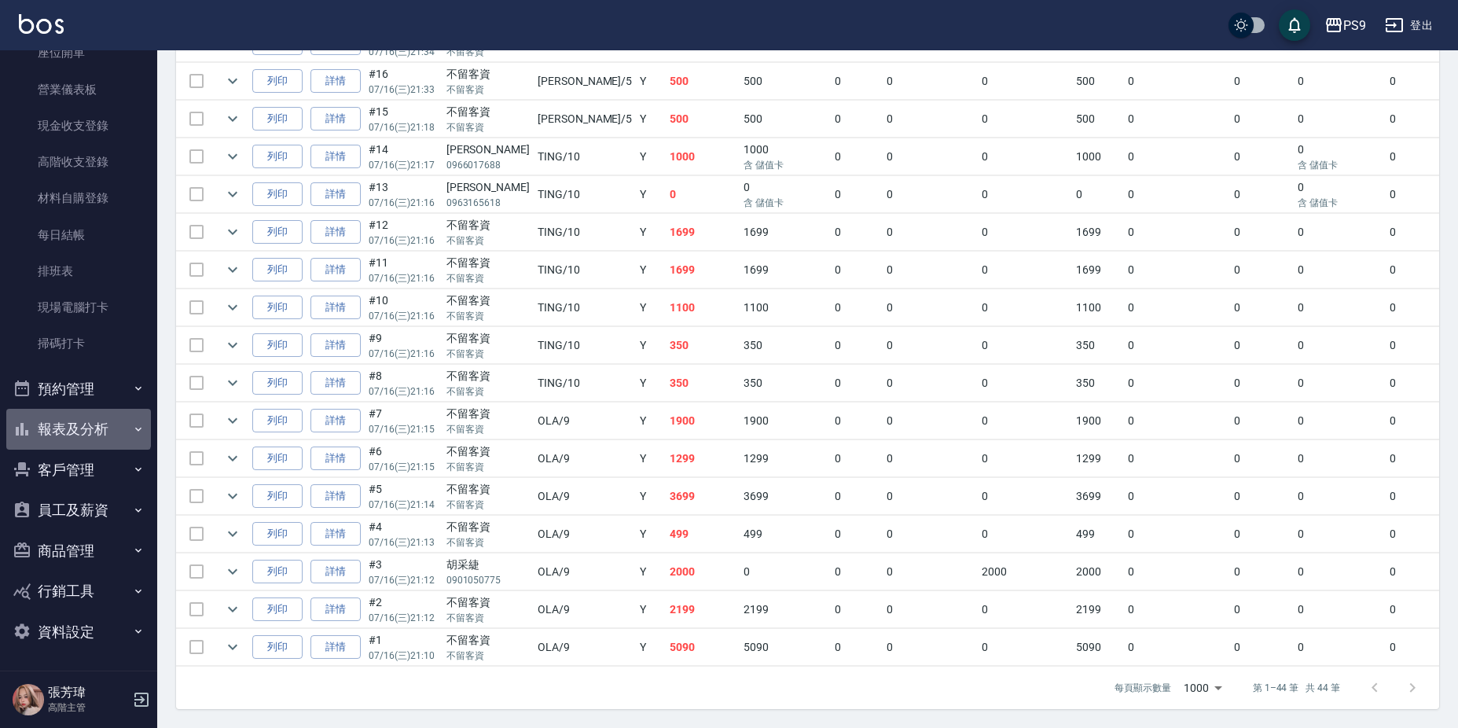
click at [77, 431] on button "報表及分析" at bounding box center [78, 429] width 145 height 41
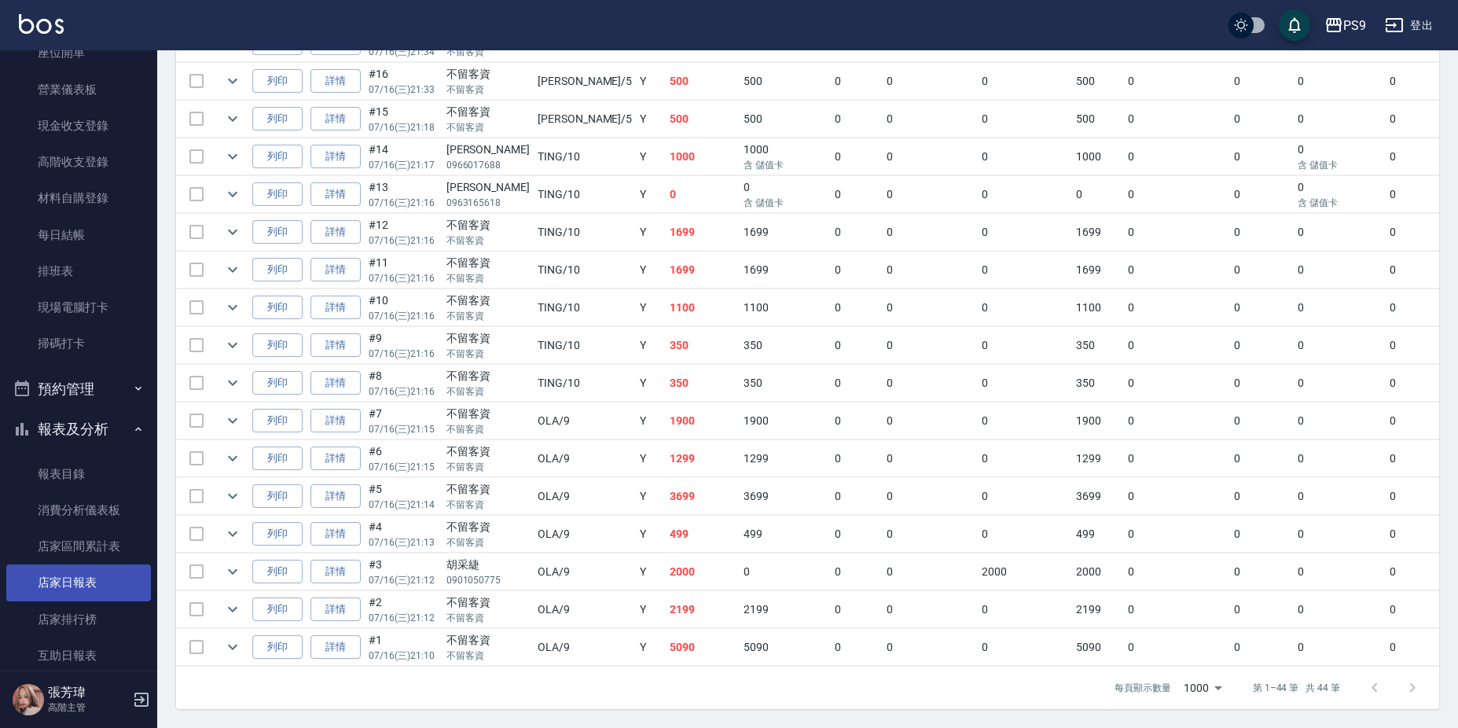
click at [90, 576] on link "店家日報表" at bounding box center [78, 582] width 145 height 36
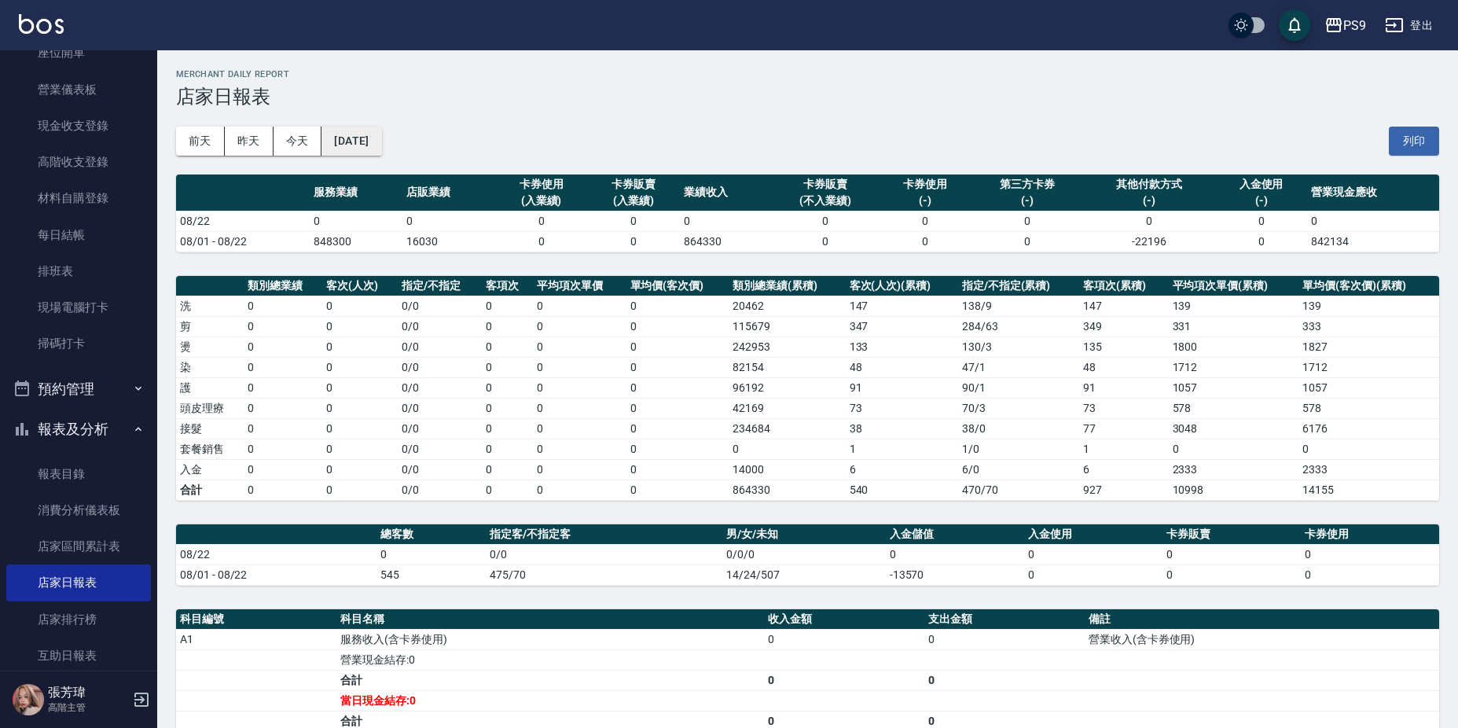
click at [349, 137] on button "[DATE]" at bounding box center [351, 141] width 60 height 29
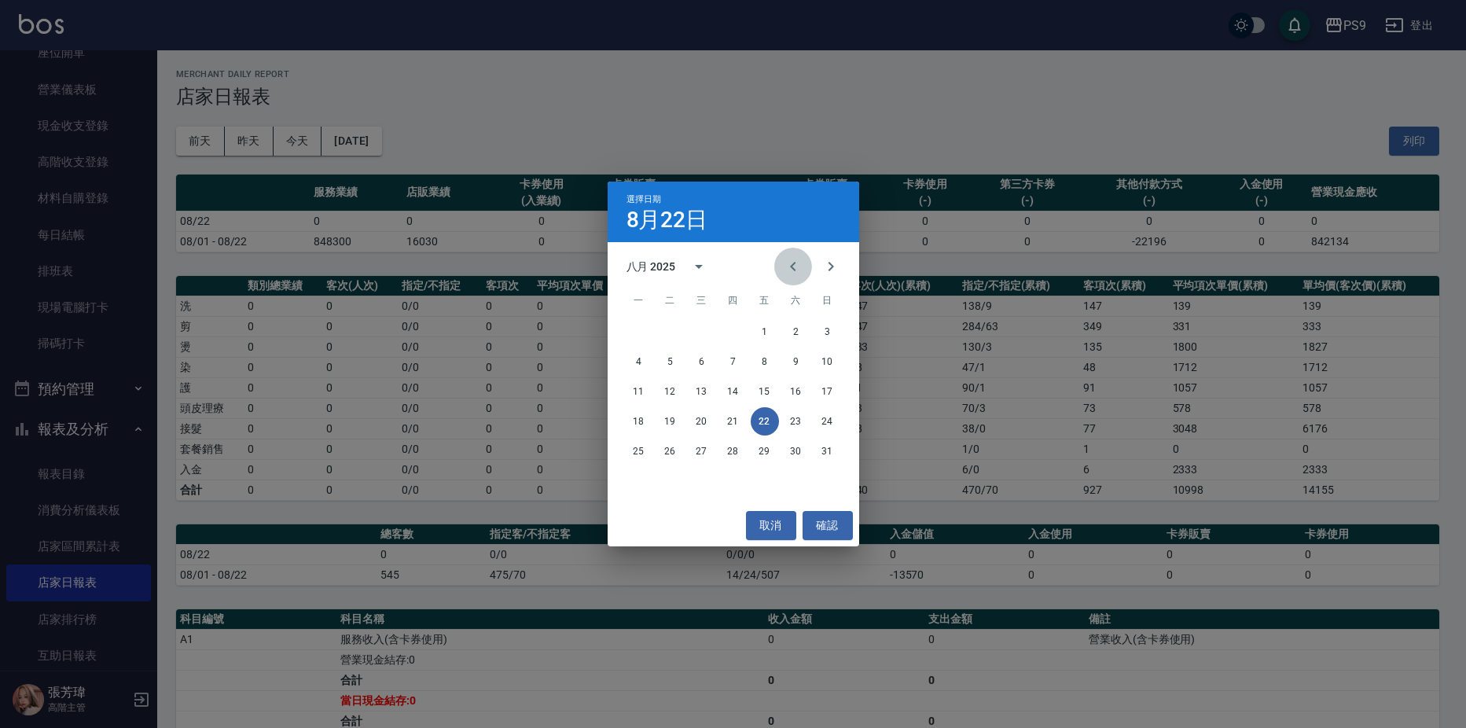
click at [794, 271] on icon "Previous month" at bounding box center [793, 266] width 19 height 19
click at [706, 397] on button "16" at bounding box center [702, 391] width 28 height 28
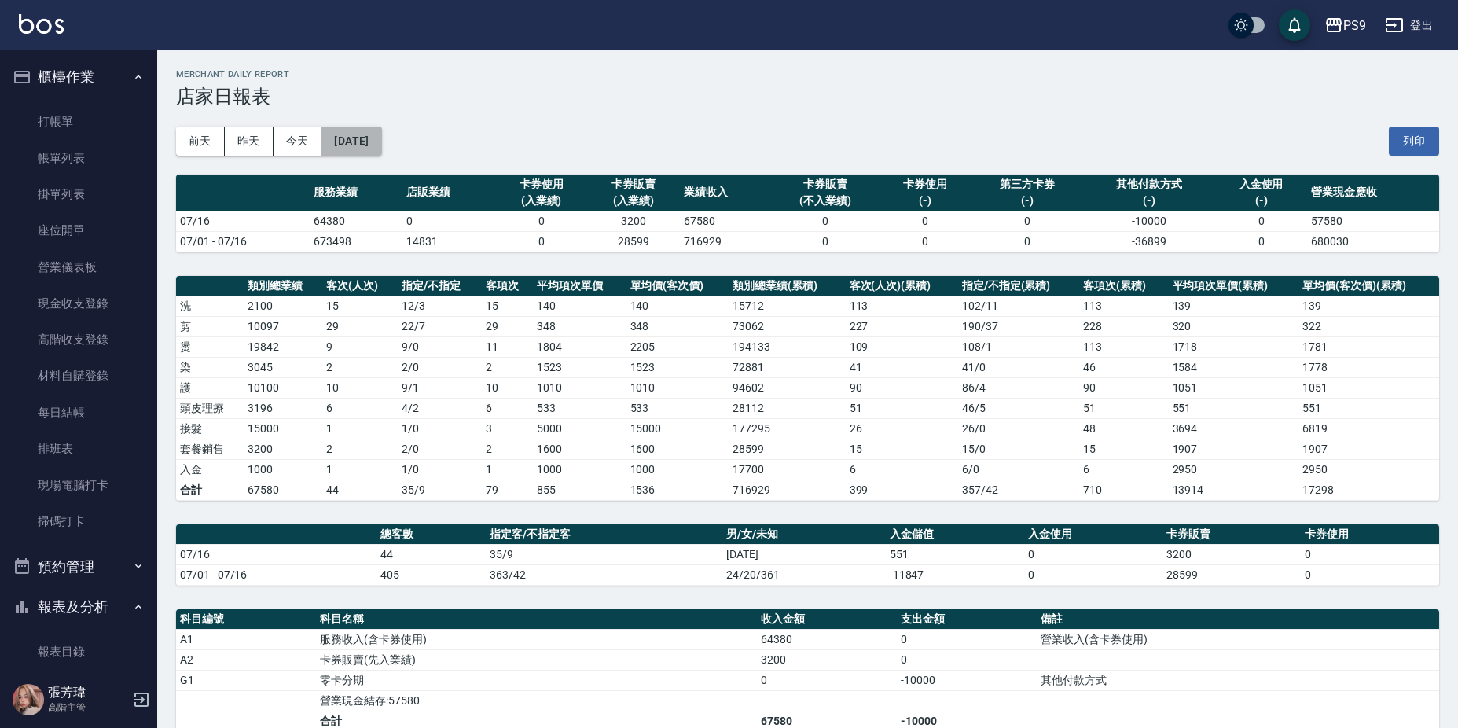
click at [381, 139] on button "[DATE]" at bounding box center [351, 141] width 60 height 29
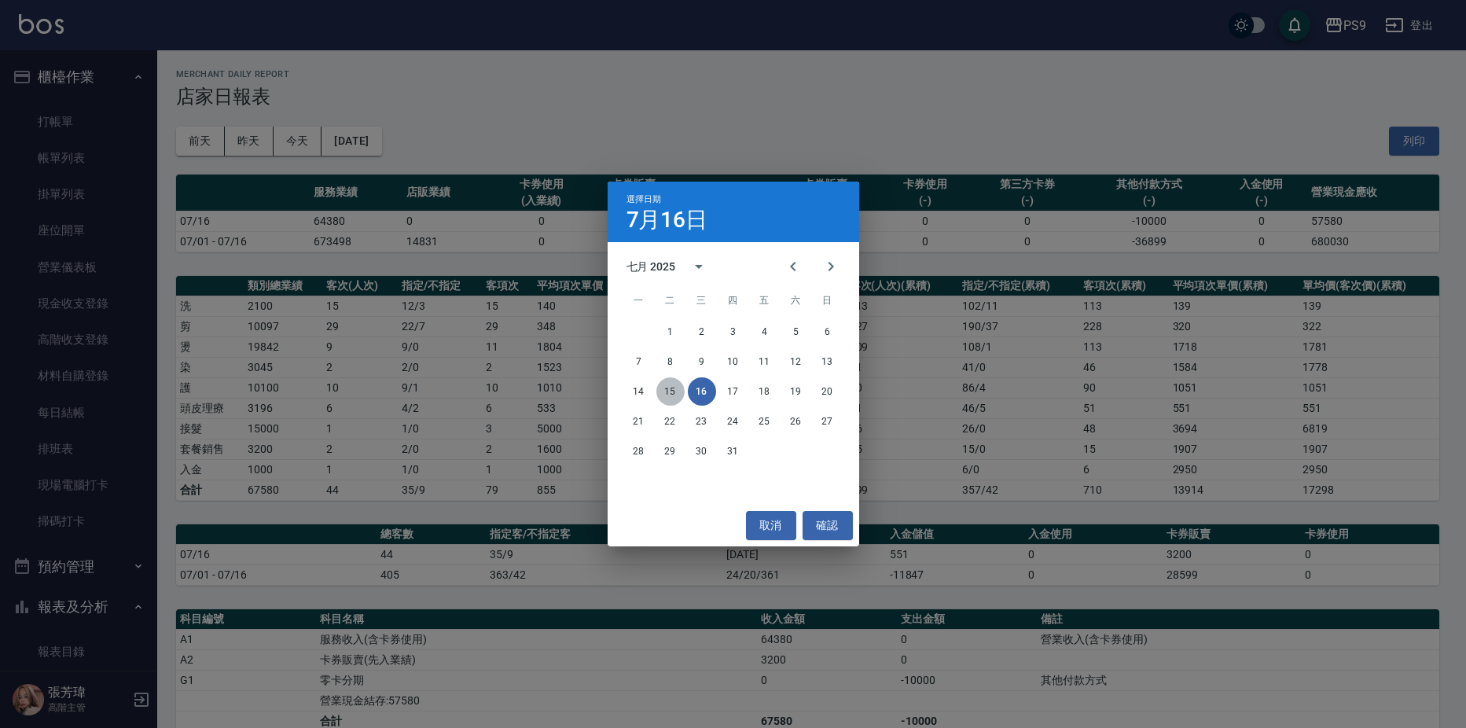
click at [673, 396] on button "15" at bounding box center [670, 391] width 28 height 28
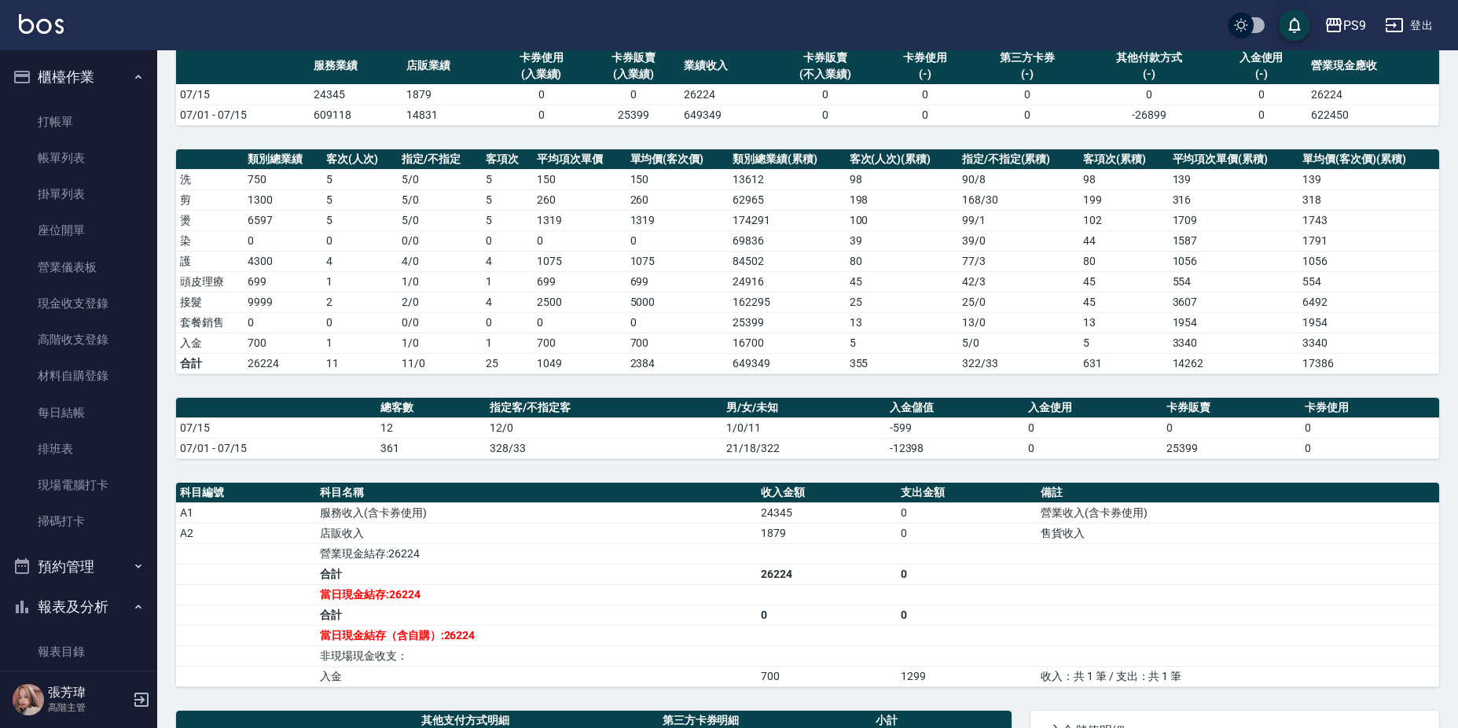
scroll to position [76, 0]
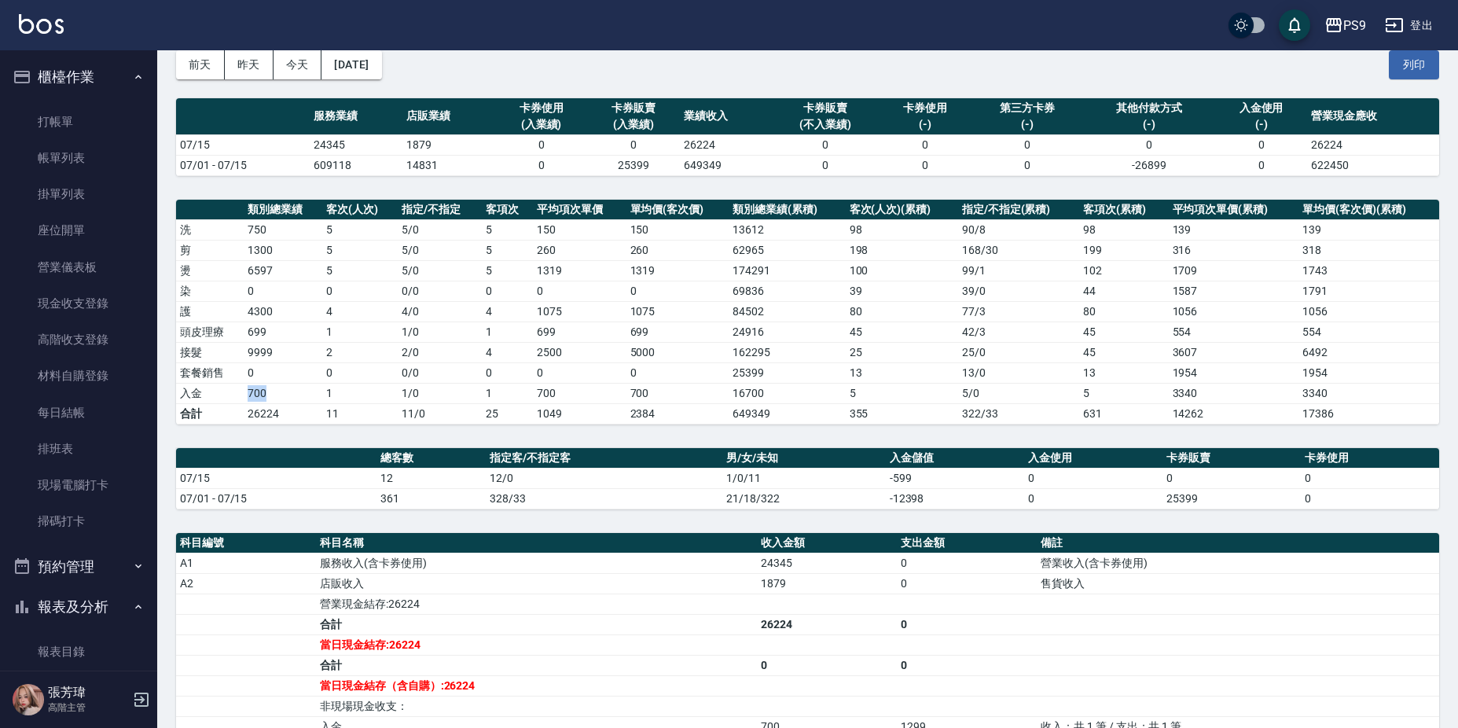
drag, startPoint x: 249, startPoint y: 396, endPoint x: 289, endPoint y: 402, distance: 40.5
click at [289, 402] on td "700" at bounding box center [283, 393] width 79 height 20
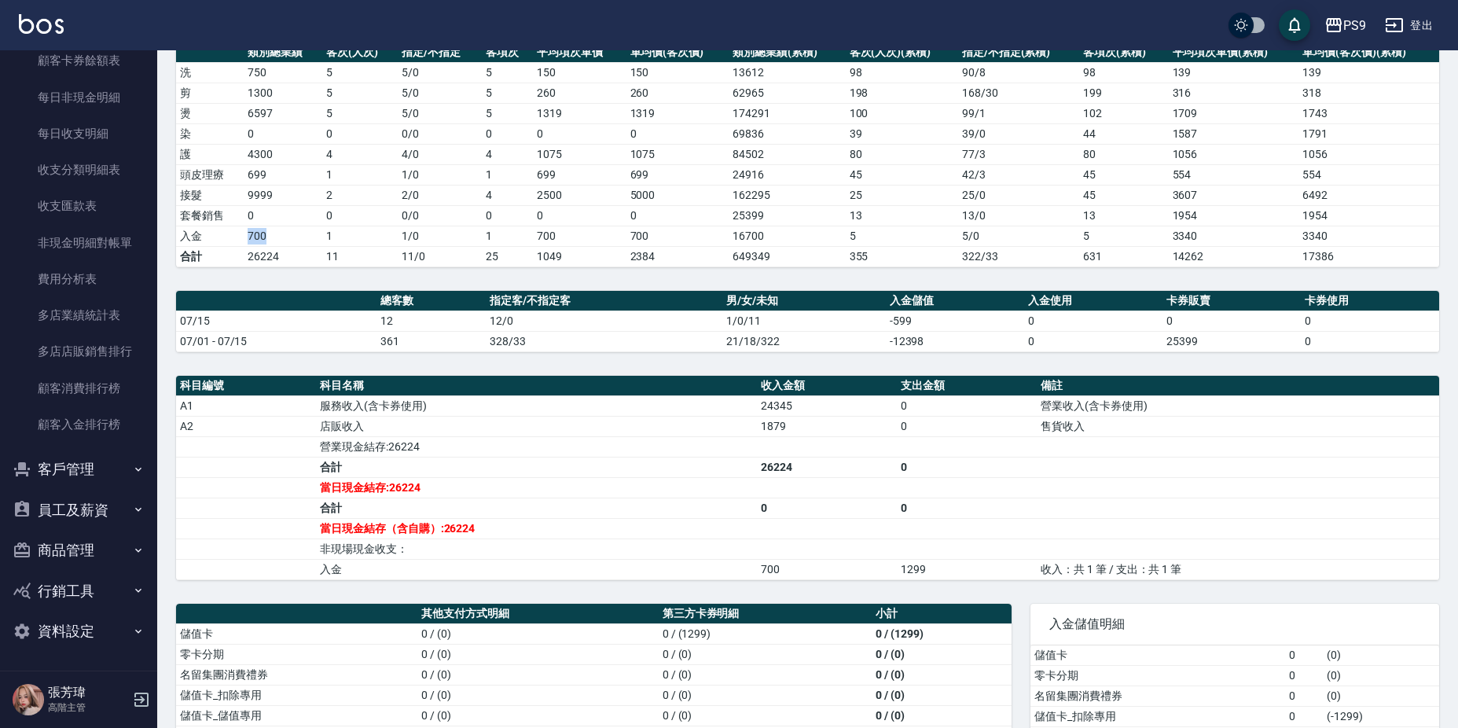
scroll to position [312, 0]
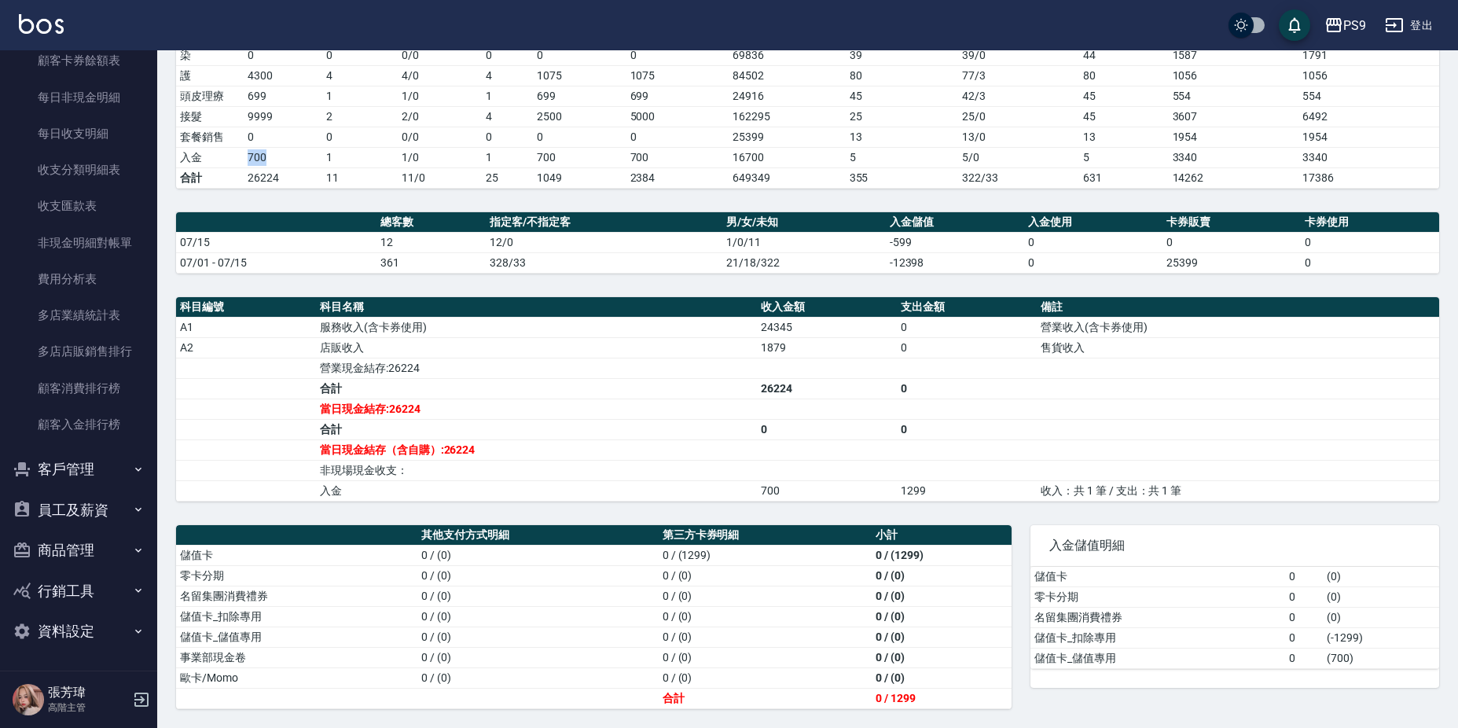
click at [68, 505] on button "員工及薪資" at bounding box center [78, 510] width 145 height 41
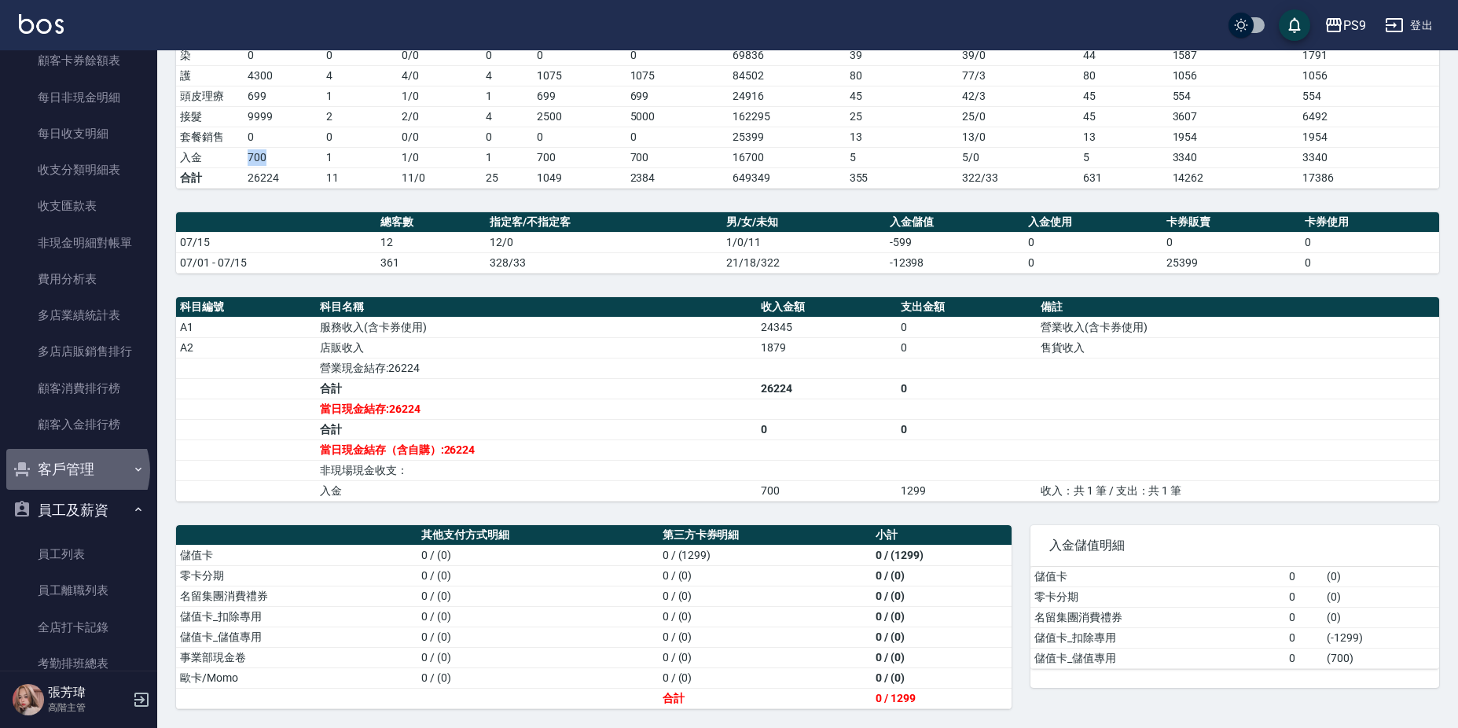
click at [76, 470] on button "客戶管理" at bounding box center [78, 469] width 145 height 41
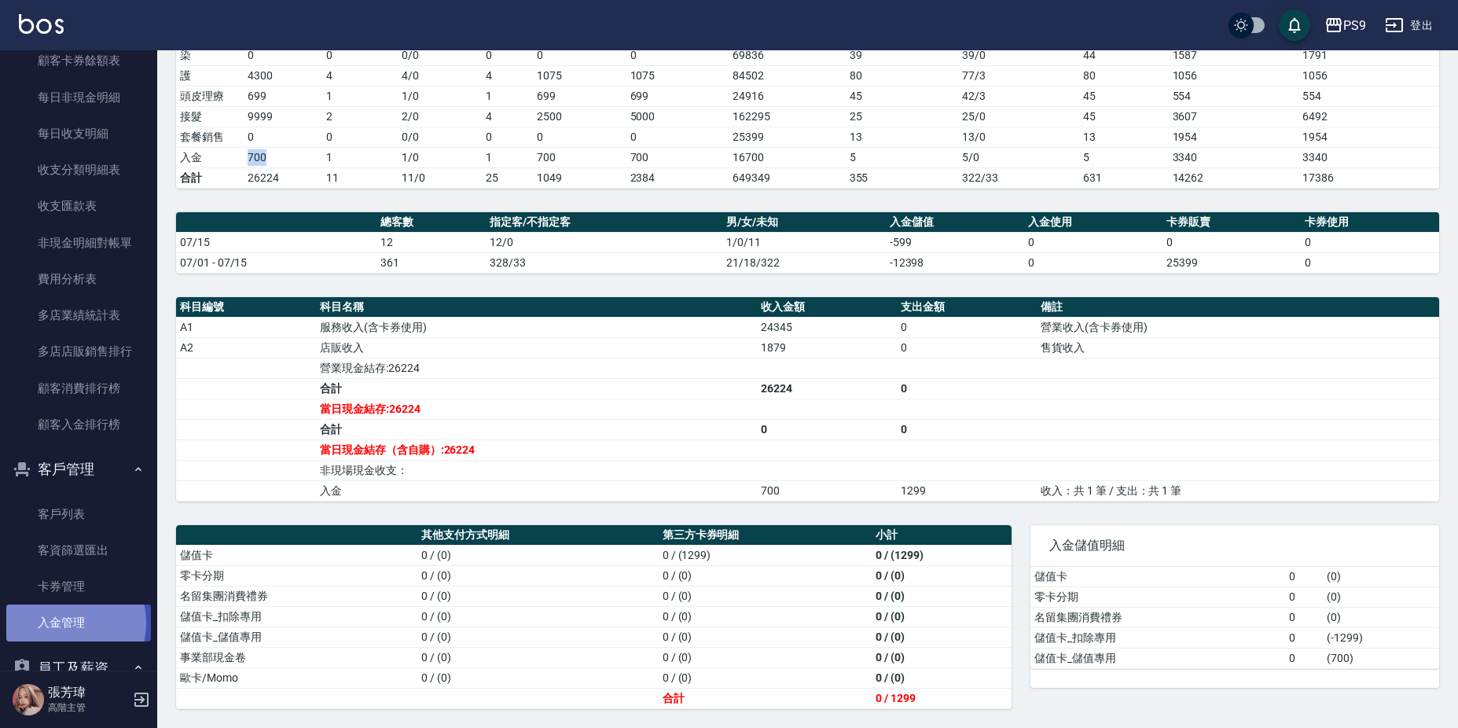
click at [62, 622] on link "入金管理" at bounding box center [78, 622] width 145 height 36
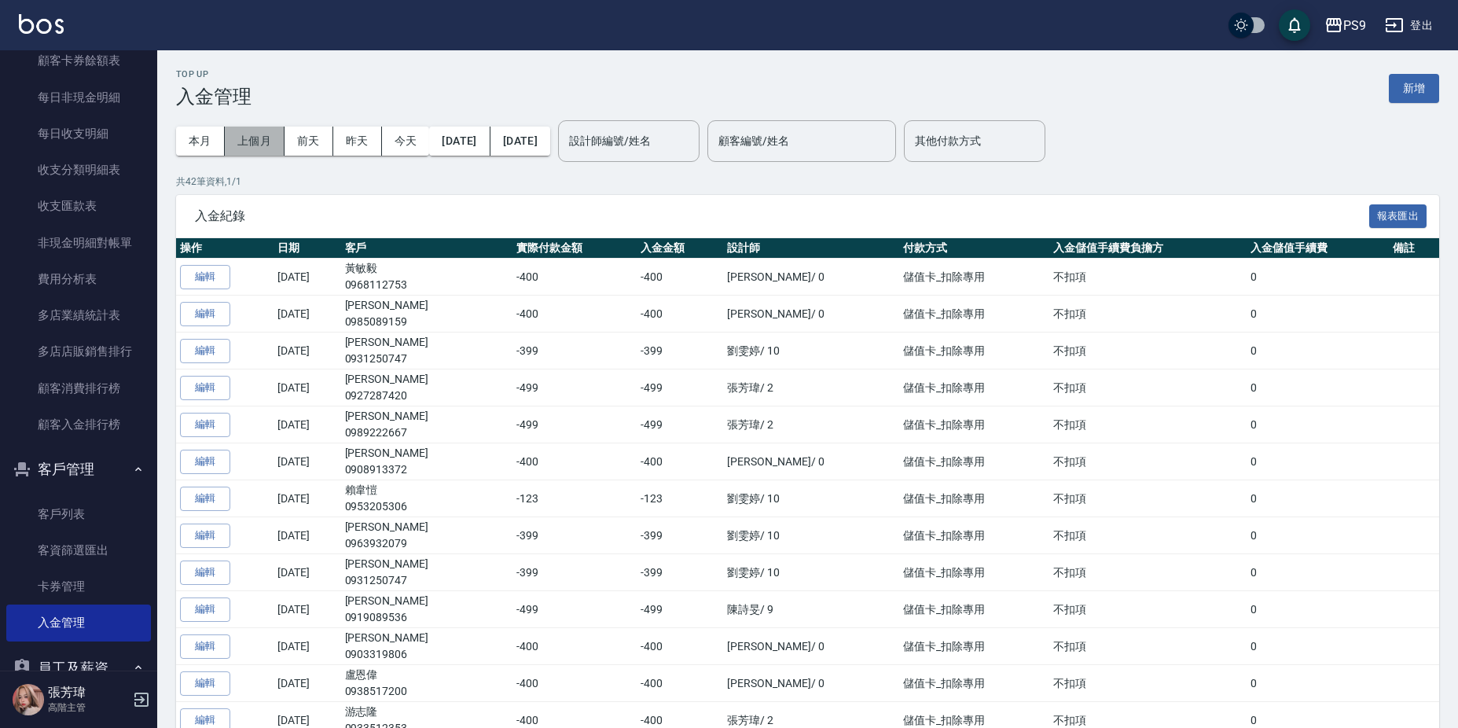
click at [278, 143] on button "上個月" at bounding box center [255, 141] width 60 height 29
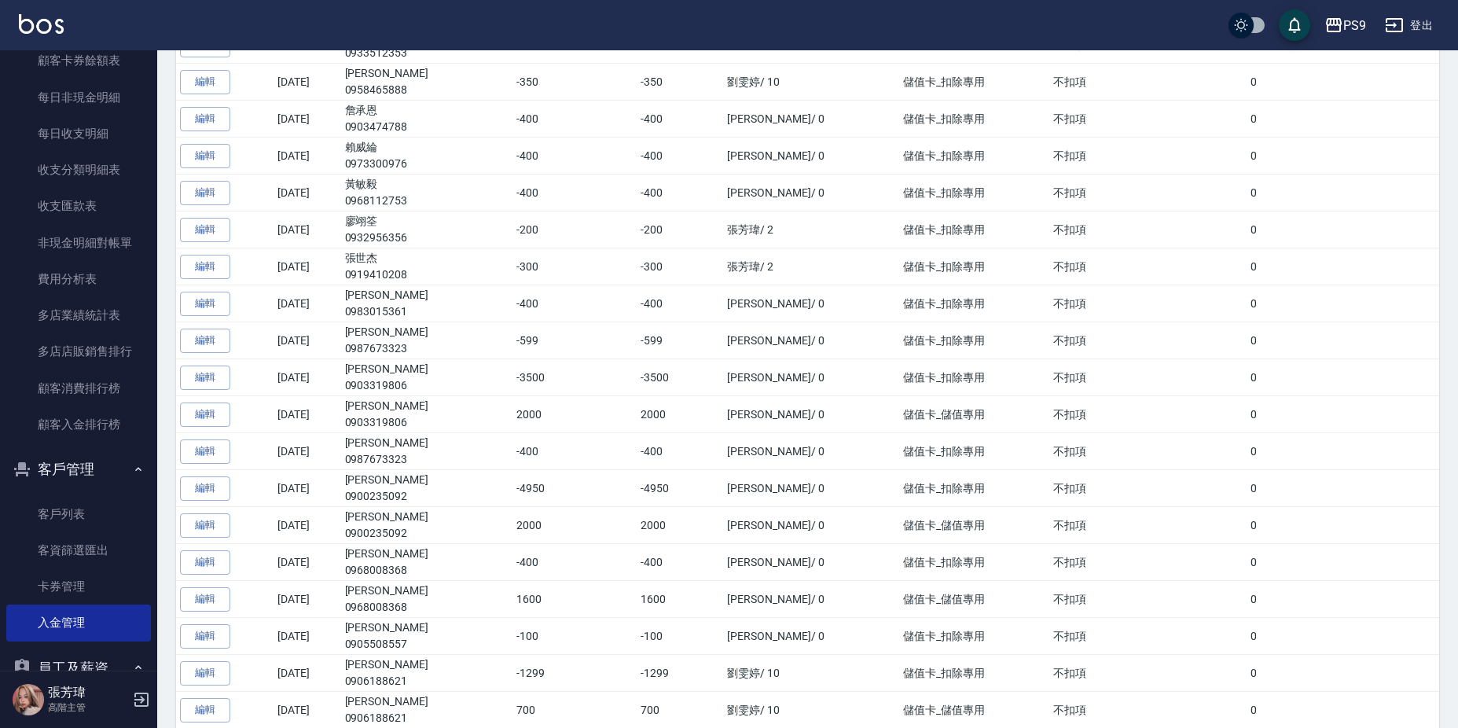
scroll to position [1022, 0]
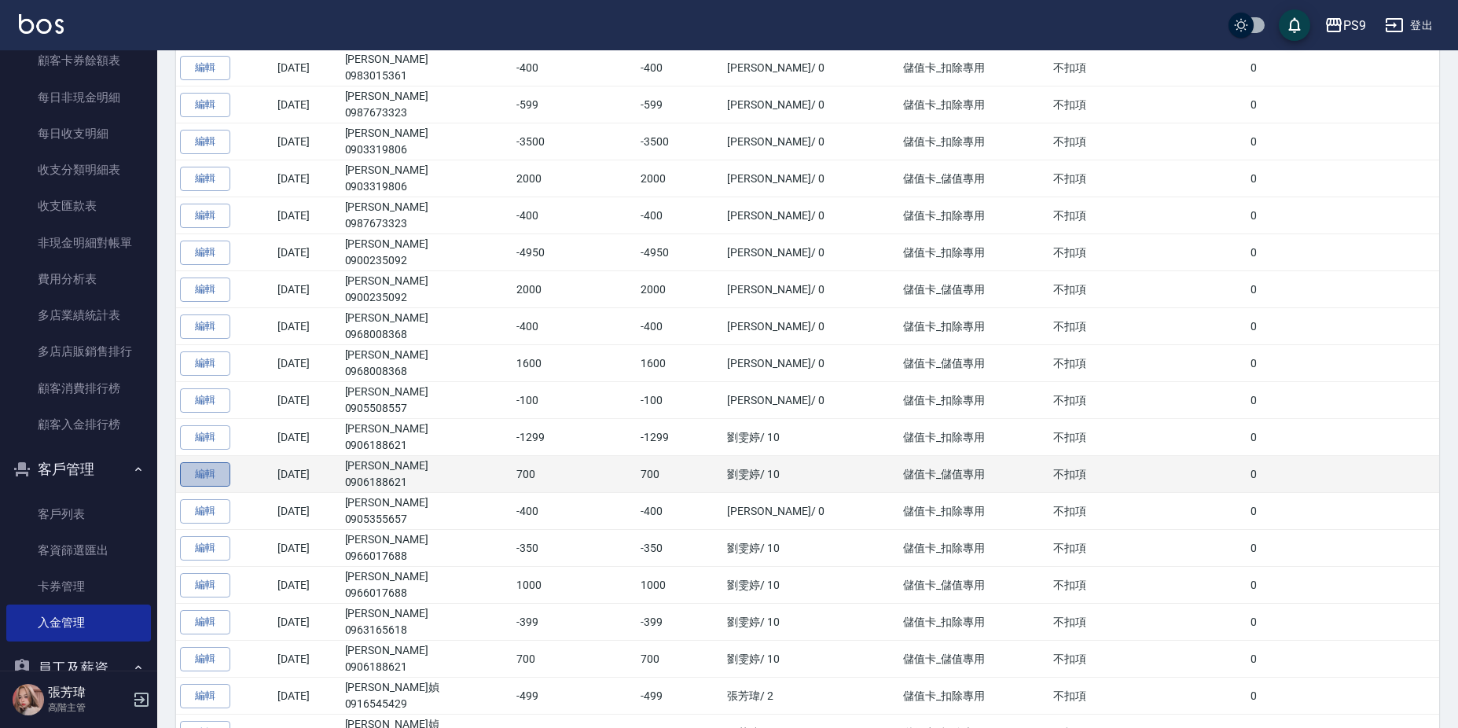
click at [221, 476] on button "編輯" at bounding box center [205, 474] width 50 height 24
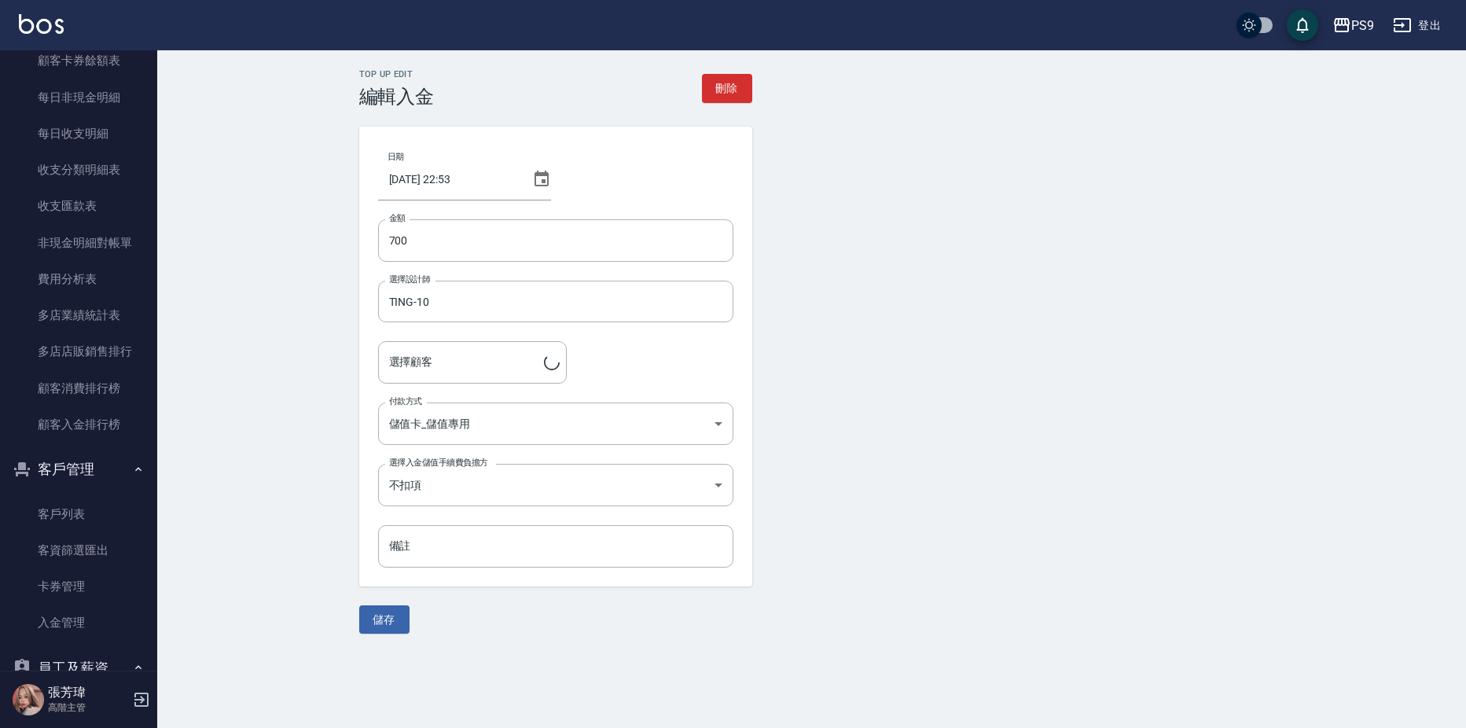
type input "[PERSON_NAME]/0906188621"
click at [715, 85] on button "刪除" at bounding box center [727, 88] width 50 height 29
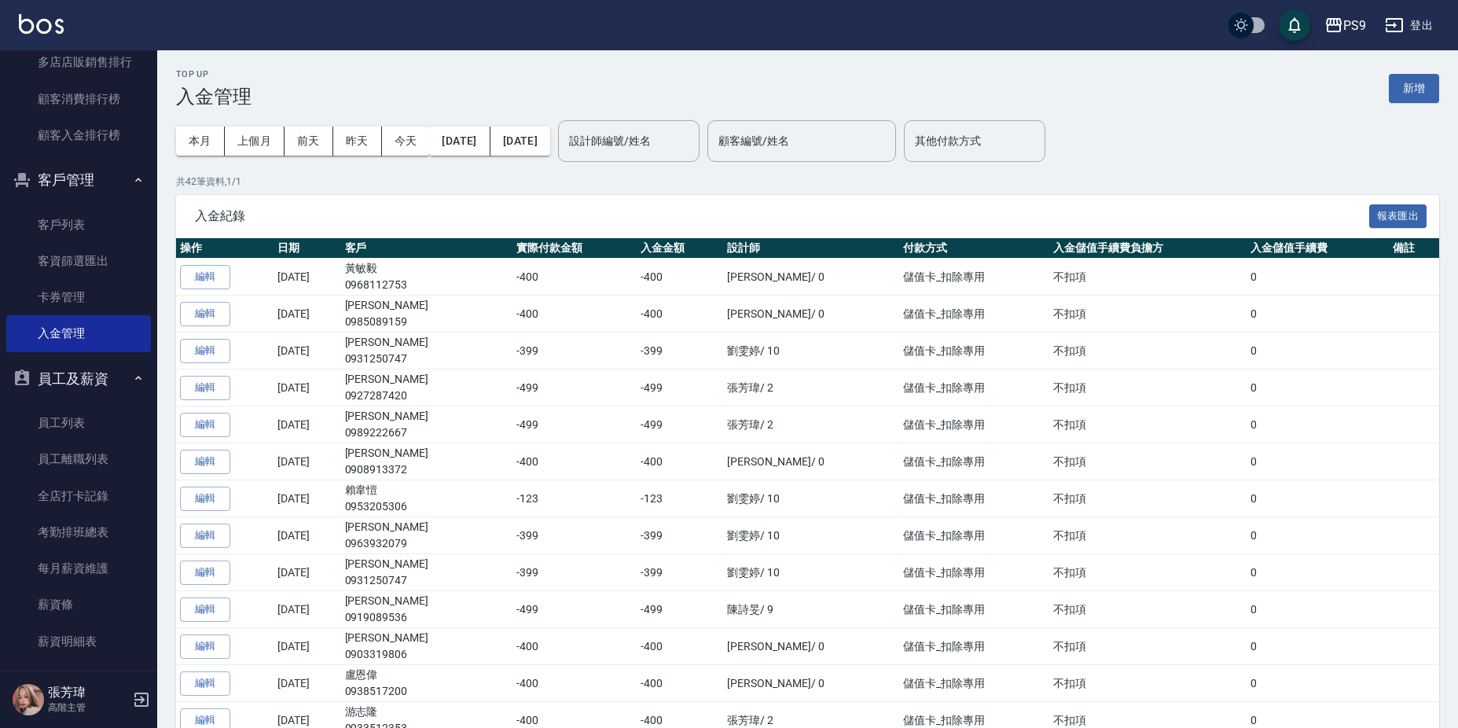
scroll to position [2043, 0]
